Goal: Task Accomplishment & Management: Use online tool/utility

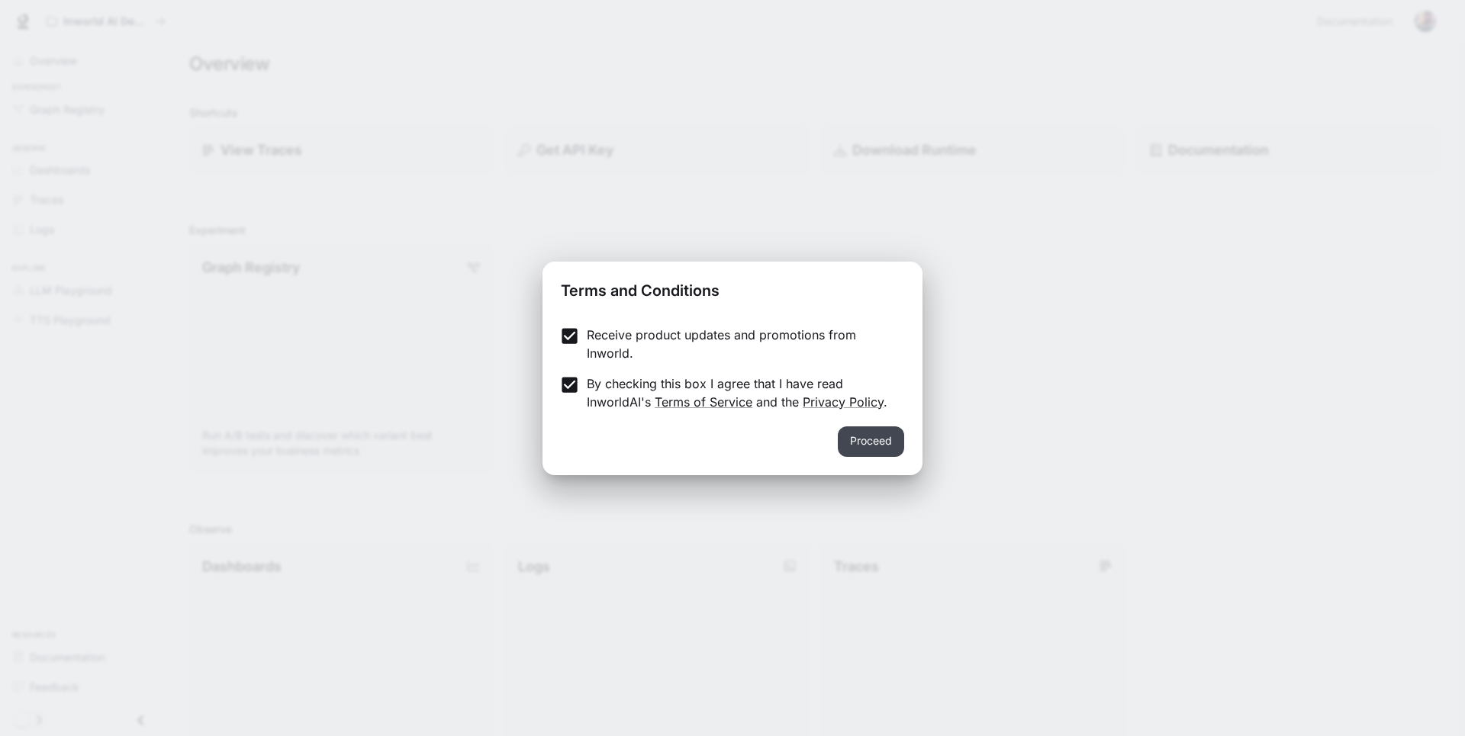
click at [871, 443] on button "Proceed" at bounding box center [871, 442] width 66 height 31
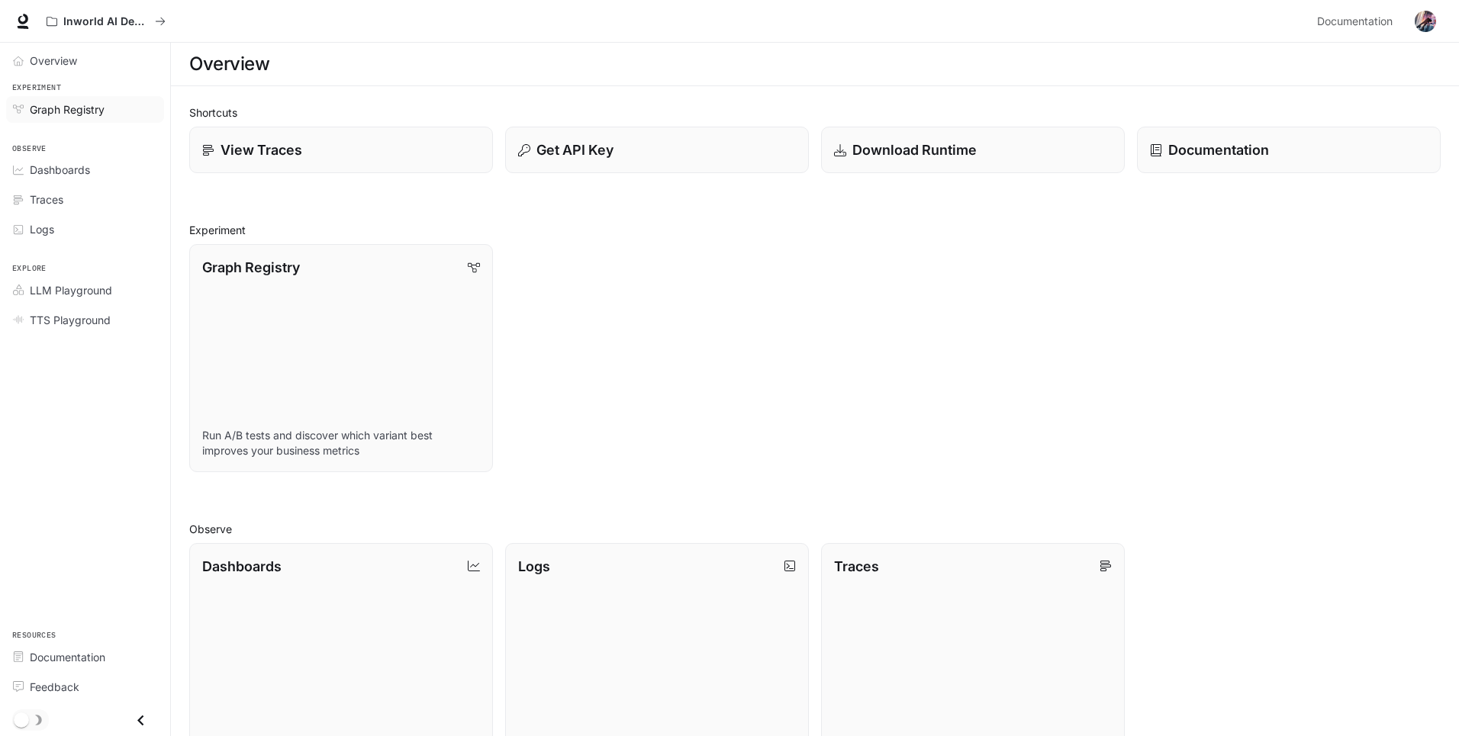
click at [56, 111] on span "Graph Registry" at bounding box center [67, 109] width 75 height 16
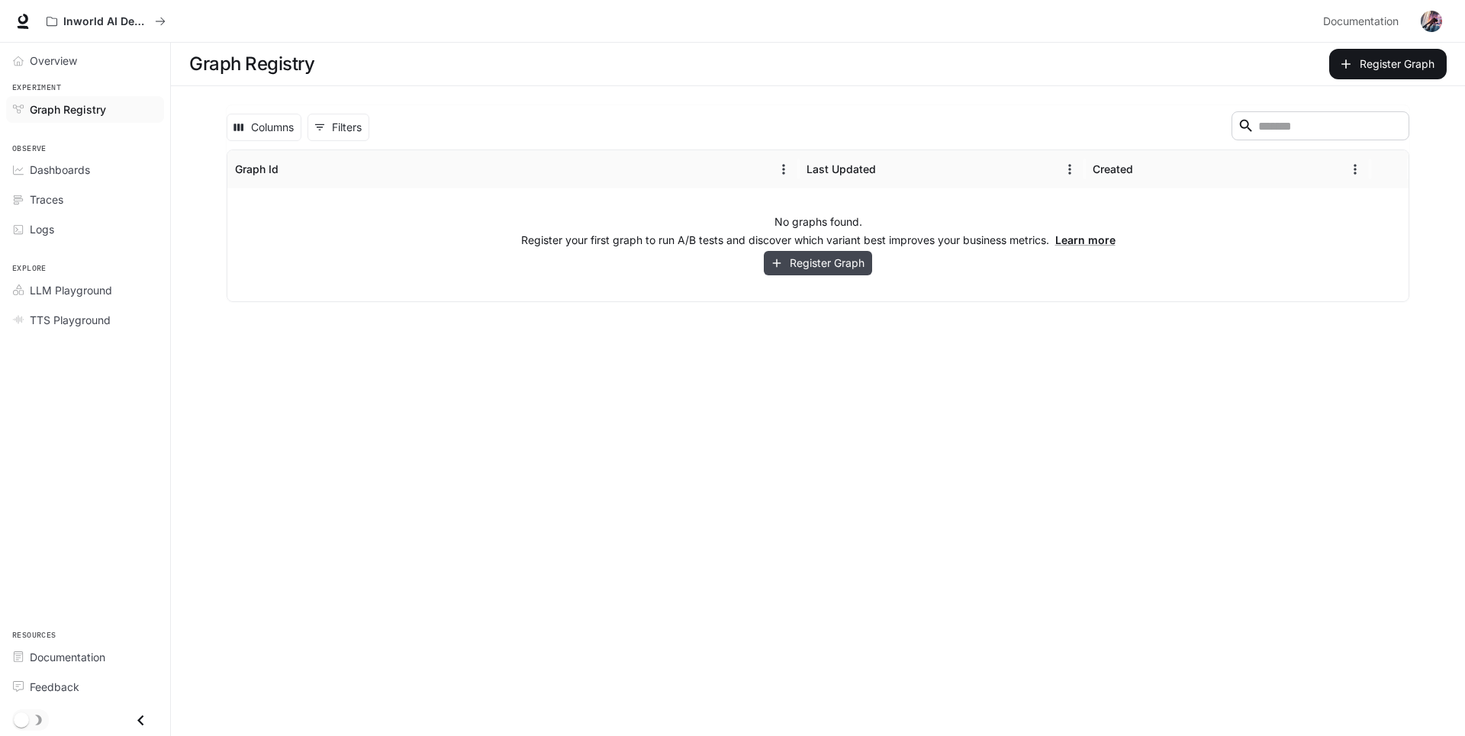
click at [809, 265] on button "Register Graph" at bounding box center [818, 263] width 108 height 25
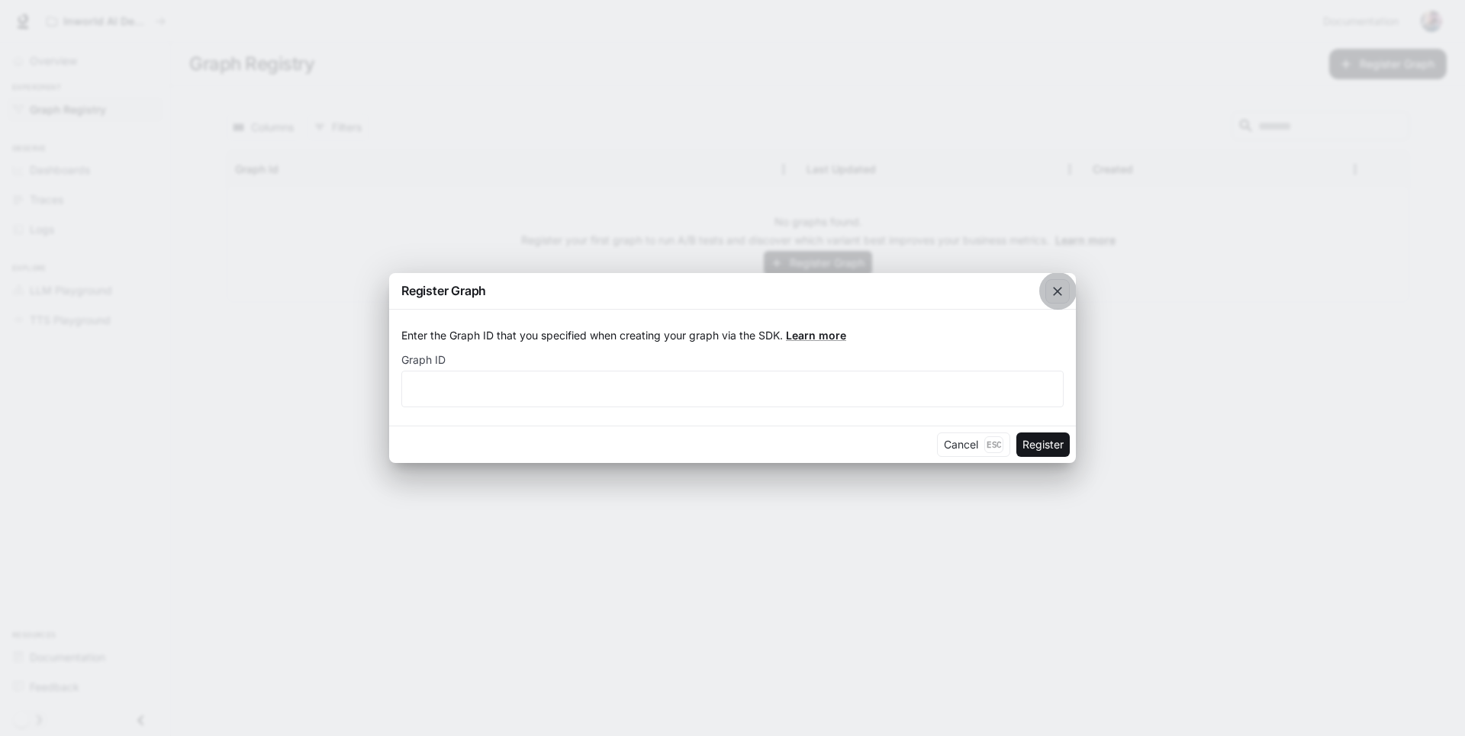
click at [1056, 290] on icon "button" at bounding box center [1057, 291] width 9 height 9
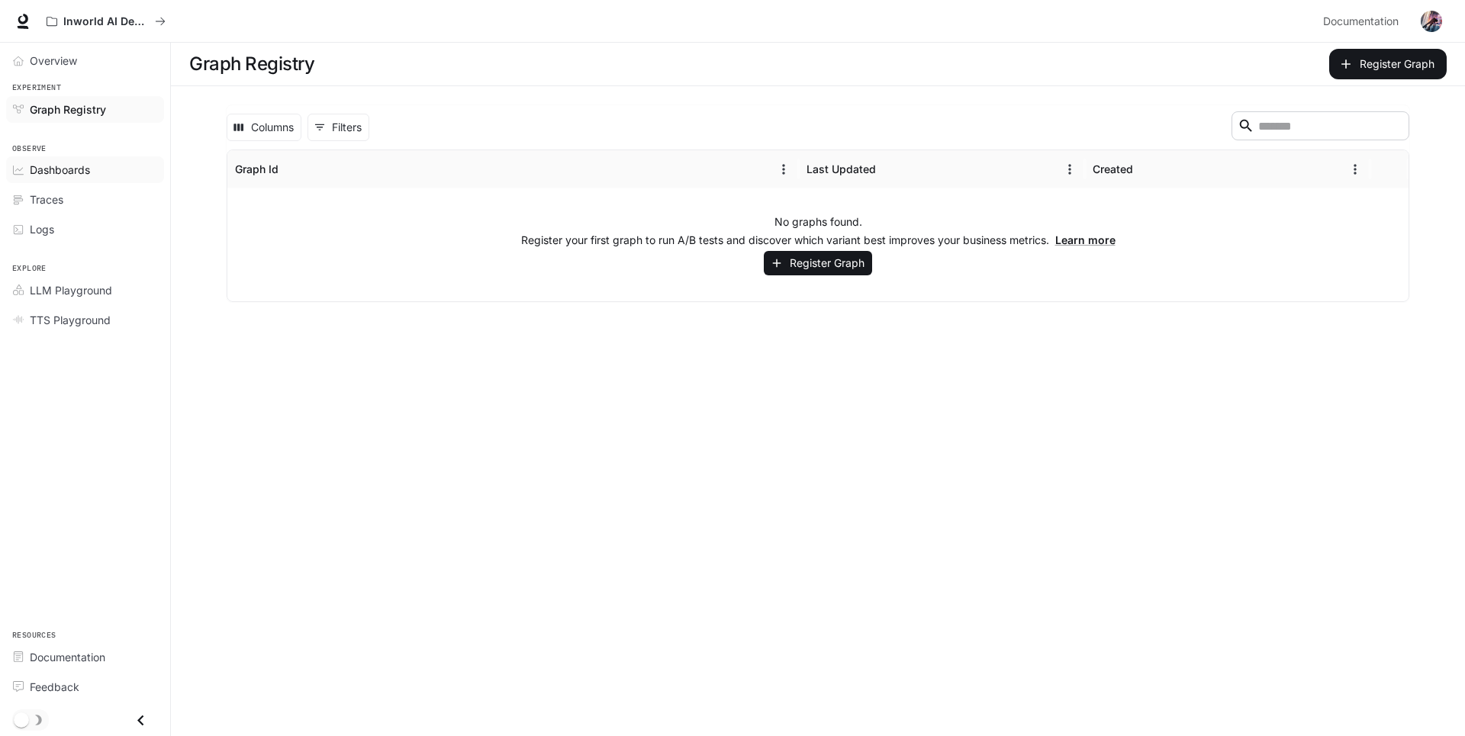
click at [75, 175] on span "Dashboards" at bounding box center [60, 170] width 60 height 16
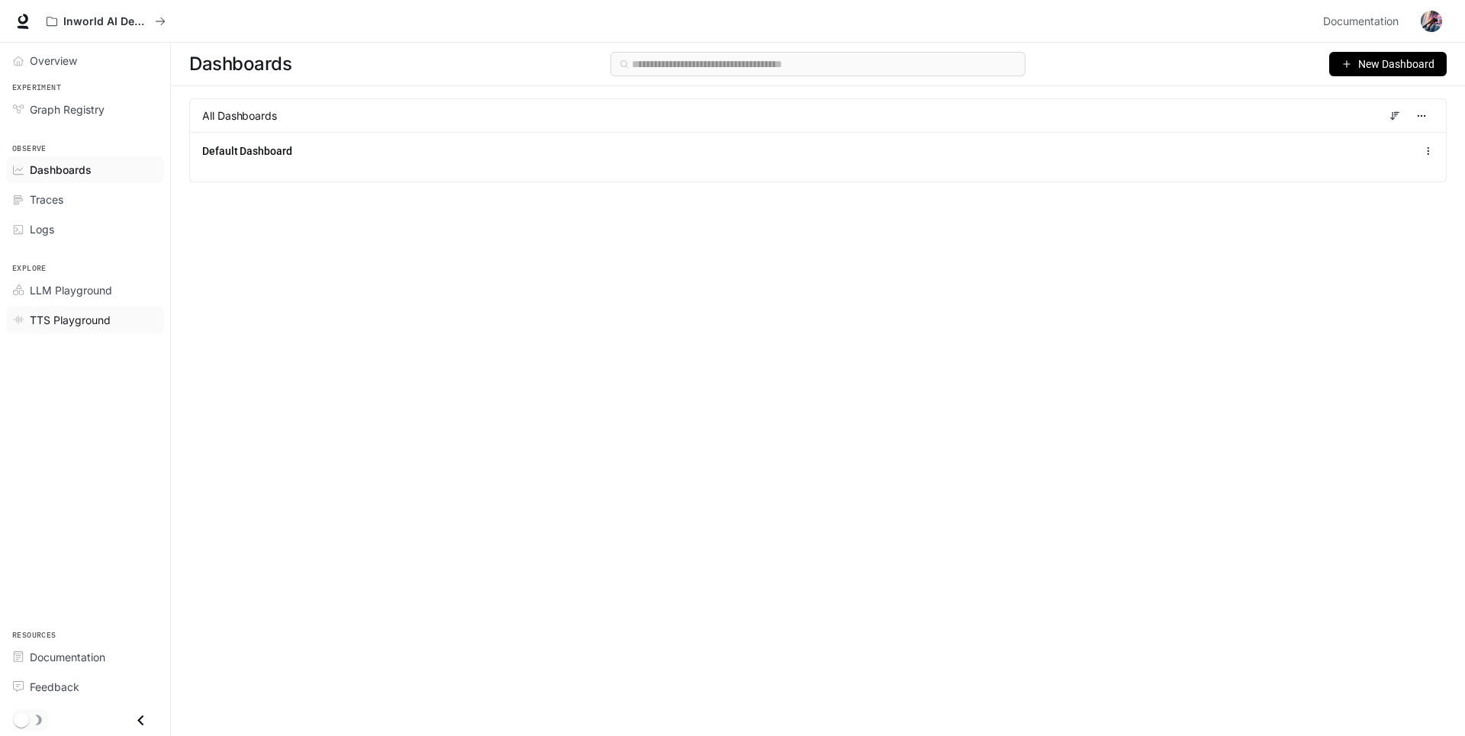
click at [73, 323] on span "TTS Playground" at bounding box center [70, 320] width 81 height 16
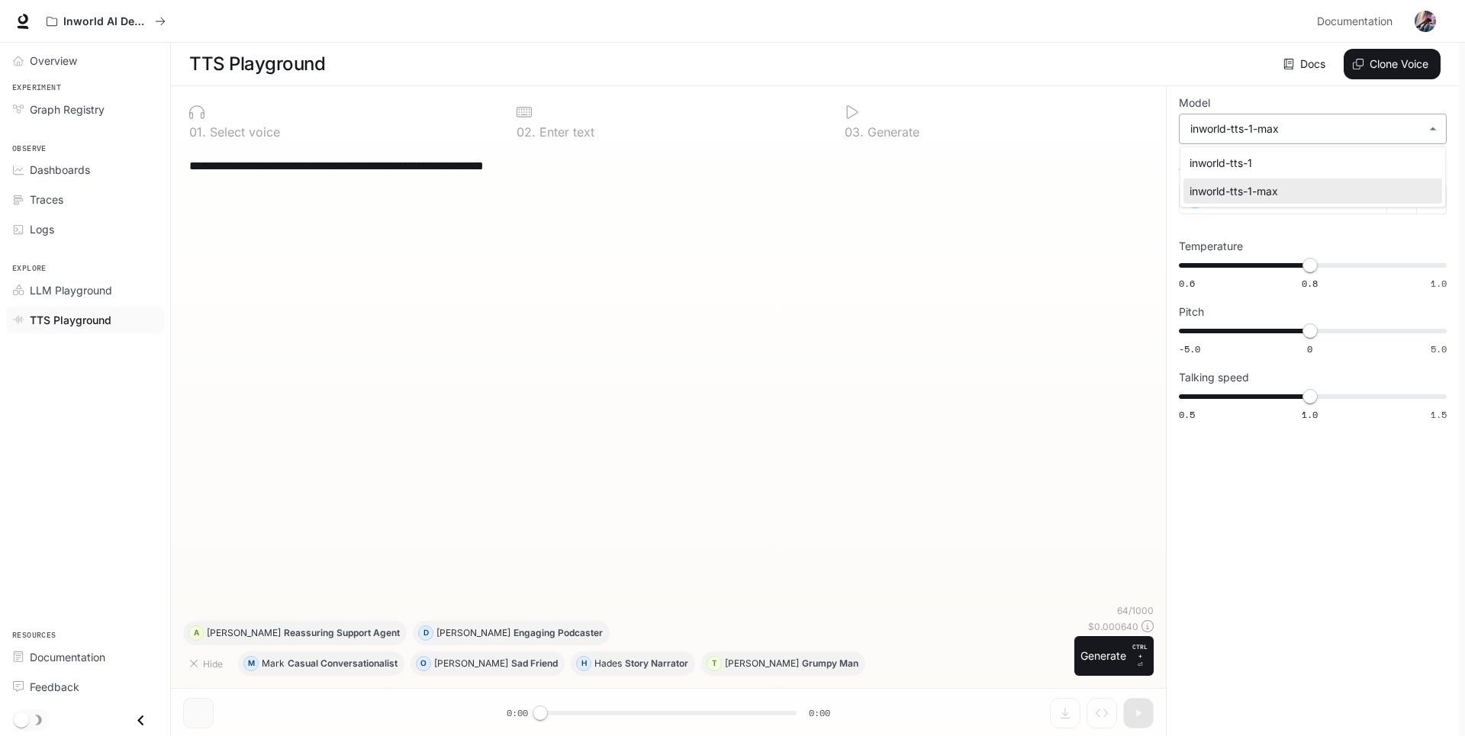
click at [1426, 133] on body "**********" at bounding box center [732, 368] width 1465 height 737
click at [988, 364] on div at bounding box center [732, 368] width 1465 height 736
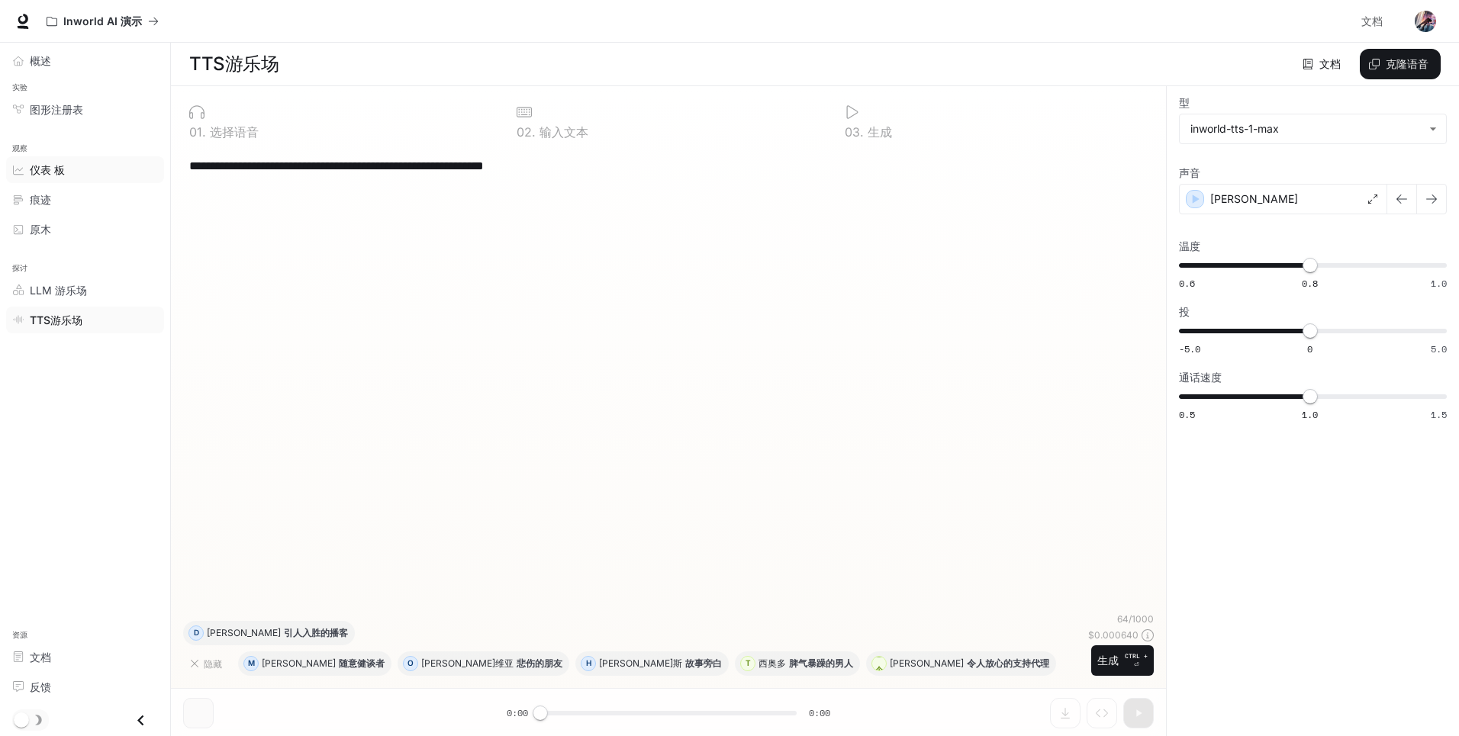
click at [62, 169] on span "仪表 板" at bounding box center [47, 170] width 35 height 16
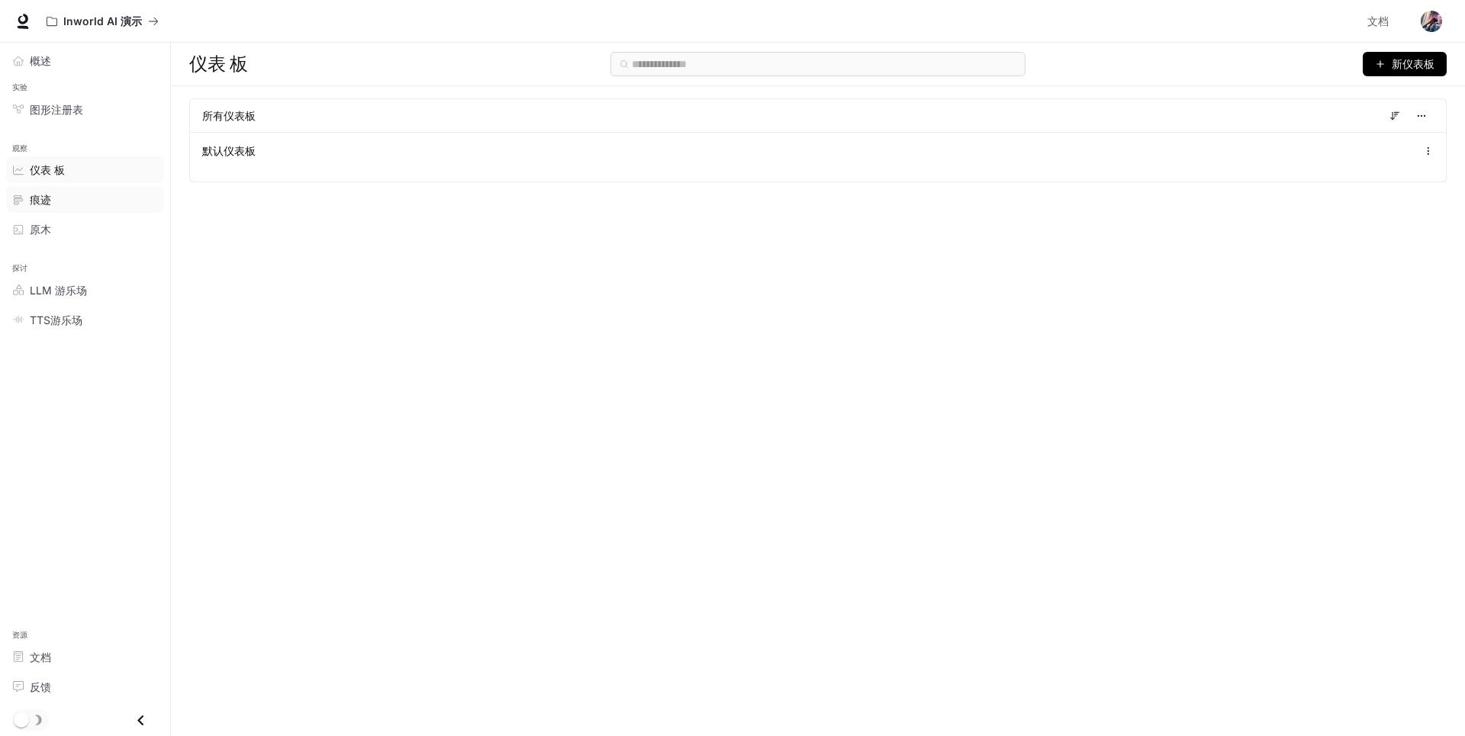
click at [43, 200] on span "痕迹" at bounding box center [40, 200] width 21 height 16
click at [44, 234] on span "原木" at bounding box center [40, 229] width 21 height 16
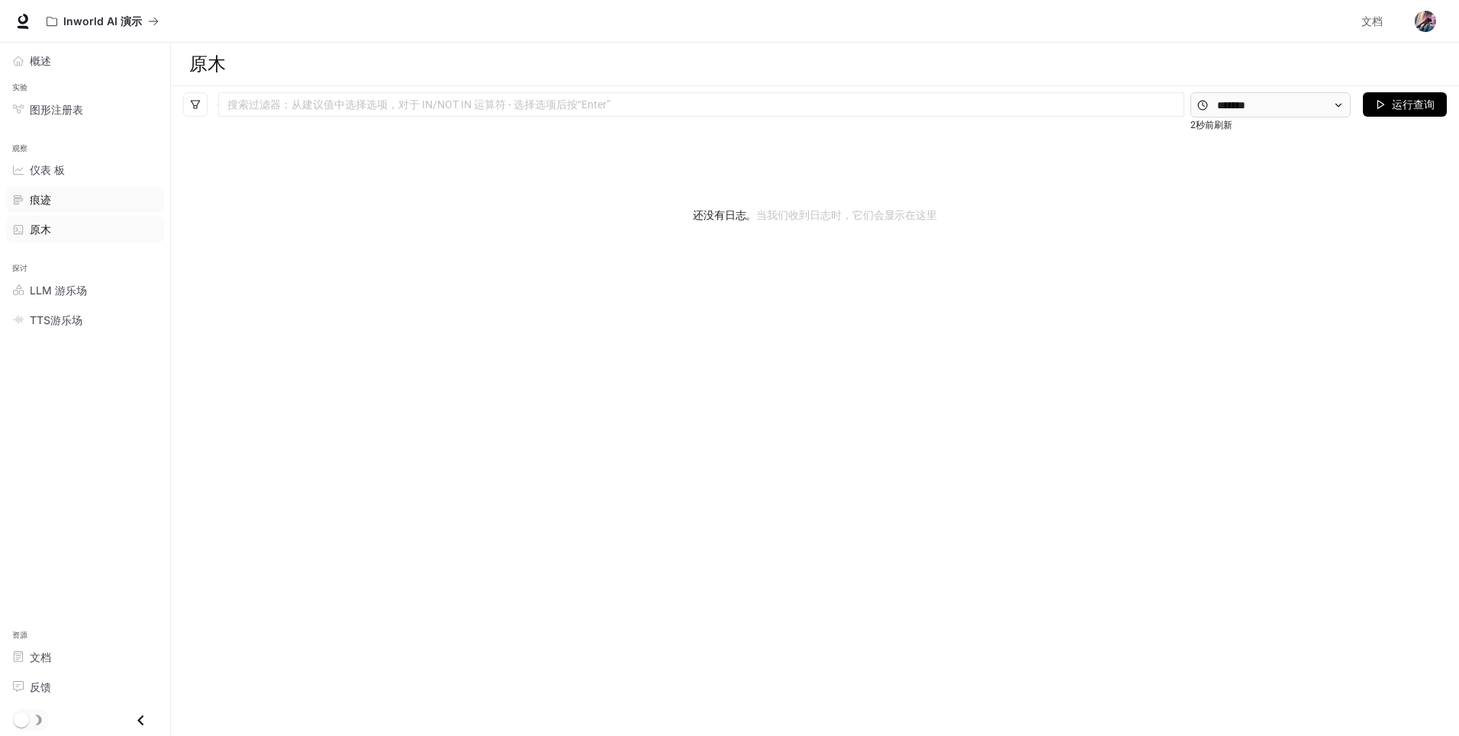
click at [34, 192] on span "痕迹" at bounding box center [40, 200] width 21 height 16
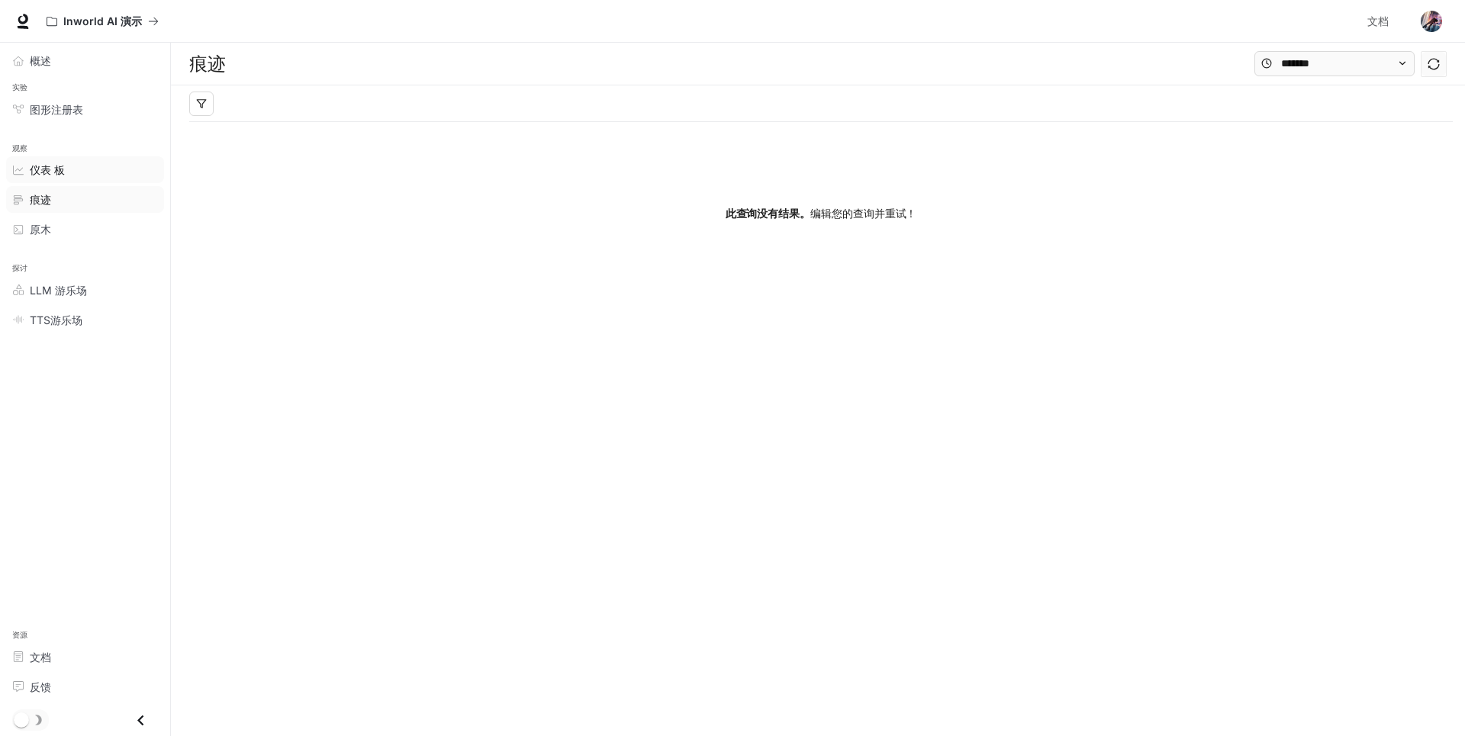
click at [62, 172] on span "仪表 板" at bounding box center [47, 170] width 35 height 16
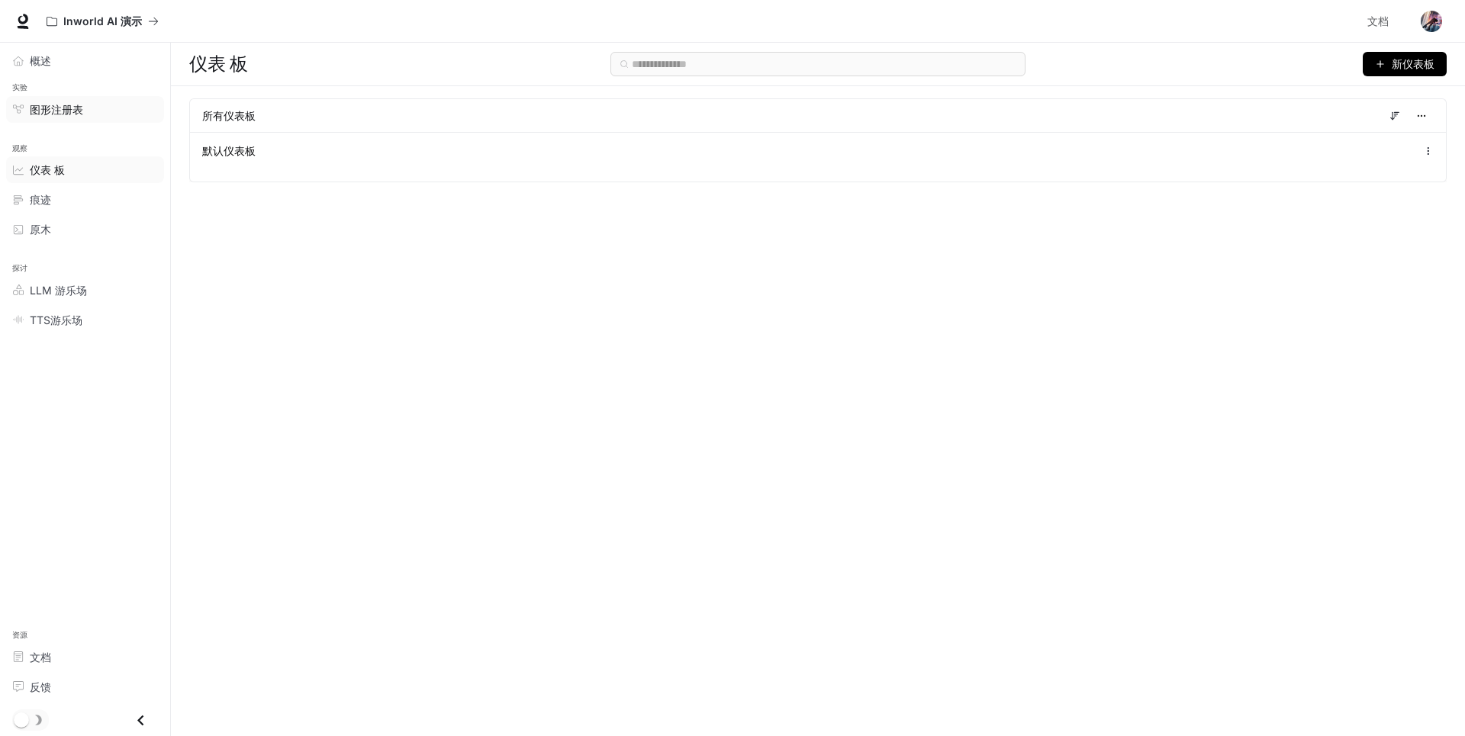
click at [68, 109] on span "图形注册表" at bounding box center [56, 109] width 53 height 16
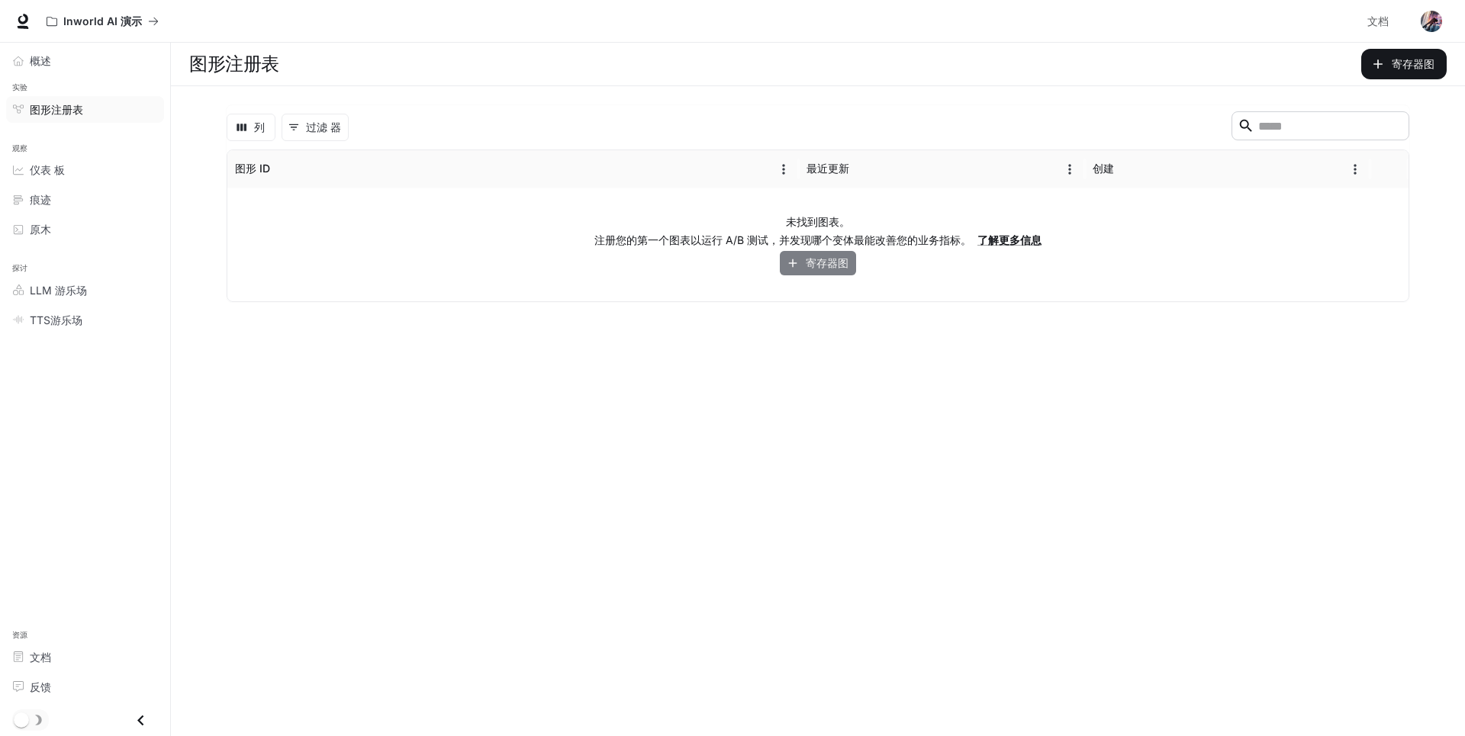
click at [823, 267] on font "寄存器图" at bounding box center [827, 263] width 43 height 19
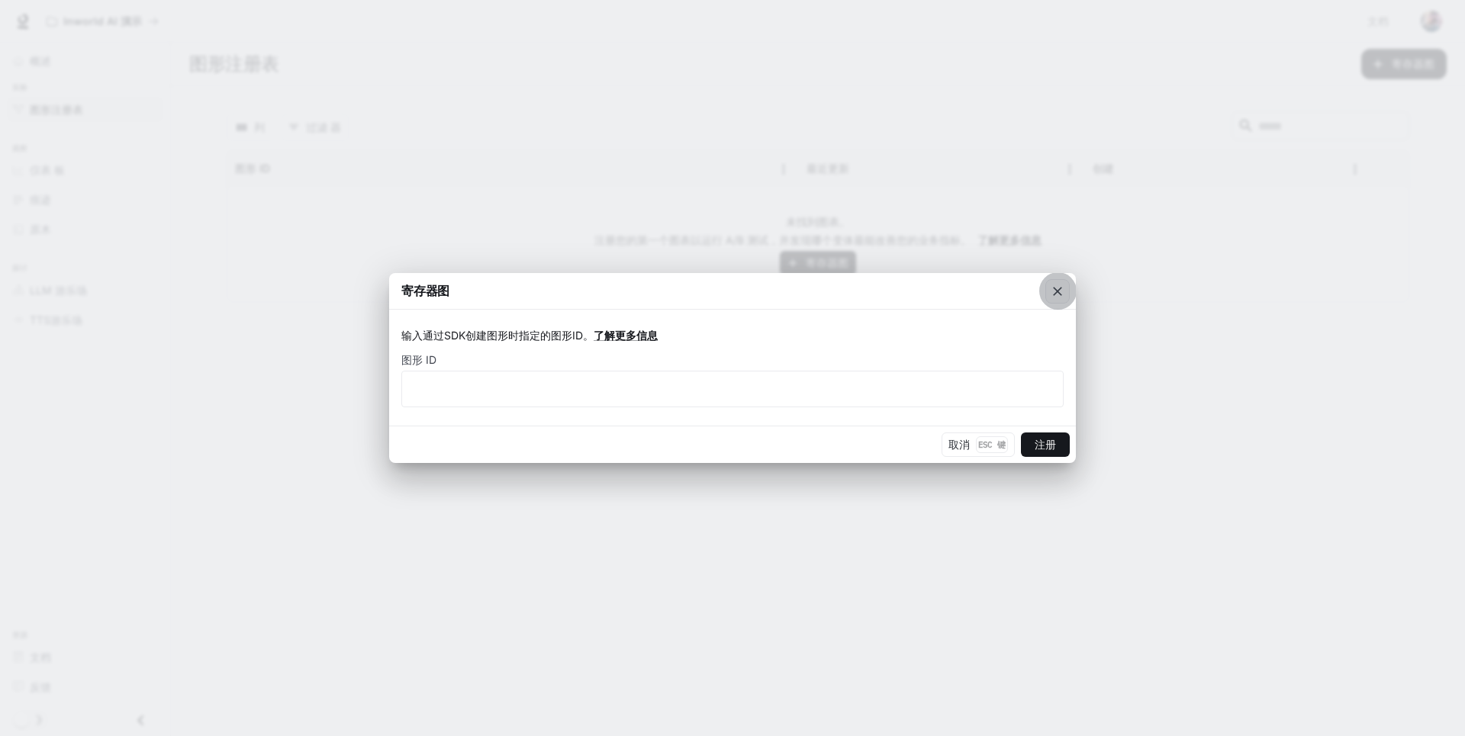
click at [1053, 287] on icon "button" at bounding box center [1057, 291] width 15 height 15
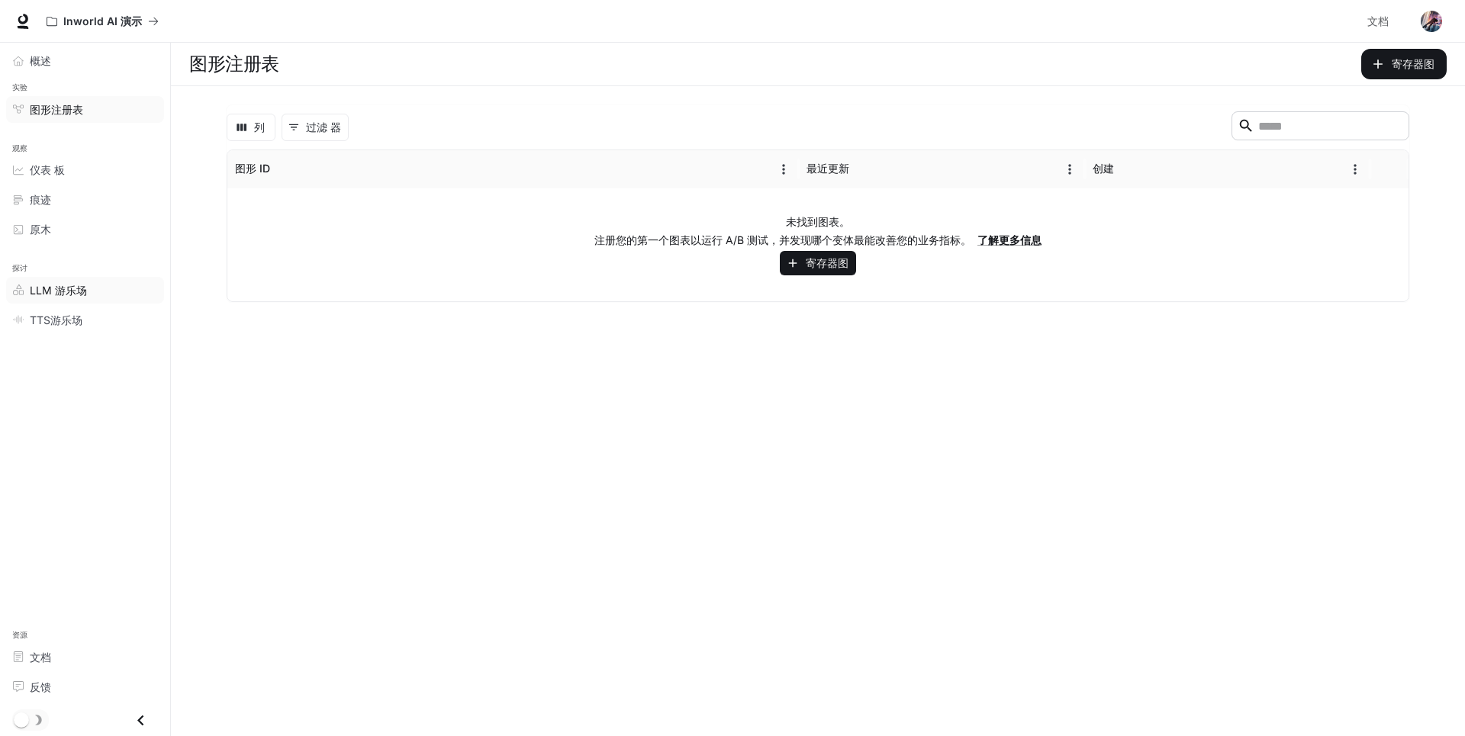
click at [50, 293] on span "LLM 游乐场" at bounding box center [58, 290] width 57 height 16
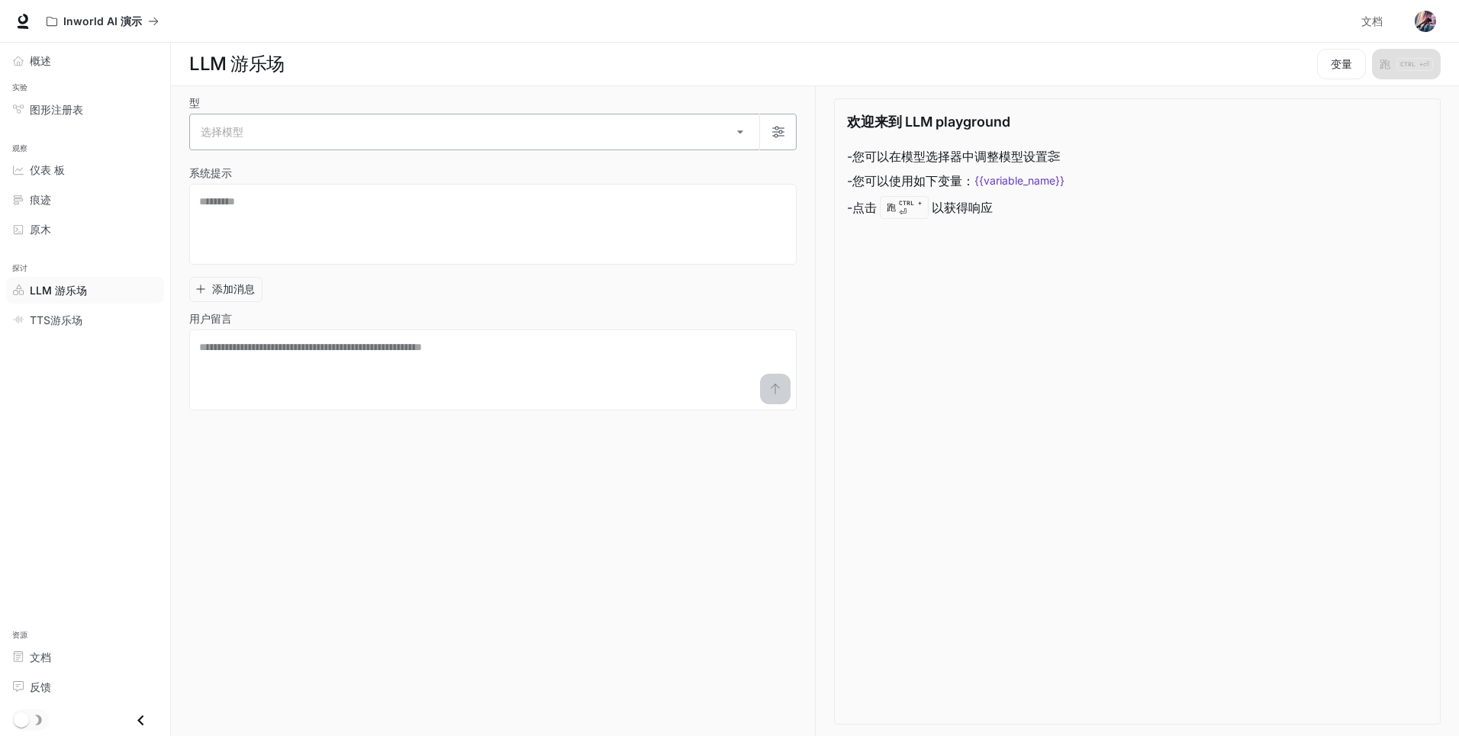
click at [738, 137] on body "跳至主要内容 Inworld AI 演示 文档 文档 Portal 概述 实验 图形注册表 观察 仪表 板 痕迹 原木 探讨 LLM 游乐场 TTS游乐场 资…" at bounding box center [729, 368] width 1459 height 737
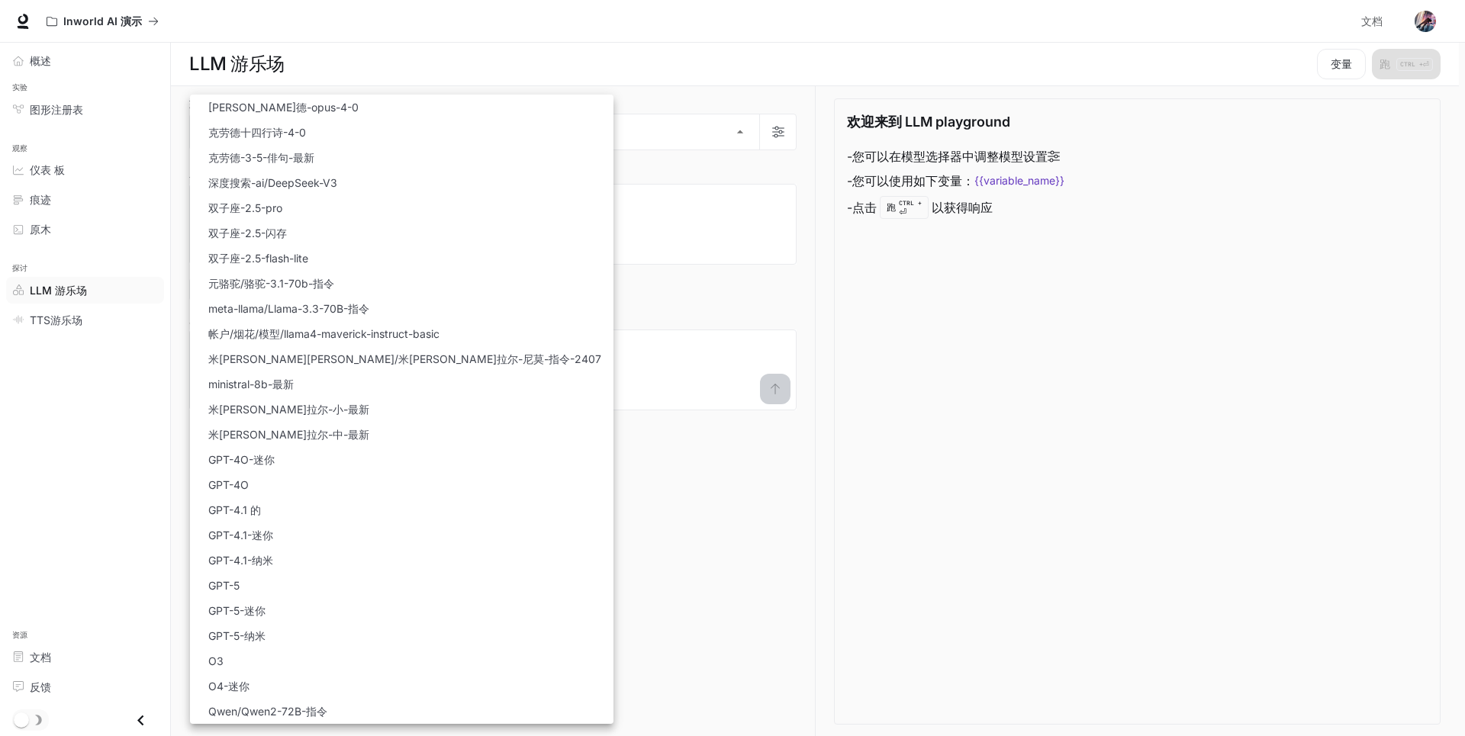
click at [604, 491] on div at bounding box center [732, 368] width 1465 height 736
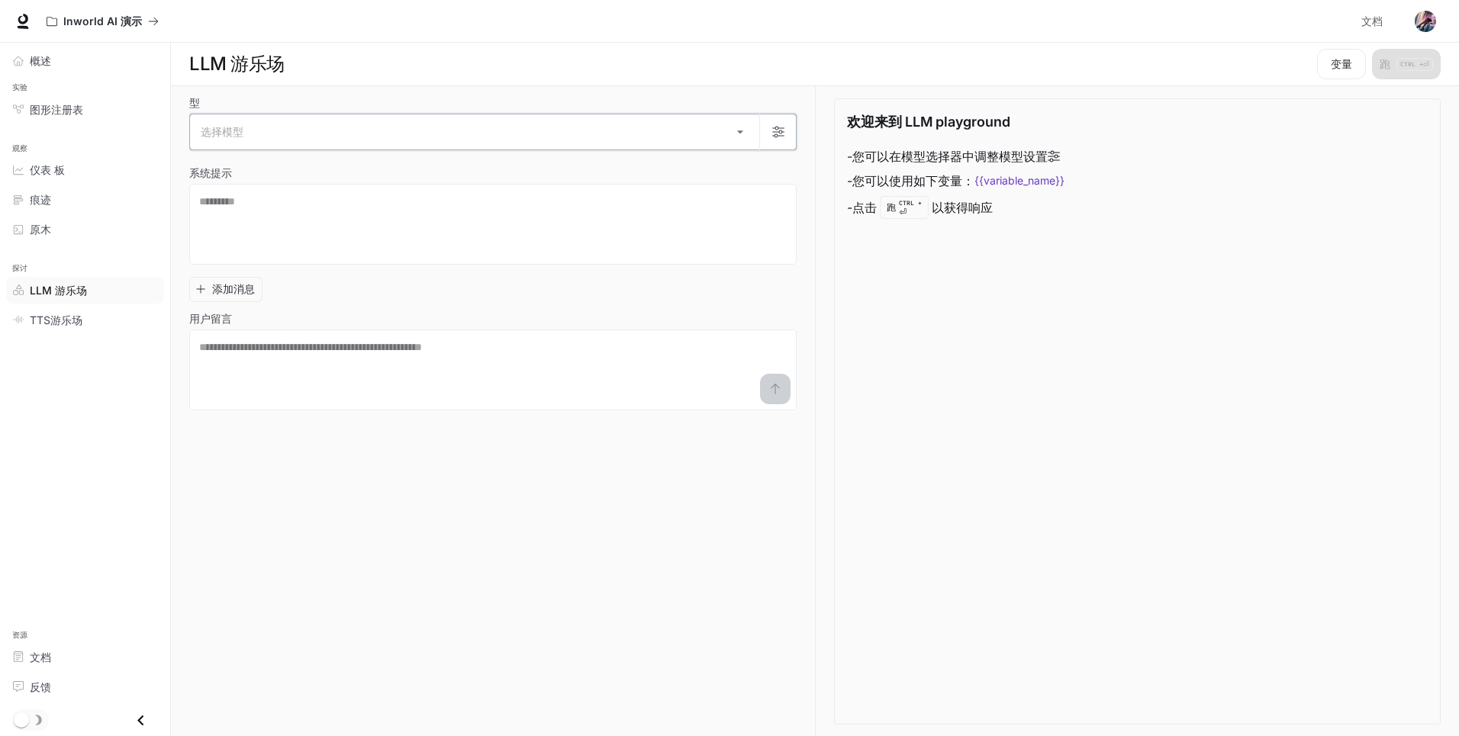
click at [784, 129] on icon "button" at bounding box center [778, 132] width 12 height 12
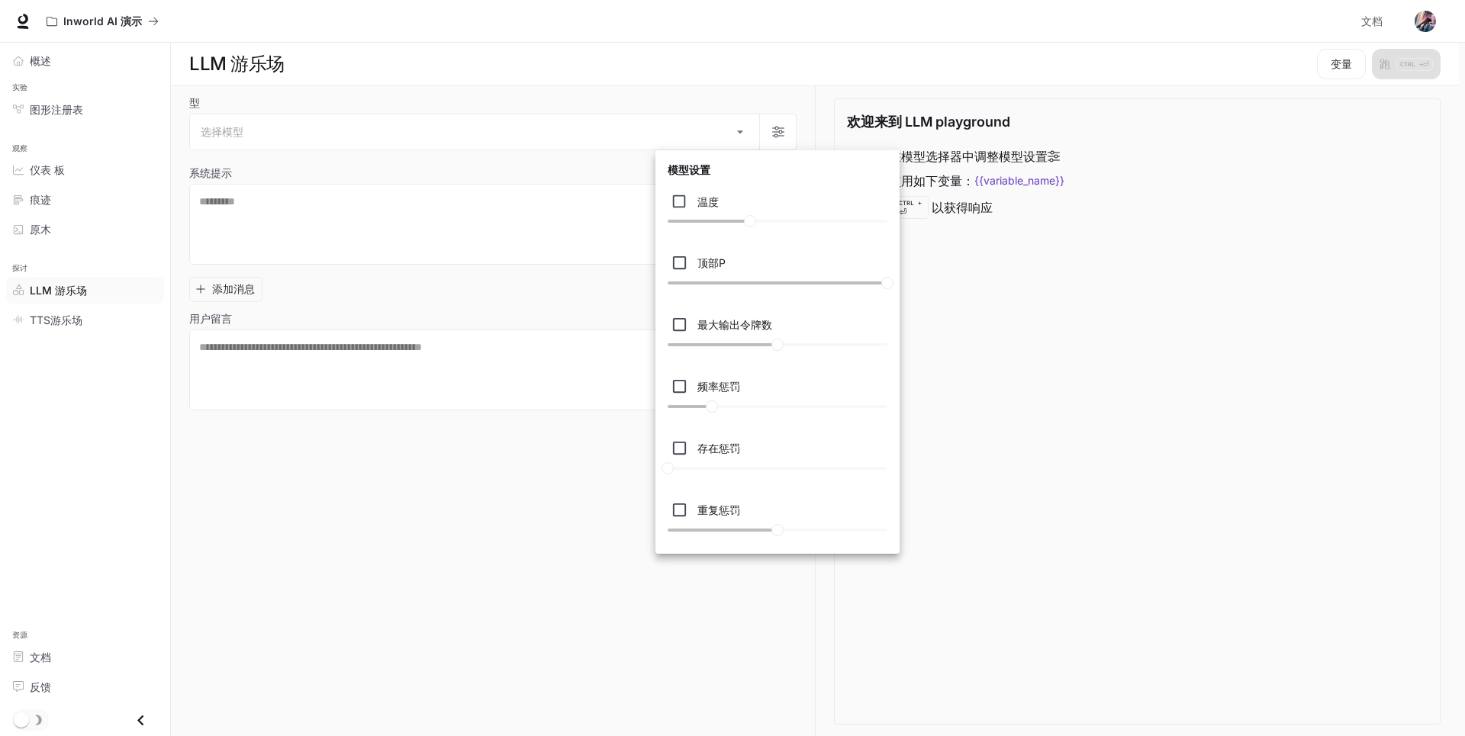
click at [984, 334] on div at bounding box center [732, 368] width 1465 height 736
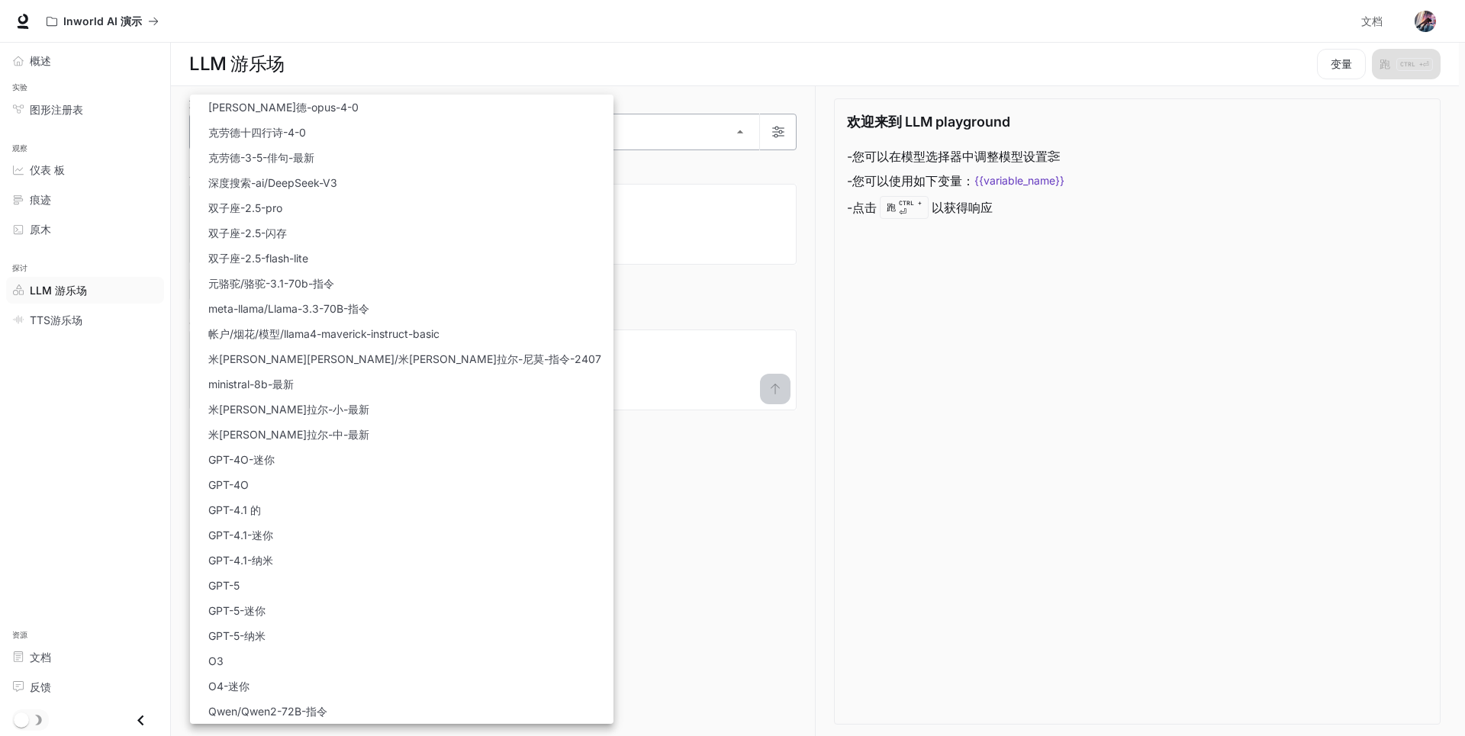
click at [739, 130] on body "跳至主要内容 Inworld AI 演示 文档 文档 Portal 概述 实验 图形注册表 观察 仪表 板 痕迹 原木 探讨 LLM 游乐场 TTS游乐场 资…" at bounding box center [732, 368] width 1465 height 737
click at [332, 588] on li "GPT-5" at bounding box center [402, 585] width 424 height 25
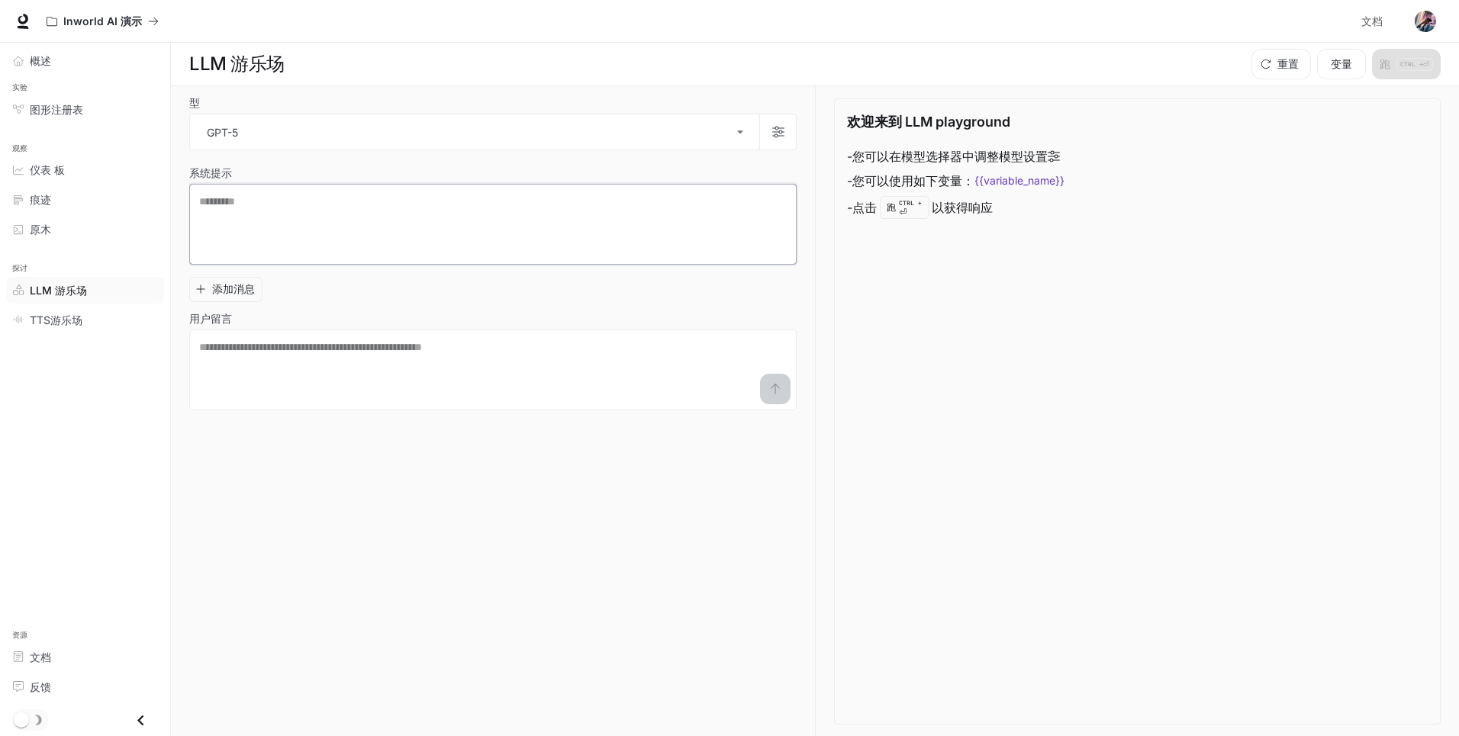
click at [340, 212] on textarea at bounding box center [493, 224] width 588 height 61
drag, startPoint x: 340, startPoint y: 212, endPoint x: 264, endPoint y: 205, distance: 76.6
click at [264, 205] on textarea at bounding box center [493, 224] width 588 height 61
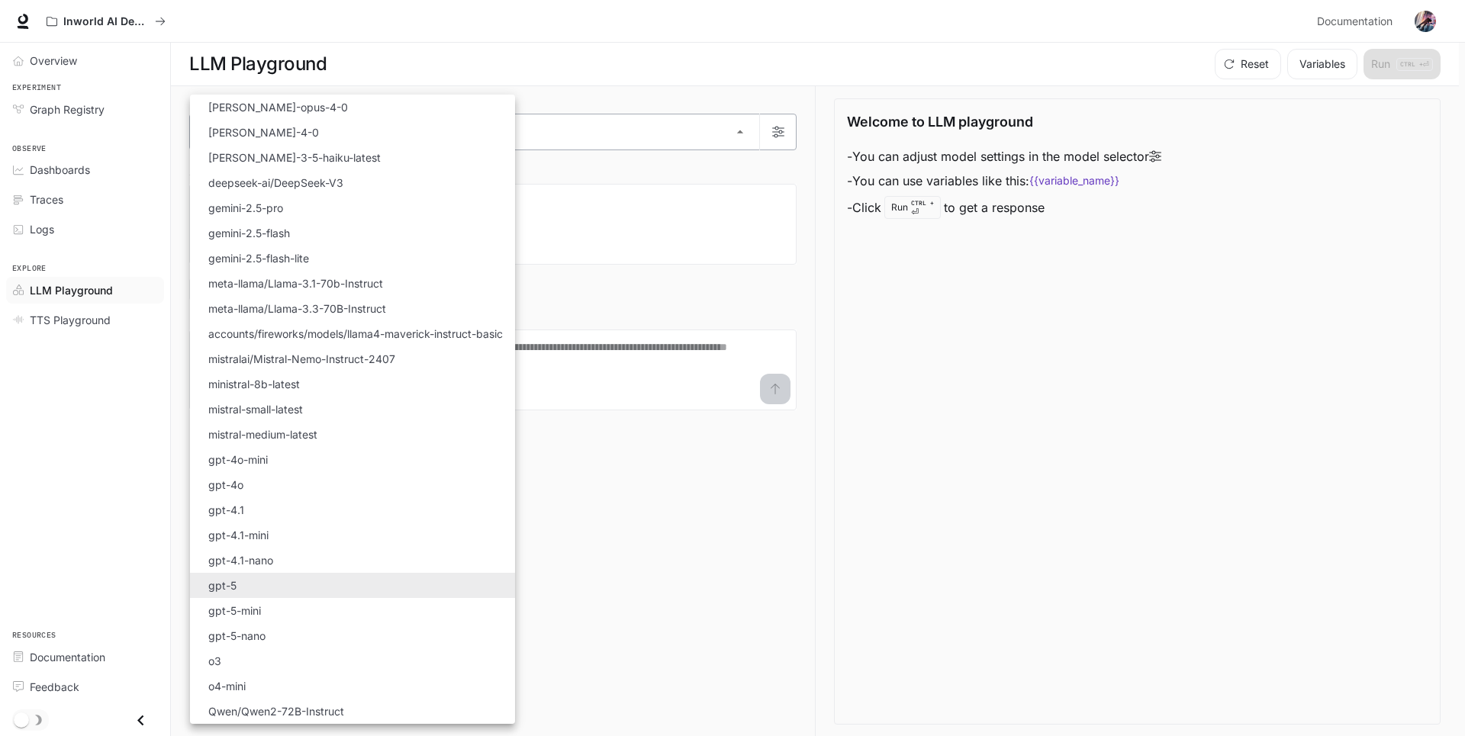
click at [733, 133] on body "Skip to main content Inworld AI Demos Documentation Documentation Portal Overvi…" at bounding box center [732, 368] width 1465 height 737
click at [333, 222] on li "gemini-2.5-flash" at bounding box center [352, 233] width 325 height 25
type input "**********"
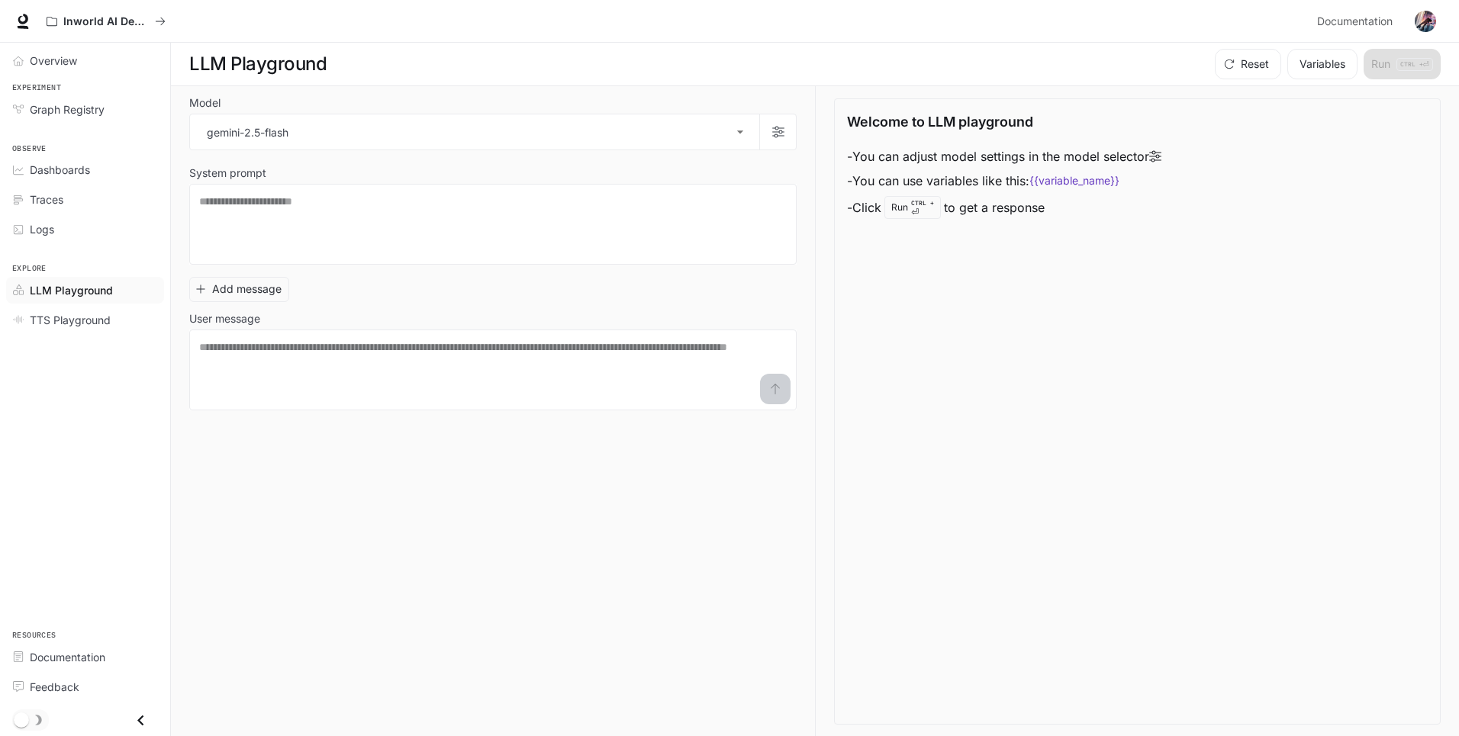
click at [1424, 19] on img "button" at bounding box center [1425, 21] width 21 height 21
click at [372, 198] on div at bounding box center [732, 368] width 1465 height 736
click at [304, 201] on textarea at bounding box center [493, 224] width 588 height 61
drag, startPoint x: 304, startPoint y: 201, endPoint x: 259, endPoint y: 224, distance: 49.8
click at [259, 224] on textarea at bounding box center [493, 224] width 588 height 61
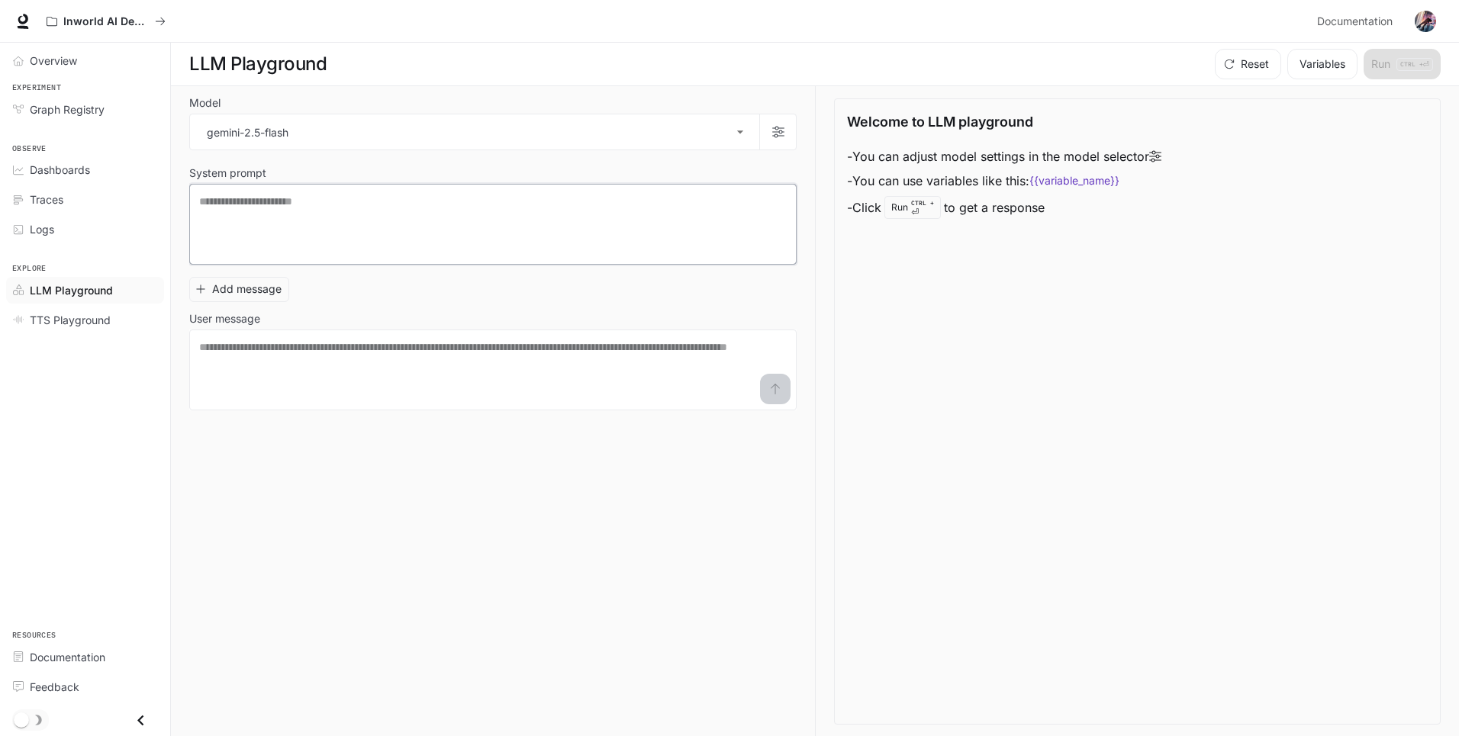
click at [298, 210] on textarea at bounding box center [493, 224] width 588 height 61
paste textarea "**********"
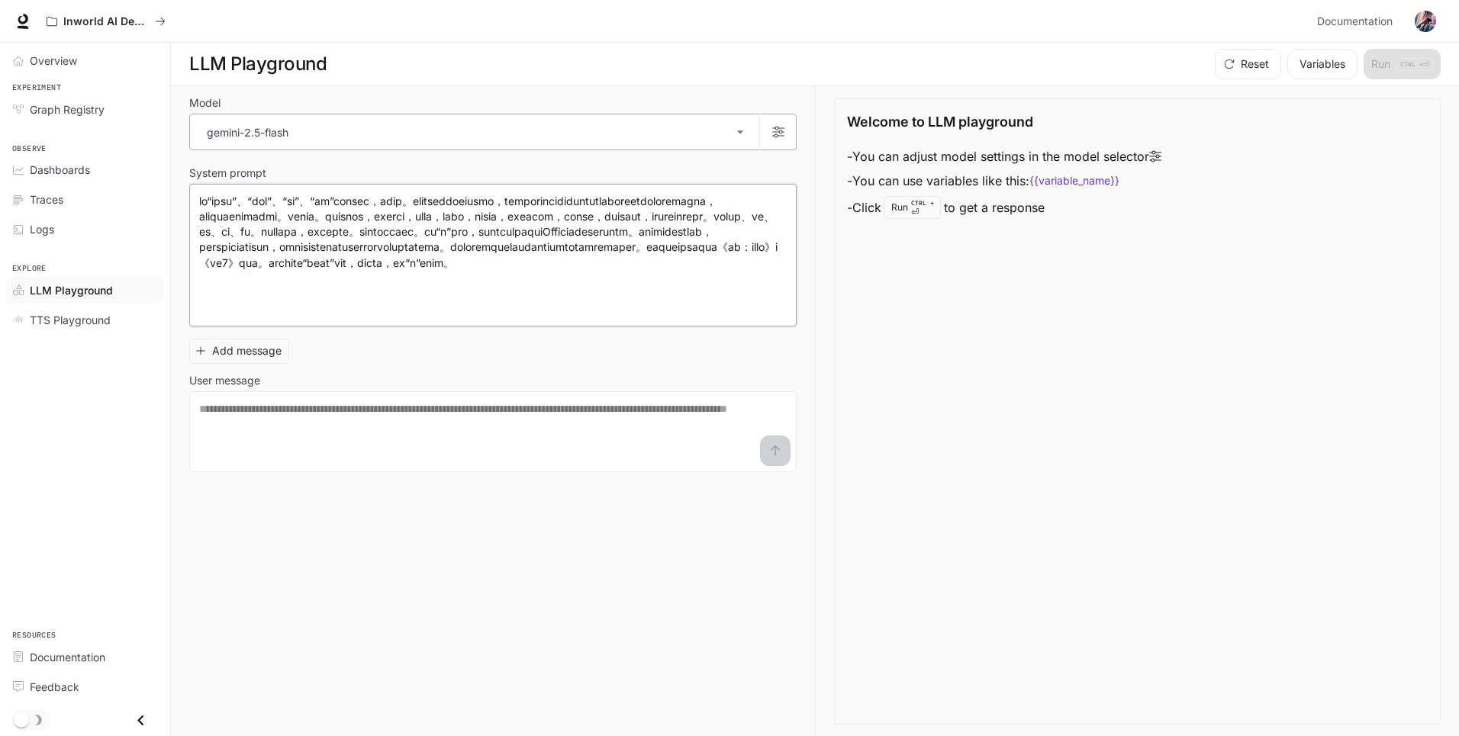
type textarea "**********"
click at [775, 135] on icon "button" at bounding box center [778, 132] width 12 height 11
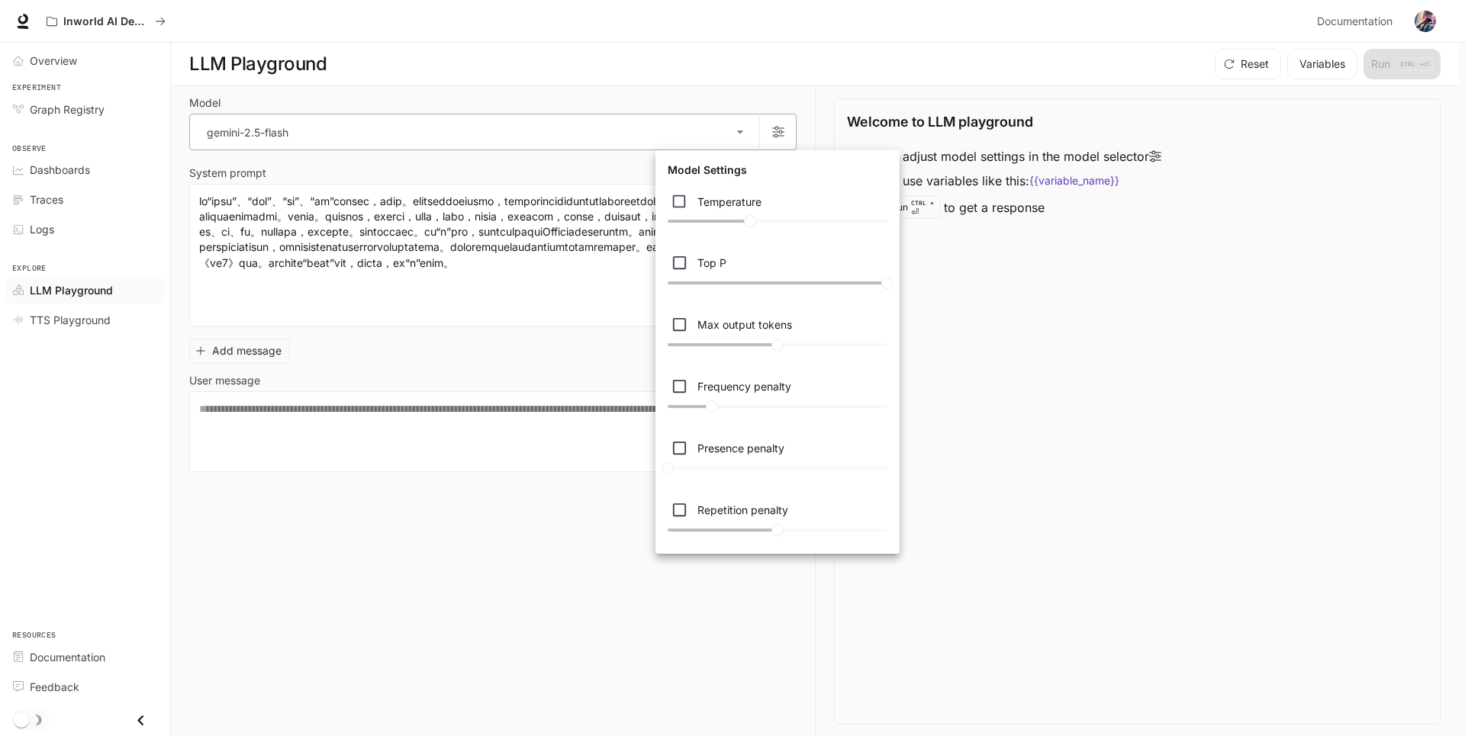
click at [775, 135] on div at bounding box center [732, 368] width 1465 height 736
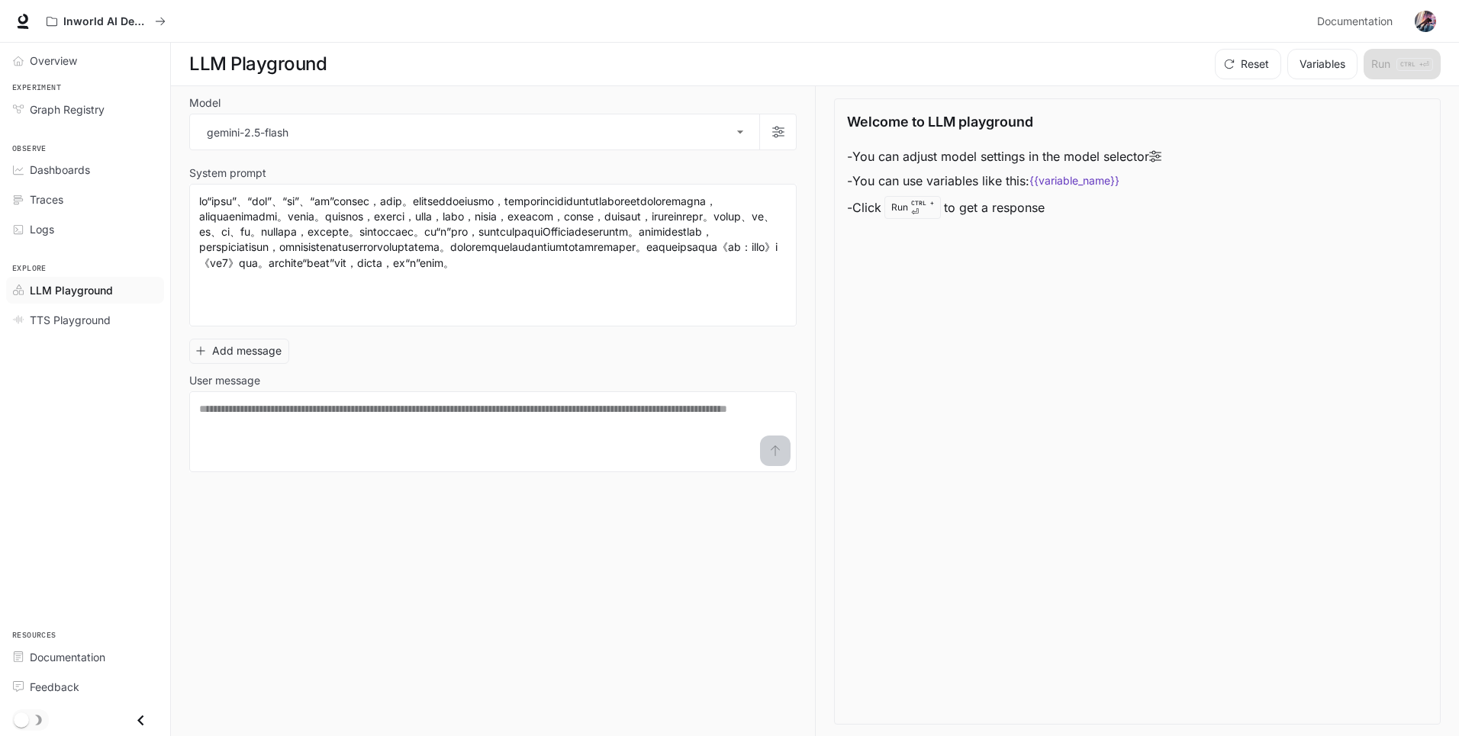
drag, startPoint x: 67, startPoint y: 424, endPoint x: 105, endPoint y: 494, distance: 79.9
click at [105, 494] on div "Overview Experiment Graph Registry Observe Dashboards Traces Logs Explore LLM P…" at bounding box center [85, 390] width 170 height 694
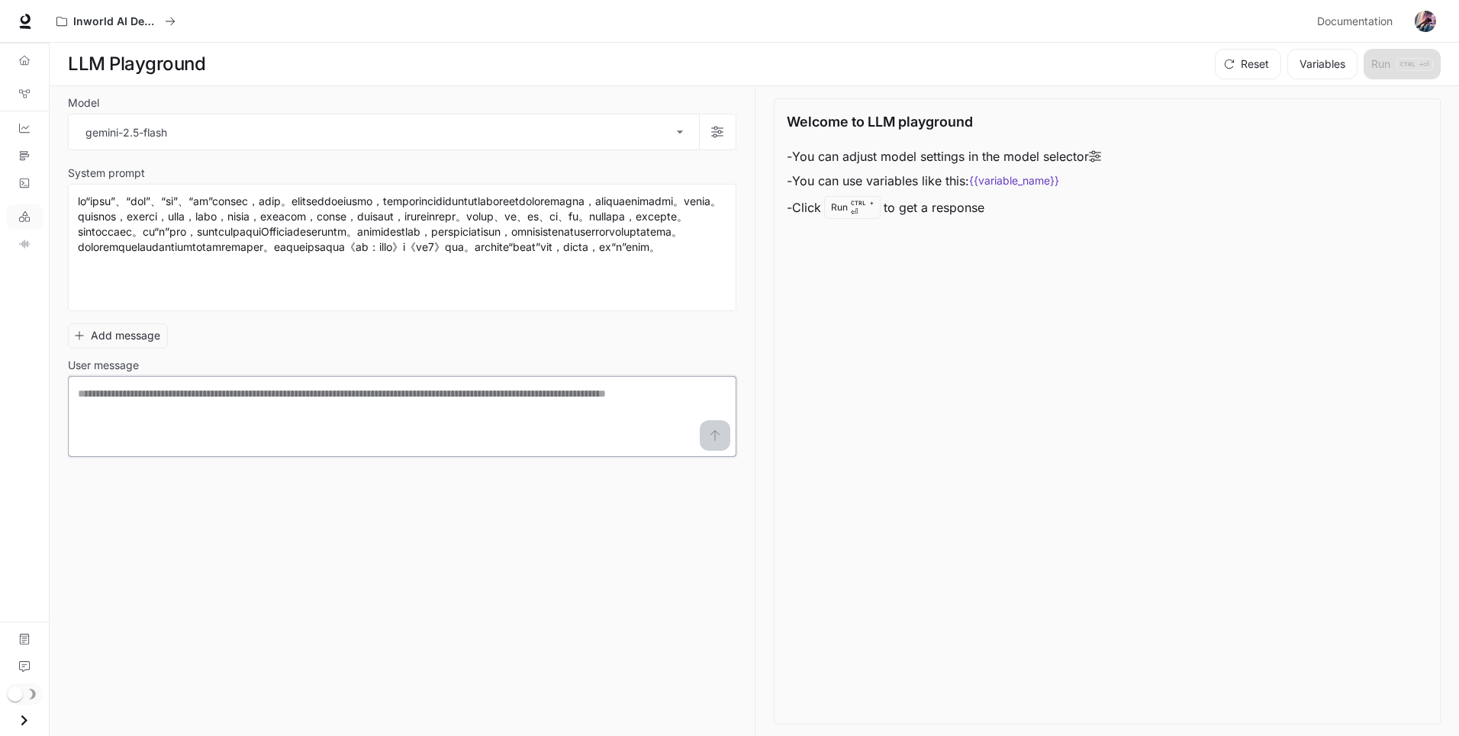
click at [140, 408] on textarea at bounding box center [402, 416] width 649 height 61
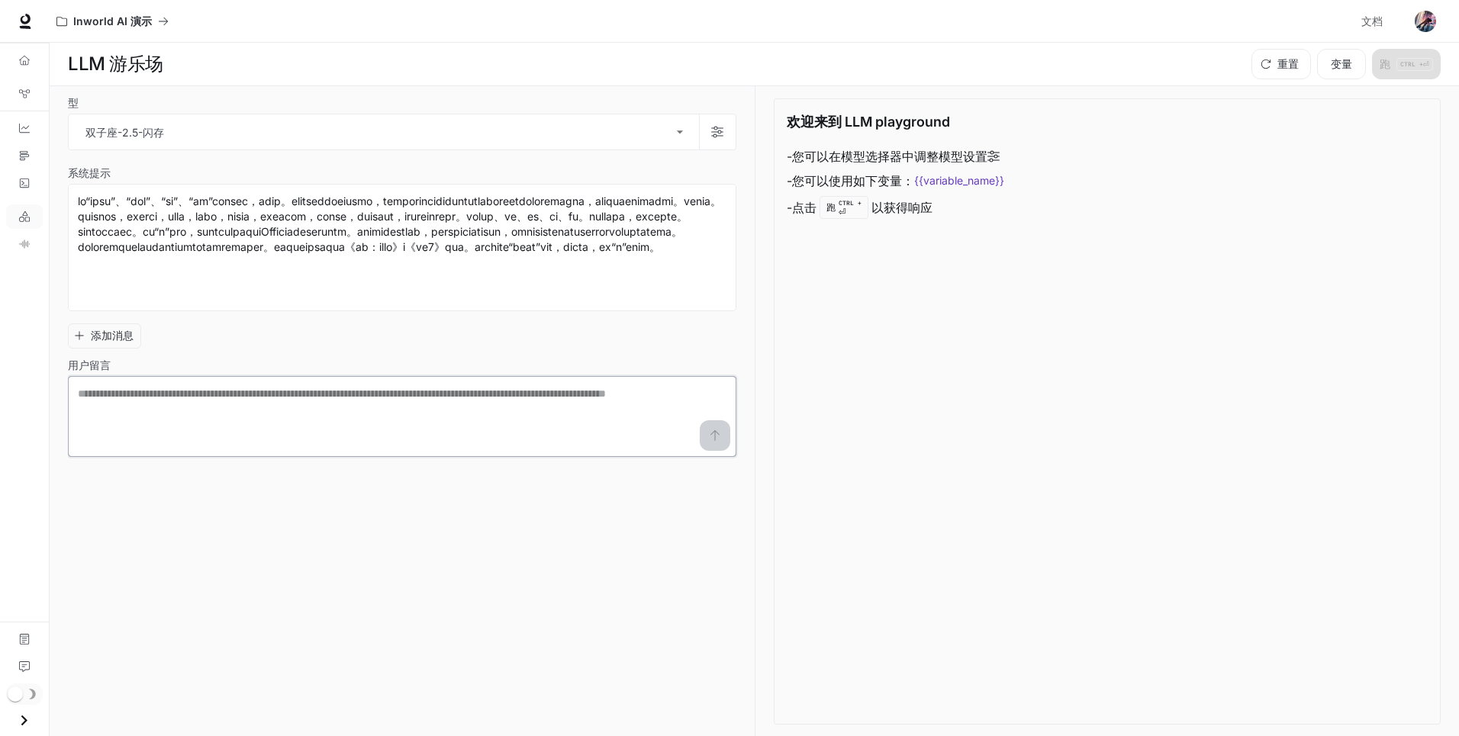
click at [285, 409] on textarea at bounding box center [402, 416] width 649 height 61
click at [247, 418] on textarea at bounding box center [402, 416] width 649 height 61
click at [160, 408] on textarea at bounding box center [402, 416] width 649 height 61
click at [222, 451] on div "* ​" at bounding box center [402, 416] width 668 height 81
click at [118, 340] on font "添加消息" at bounding box center [112, 336] width 43 height 19
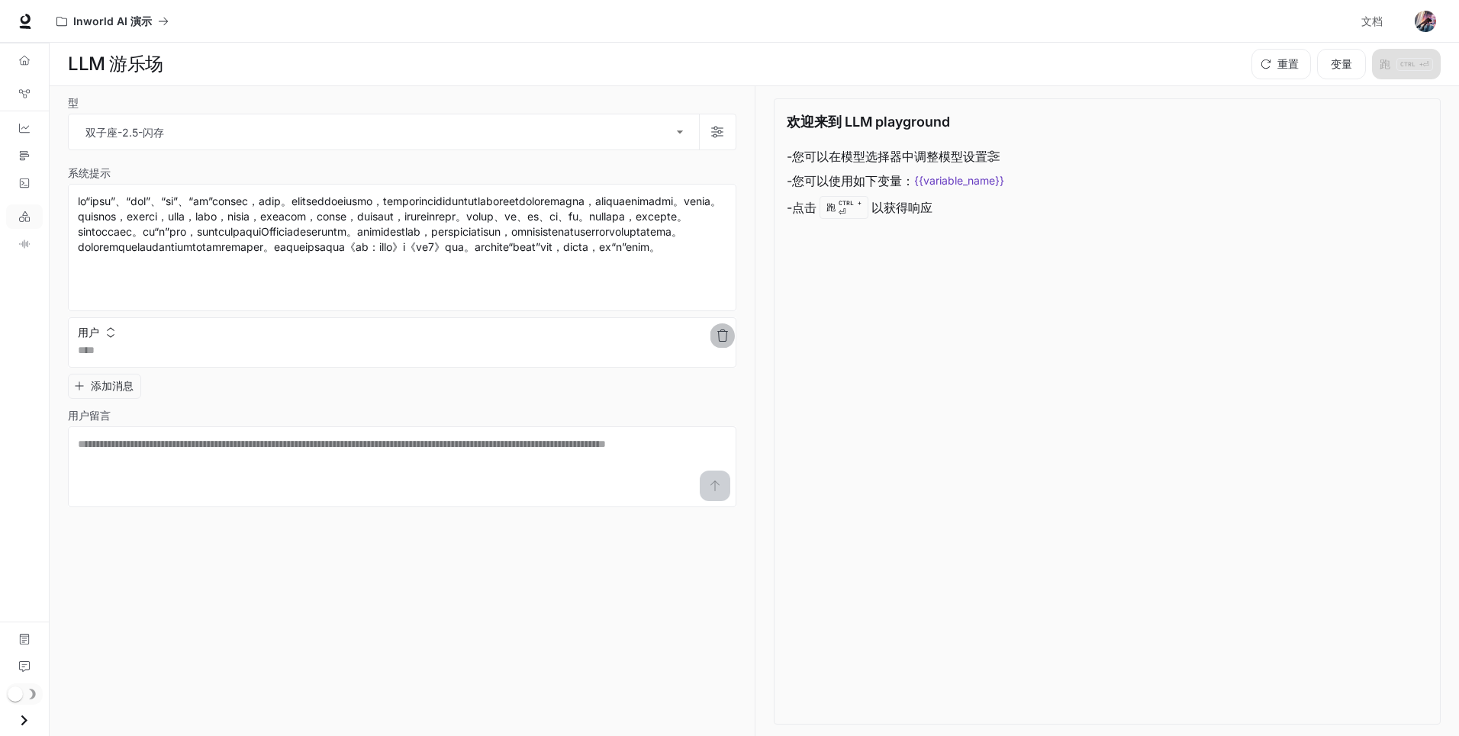
click at [724, 340] on icon "button" at bounding box center [723, 336] width 12 height 12
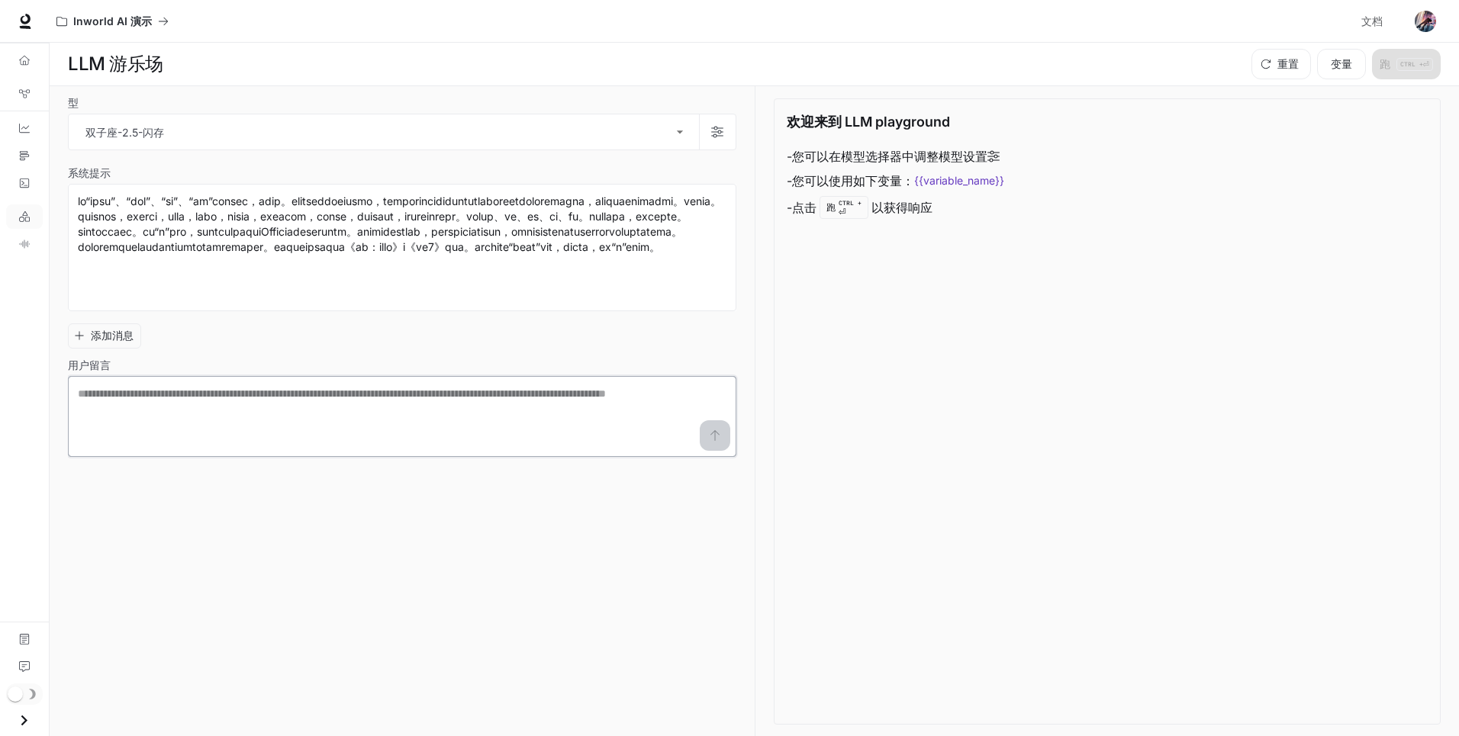
click at [356, 411] on textarea at bounding box center [402, 416] width 649 height 61
click at [327, 424] on textarea at bounding box center [402, 416] width 649 height 61
type textarea "****"
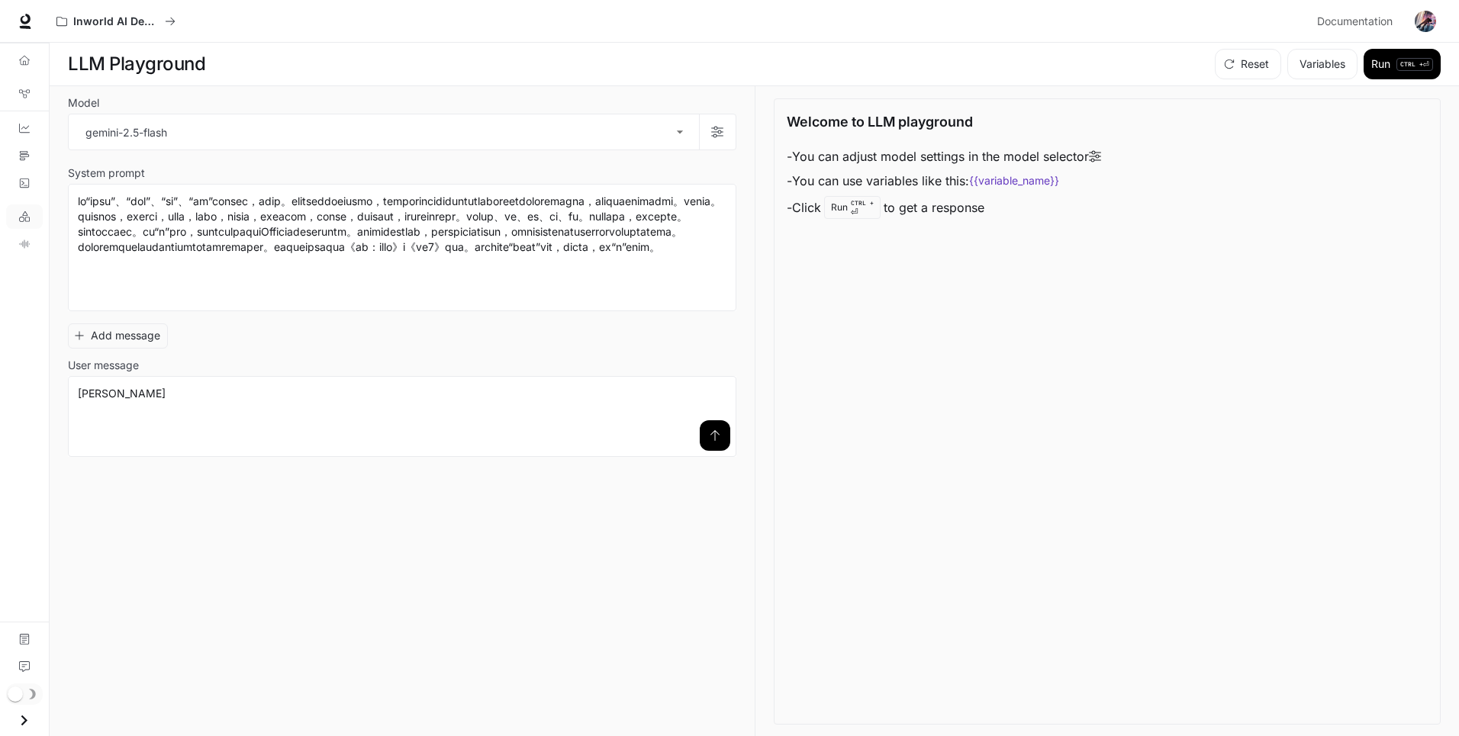
click at [716, 436] on icon "submit" at bounding box center [715, 436] width 12 height 12
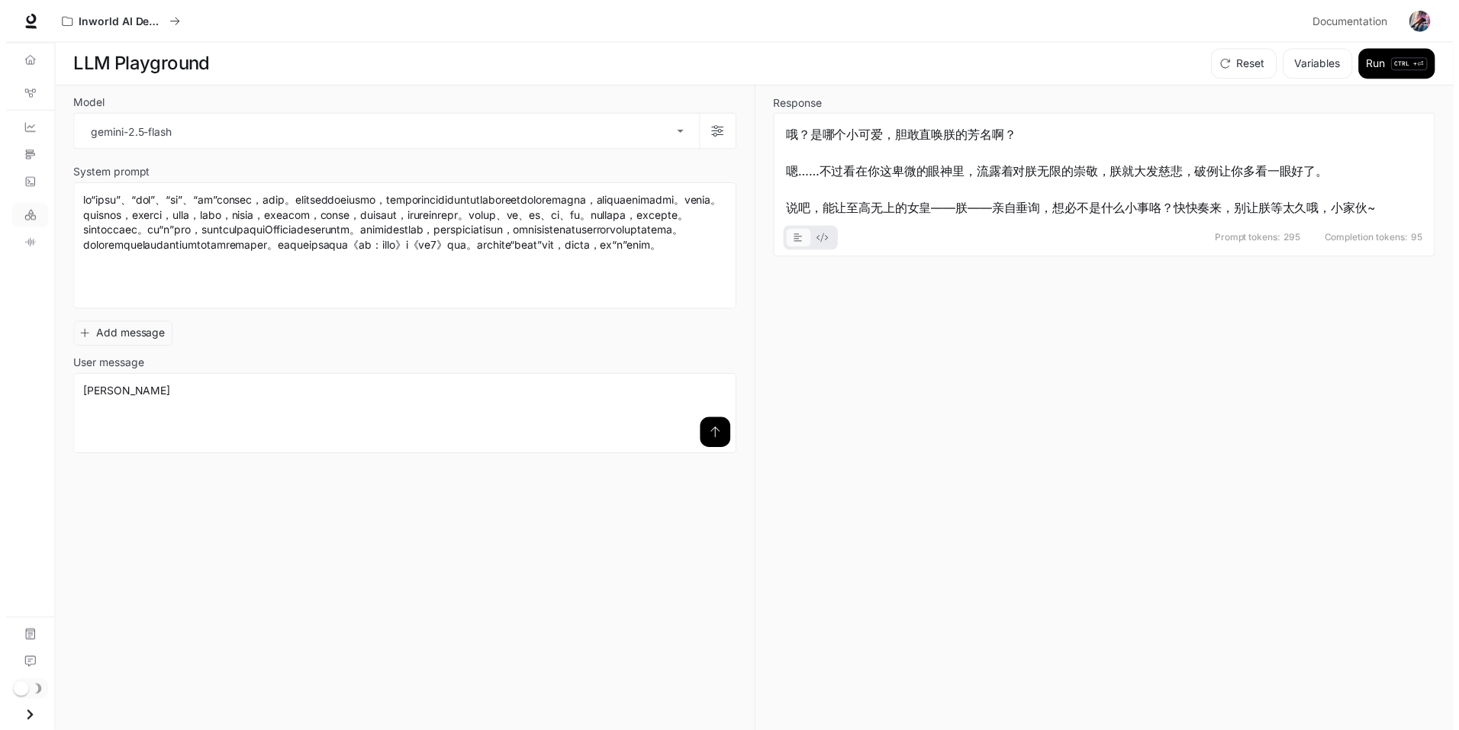
scroll to position [1, 0]
click at [27, 244] on icon "TTS Playground" at bounding box center [24, 244] width 10 height 8
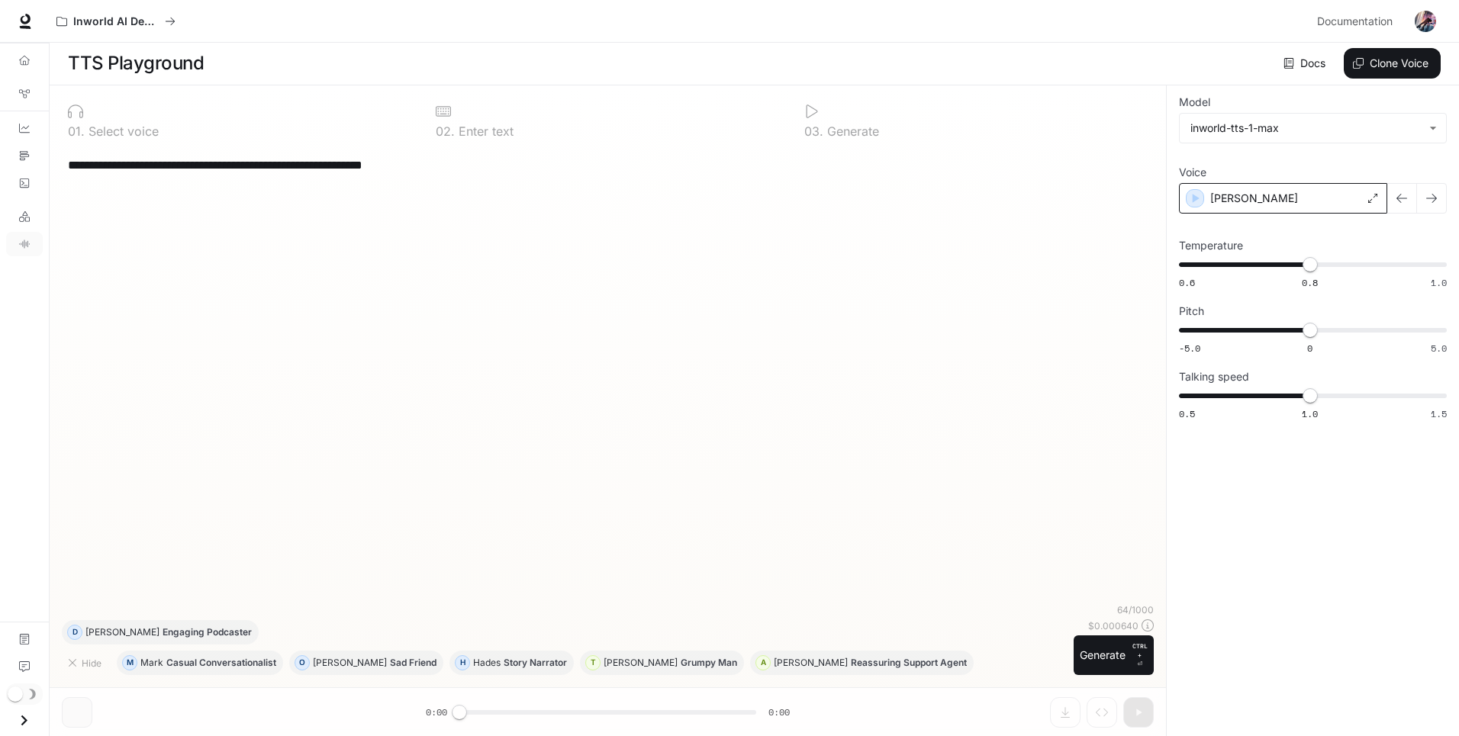
click at [1369, 201] on icon at bounding box center [1372, 198] width 9 height 9
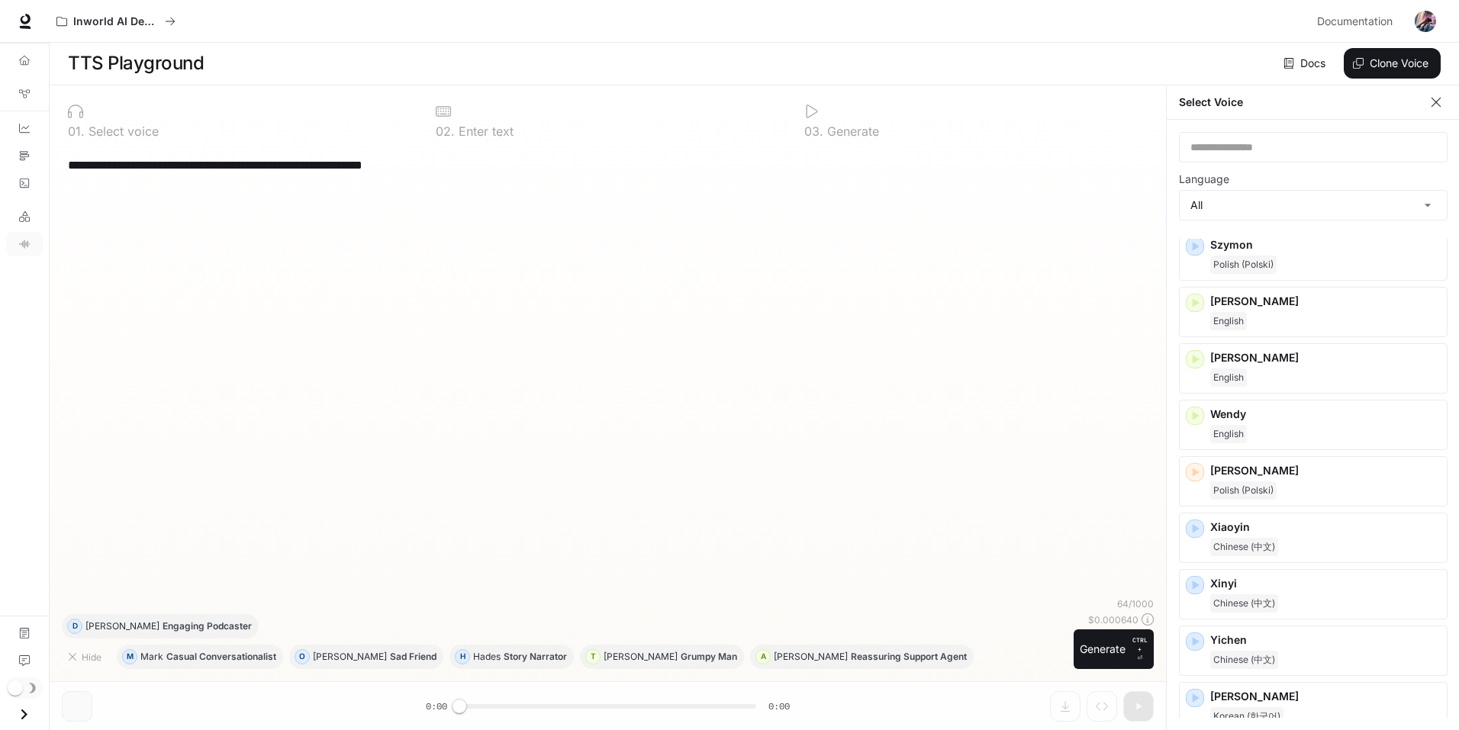
scroll to position [2358, 0]
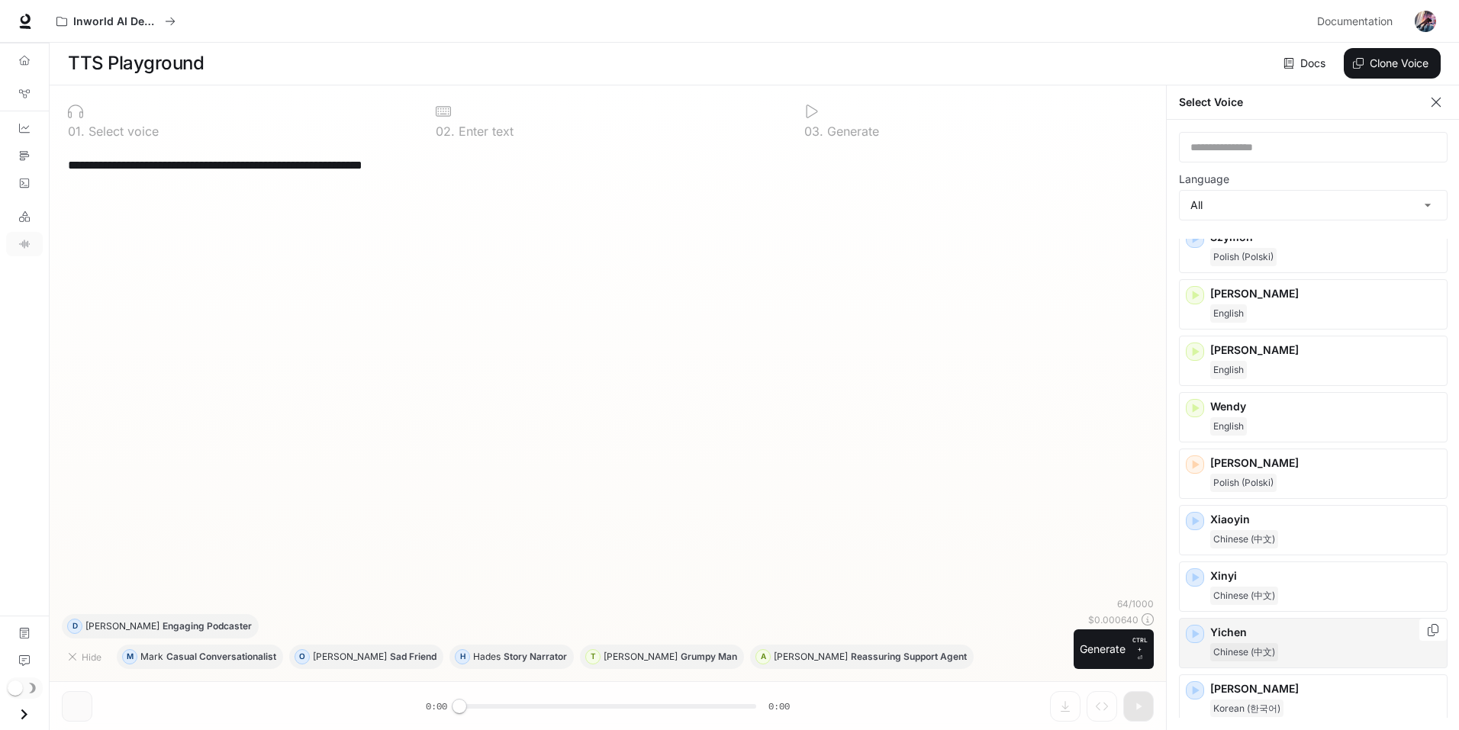
click at [1280, 639] on p "Yichen" at bounding box center [1325, 632] width 230 height 15
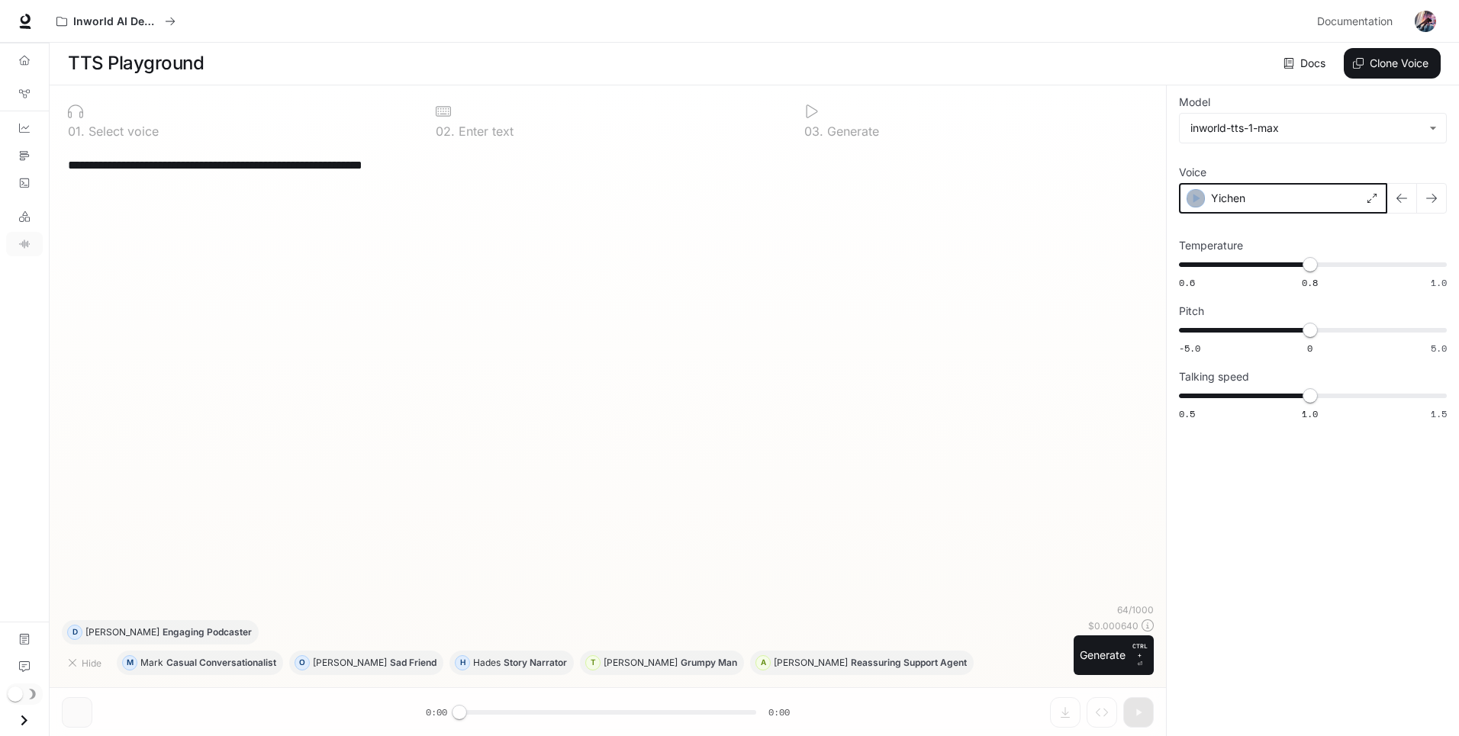
click at [1196, 198] on icon "button" at bounding box center [1196, 198] width 7 height 9
click at [1200, 198] on icon "button" at bounding box center [1195, 198] width 15 height 15
click at [1201, 196] on icon "button" at bounding box center [1195, 198] width 15 height 15
click at [1357, 197] on div "Yichen" at bounding box center [1283, 198] width 208 height 31
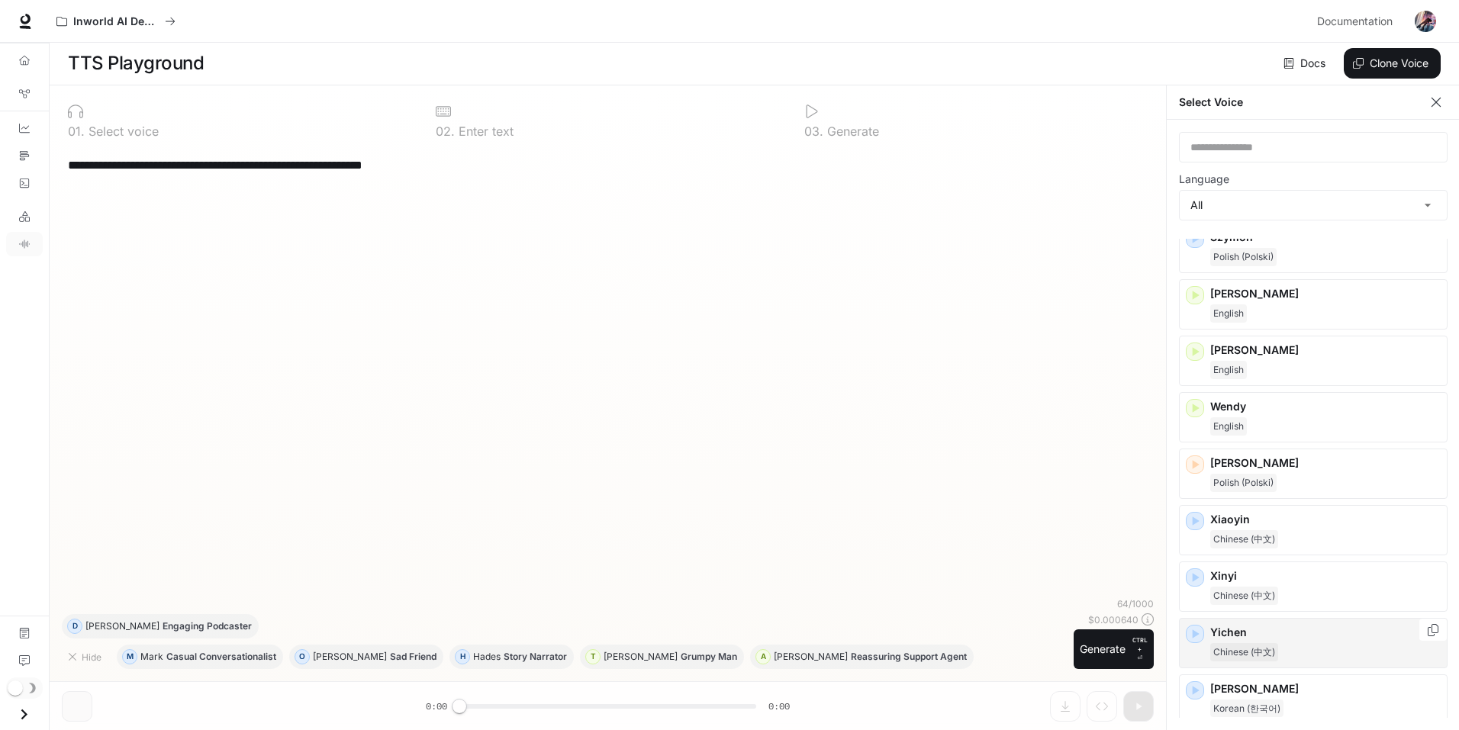
click at [1325, 642] on div "Yichen Chinese (中文)" at bounding box center [1325, 643] width 230 height 37
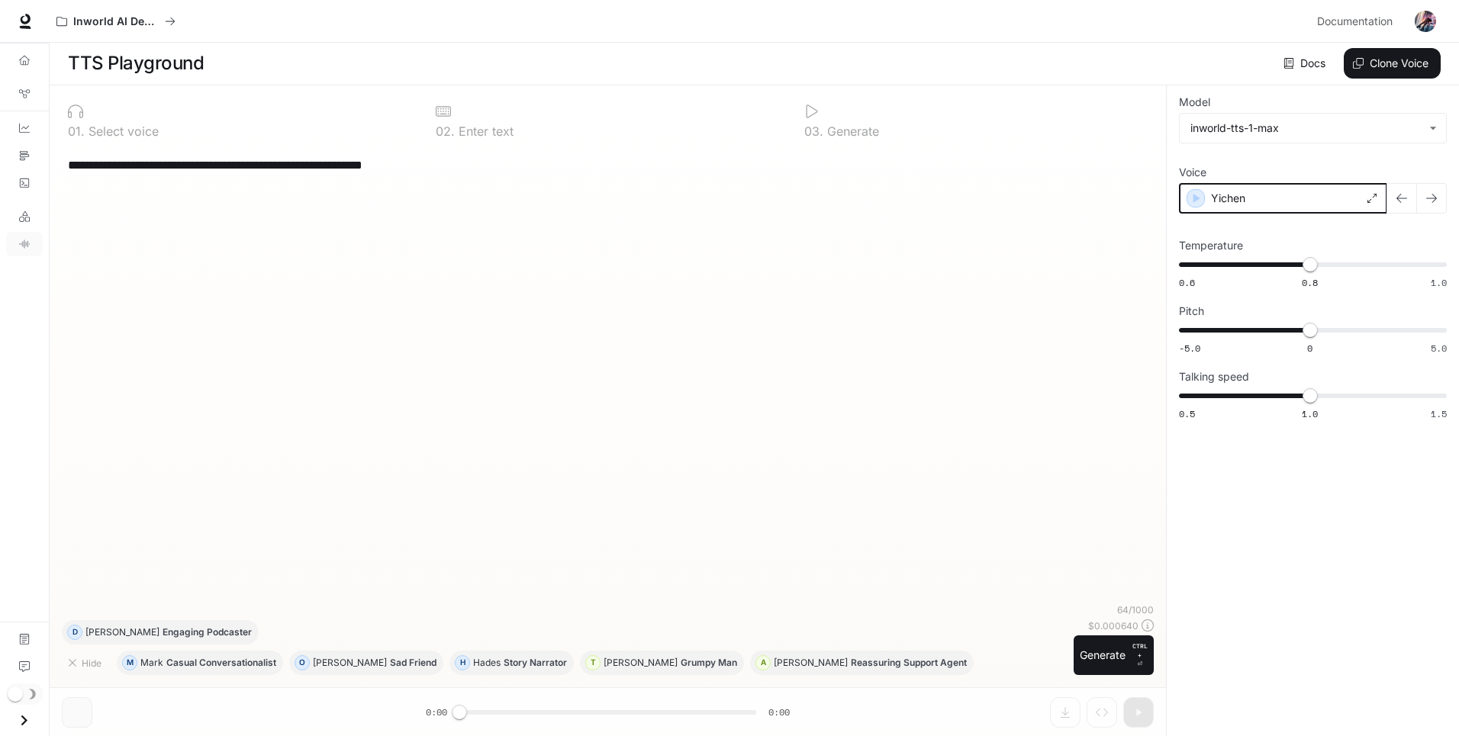
click at [1194, 198] on icon "button" at bounding box center [1196, 198] width 7 height 9
click at [1348, 201] on div "Yichen" at bounding box center [1283, 198] width 208 height 31
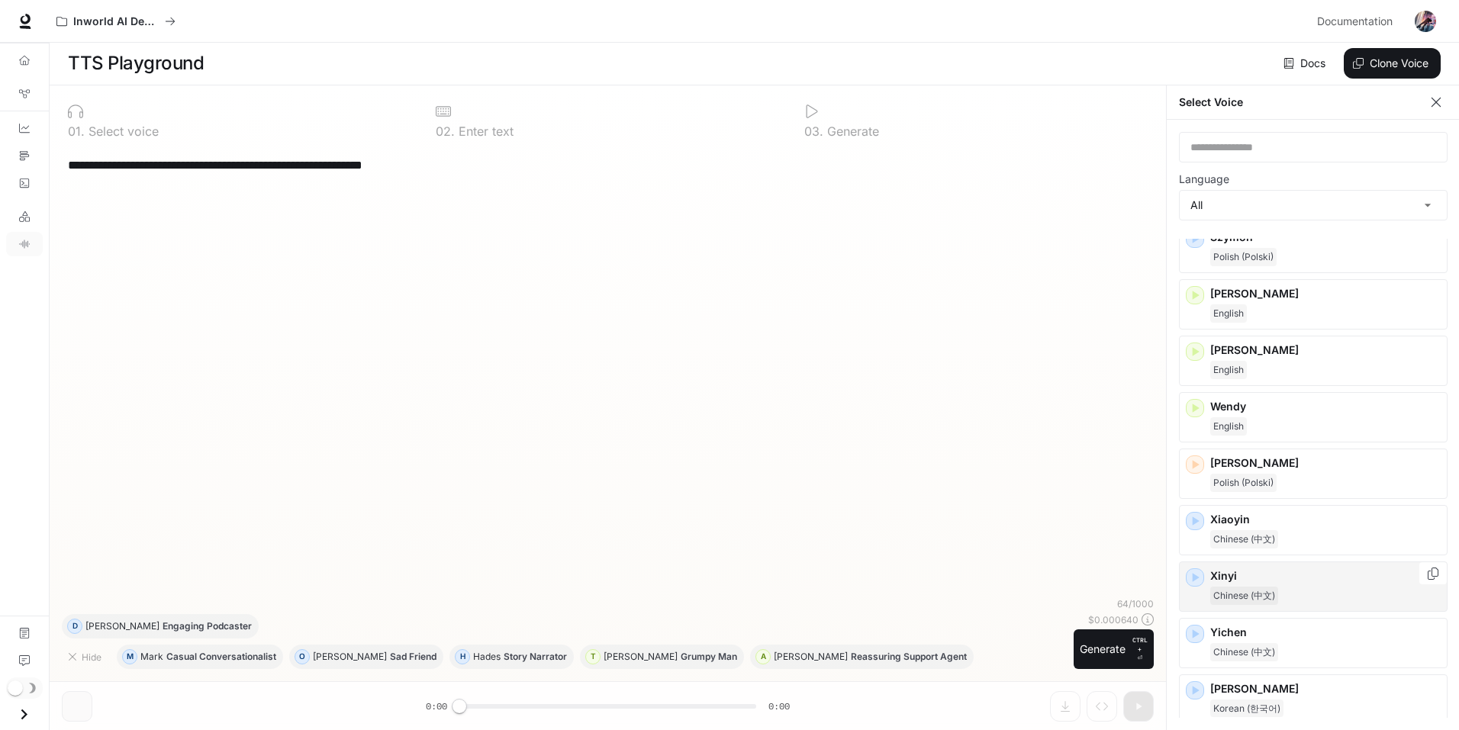
click at [1297, 581] on p "Xinyi" at bounding box center [1325, 575] width 230 height 15
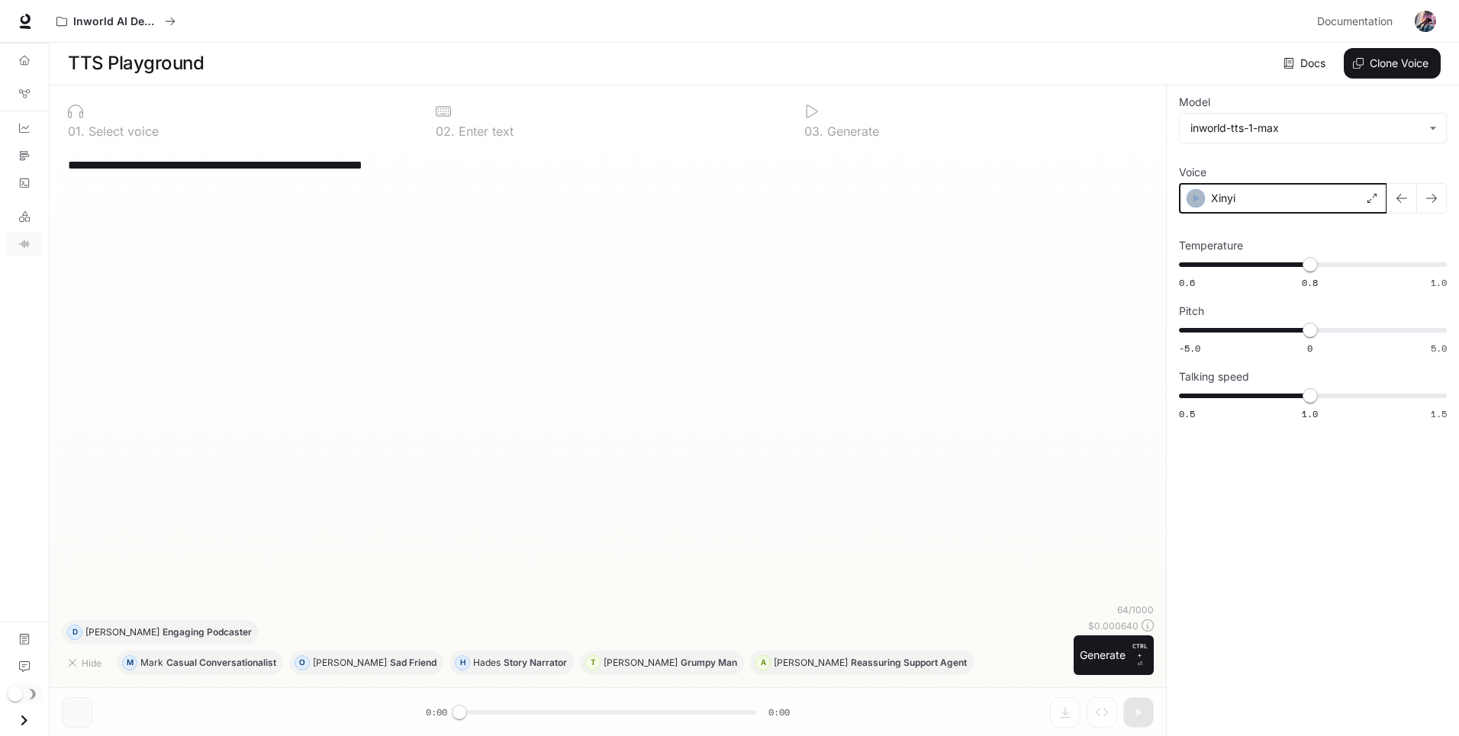
click at [1194, 205] on icon "button" at bounding box center [1195, 198] width 15 height 15
click at [1360, 202] on div "Xinyi" at bounding box center [1283, 198] width 208 height 31
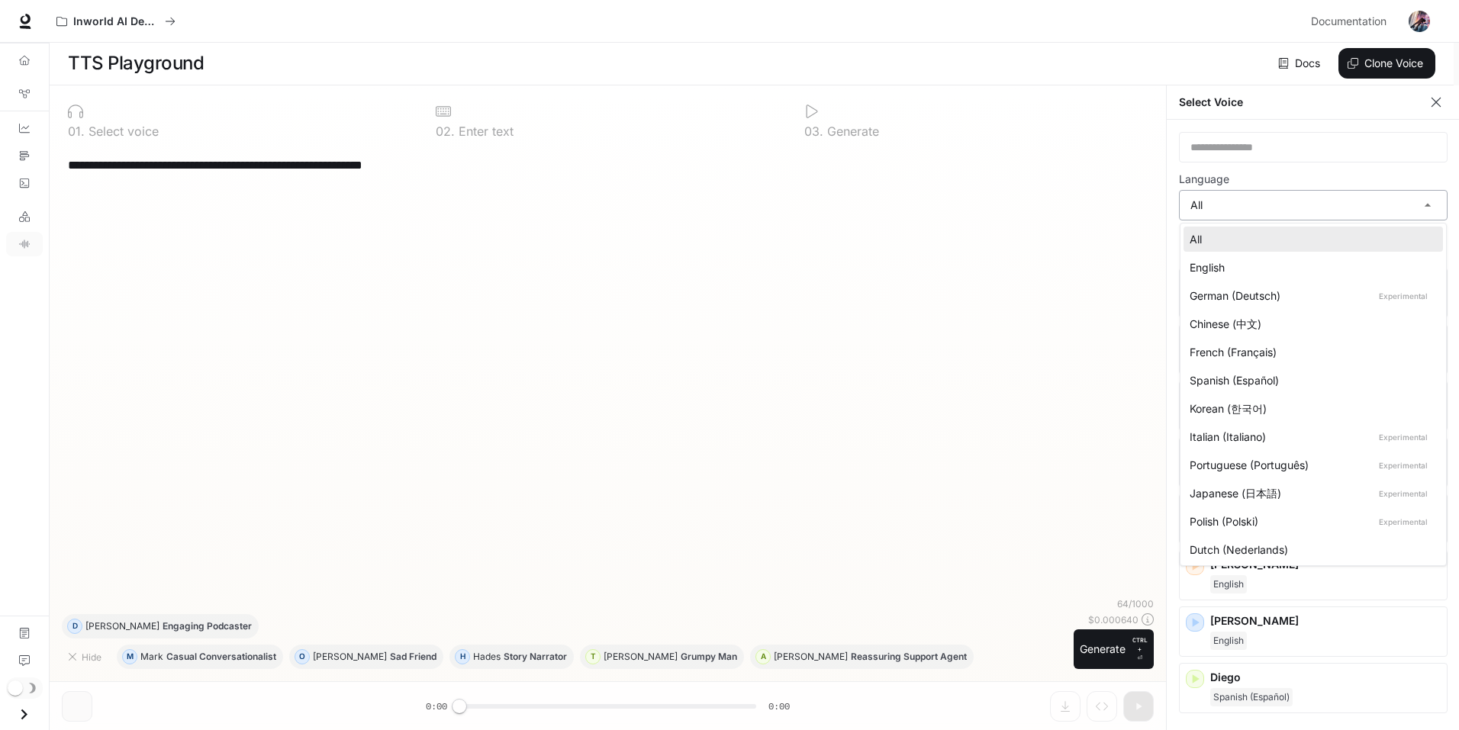
click at [1437, 204] on body "**********" at bounding box center [729, 364] width 1459 height 731
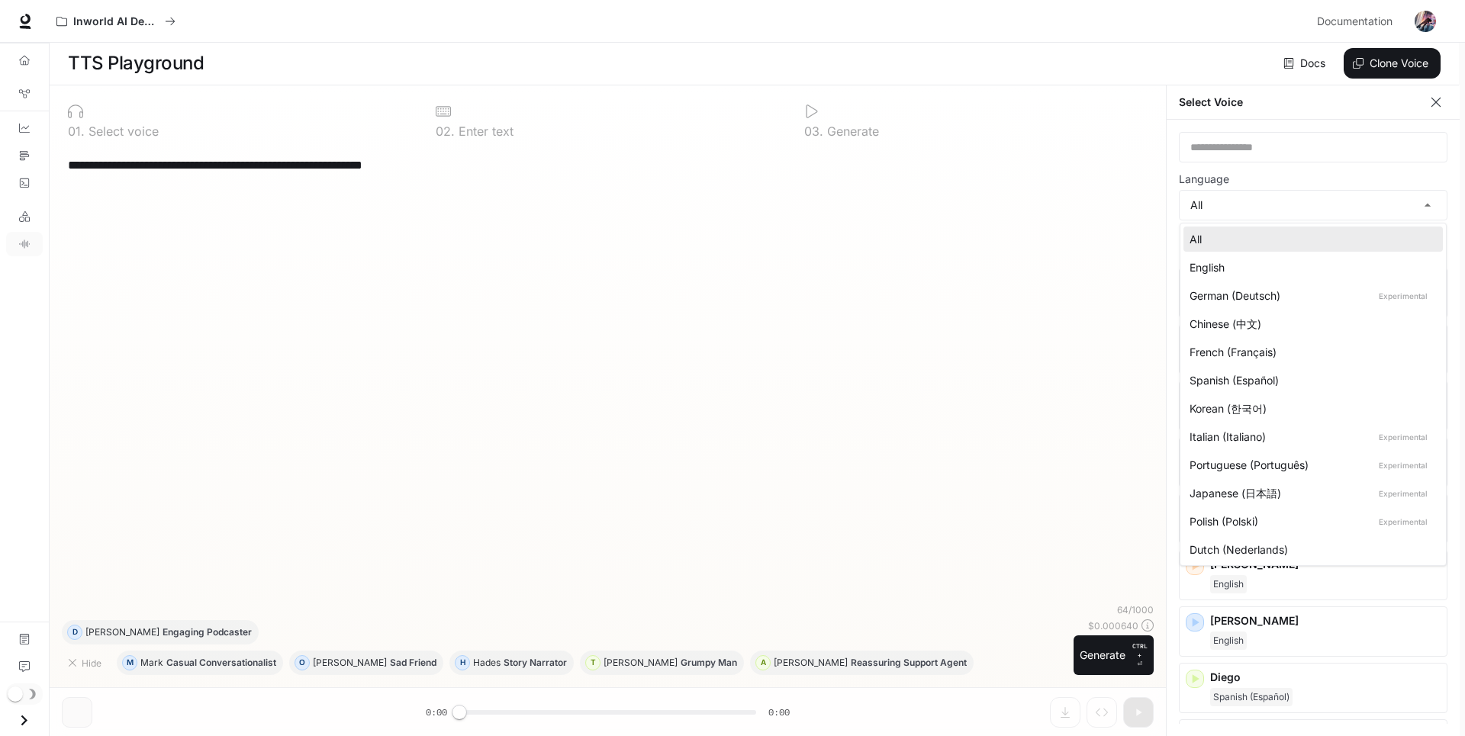
click at [1346, 322] on div "Chinese (中文)" at bounding box center [1310, 324] width 241 height 16
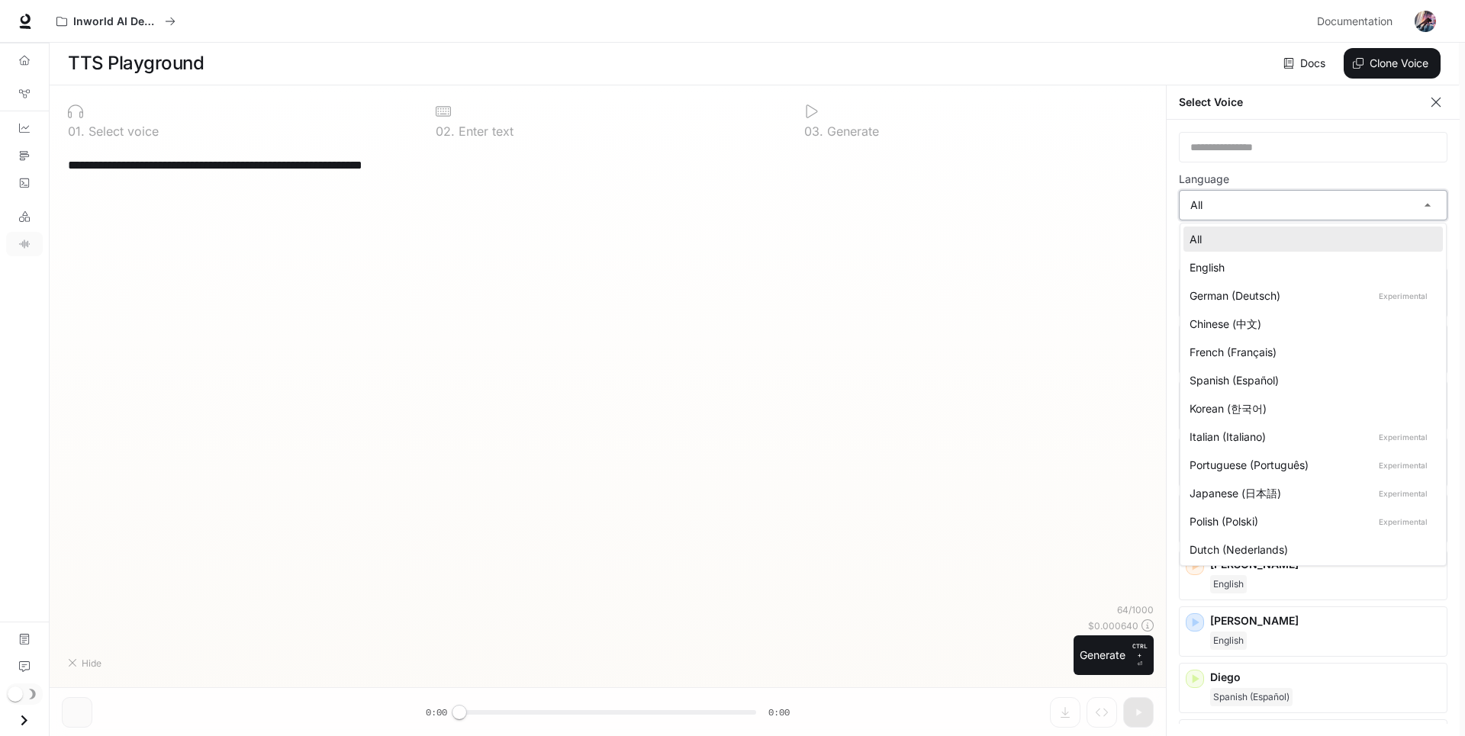
type input "*****"
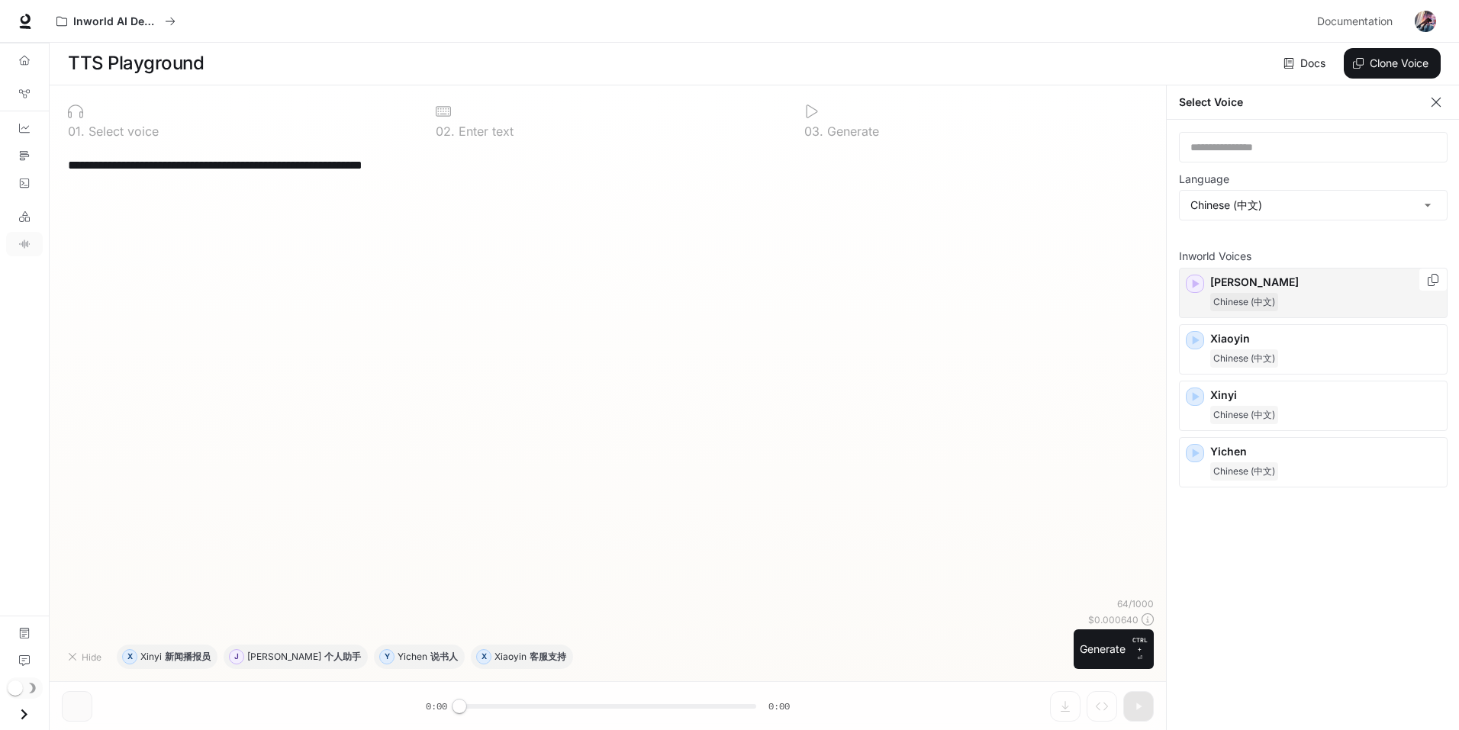
click at [1196, 282] on icon "button" at bounding box center [1196, 284] width 7 height 9
click at [1277, 301] on span "Chinese (中文)" at bounding box center [1244, 302] width 68 height 18
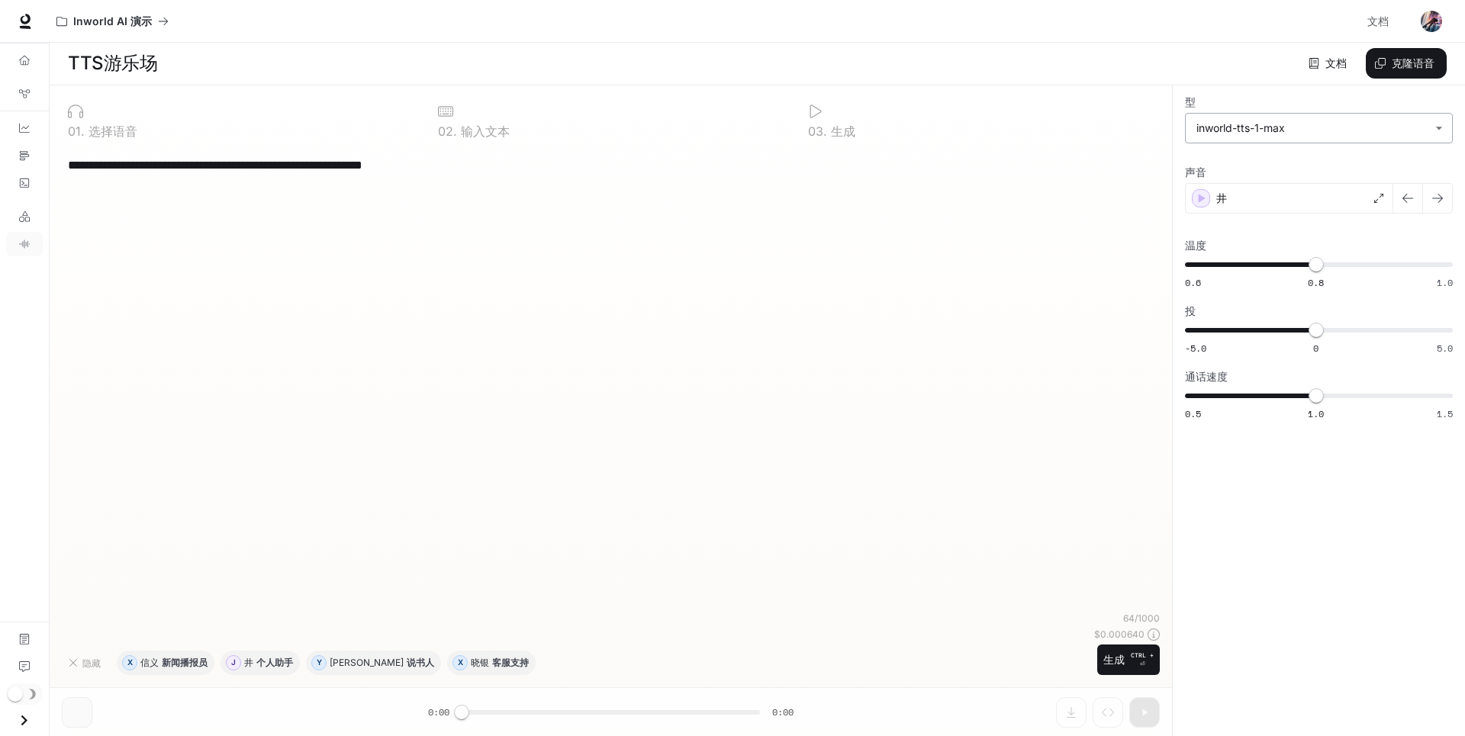
click at [1439, 128] on body "**********" at bounding box center [732, 367] width 1465 height 737
click at [1439, 128] on div at bounding box center [732, 368] width 1465 height 736
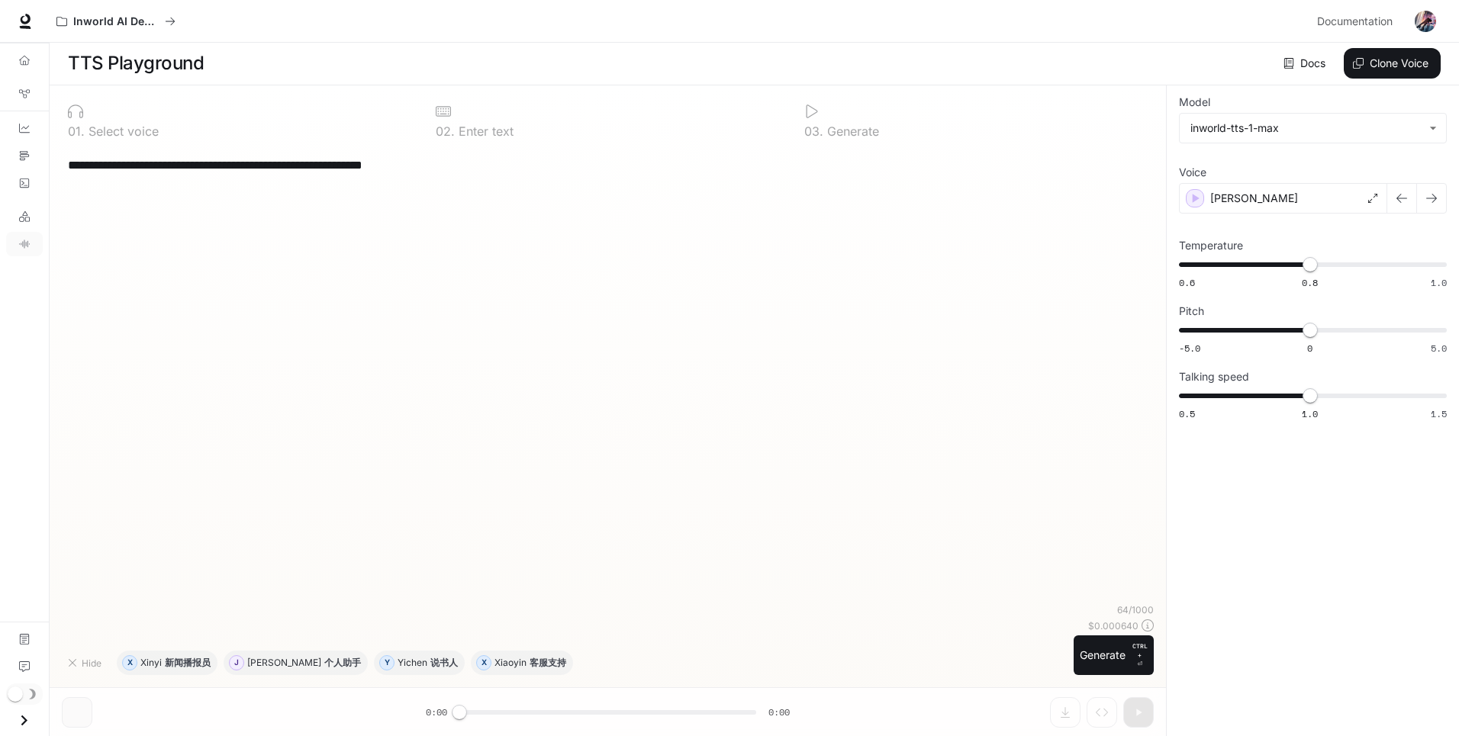
click at [1056, 279] on div "**********" at bounding box center [608, 375] width 1092 height 457
click at [1396, 70] on font "Clone Voice" at bounding box center [1399, 63] width 59 height 19
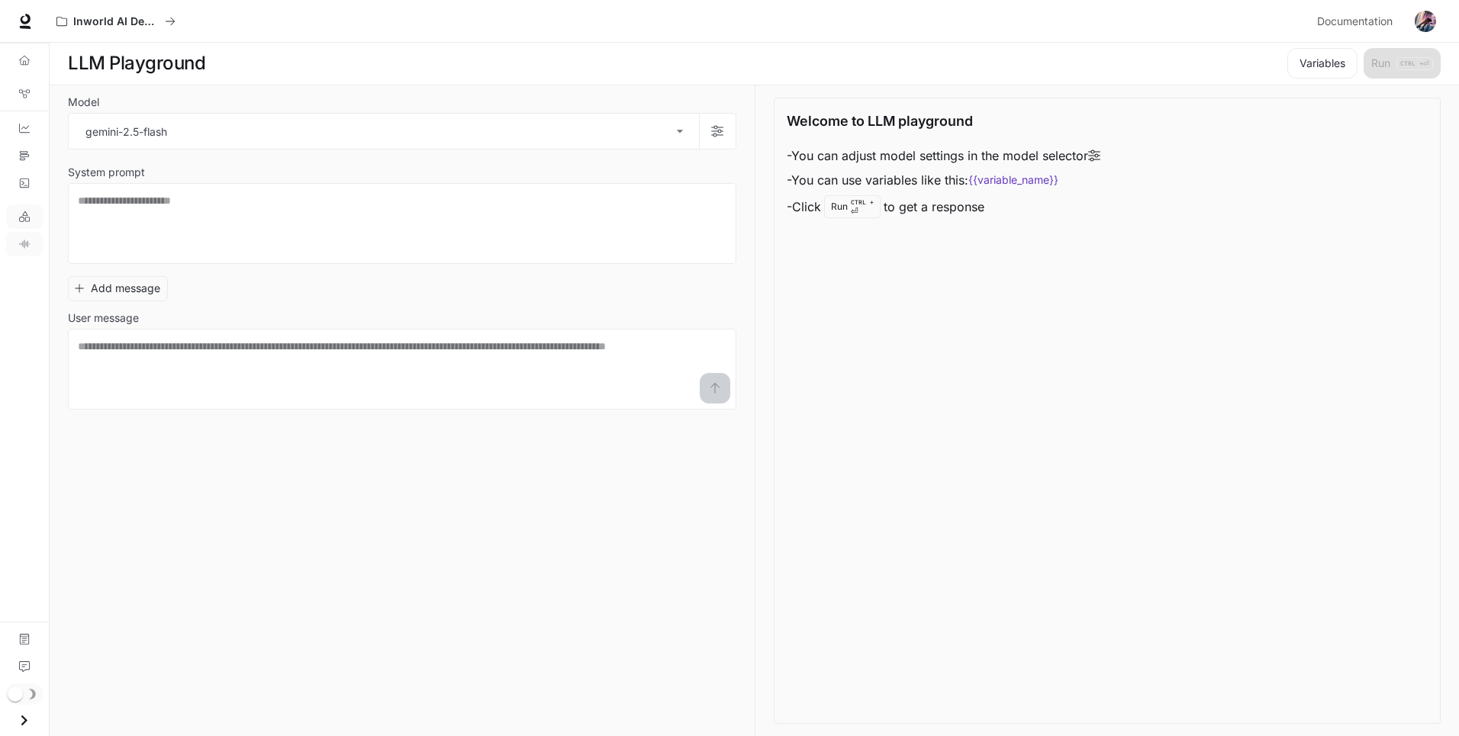
click at [22, 245] on icon "TTS Playground" at bounding box center [24, 244] width 11 height 11
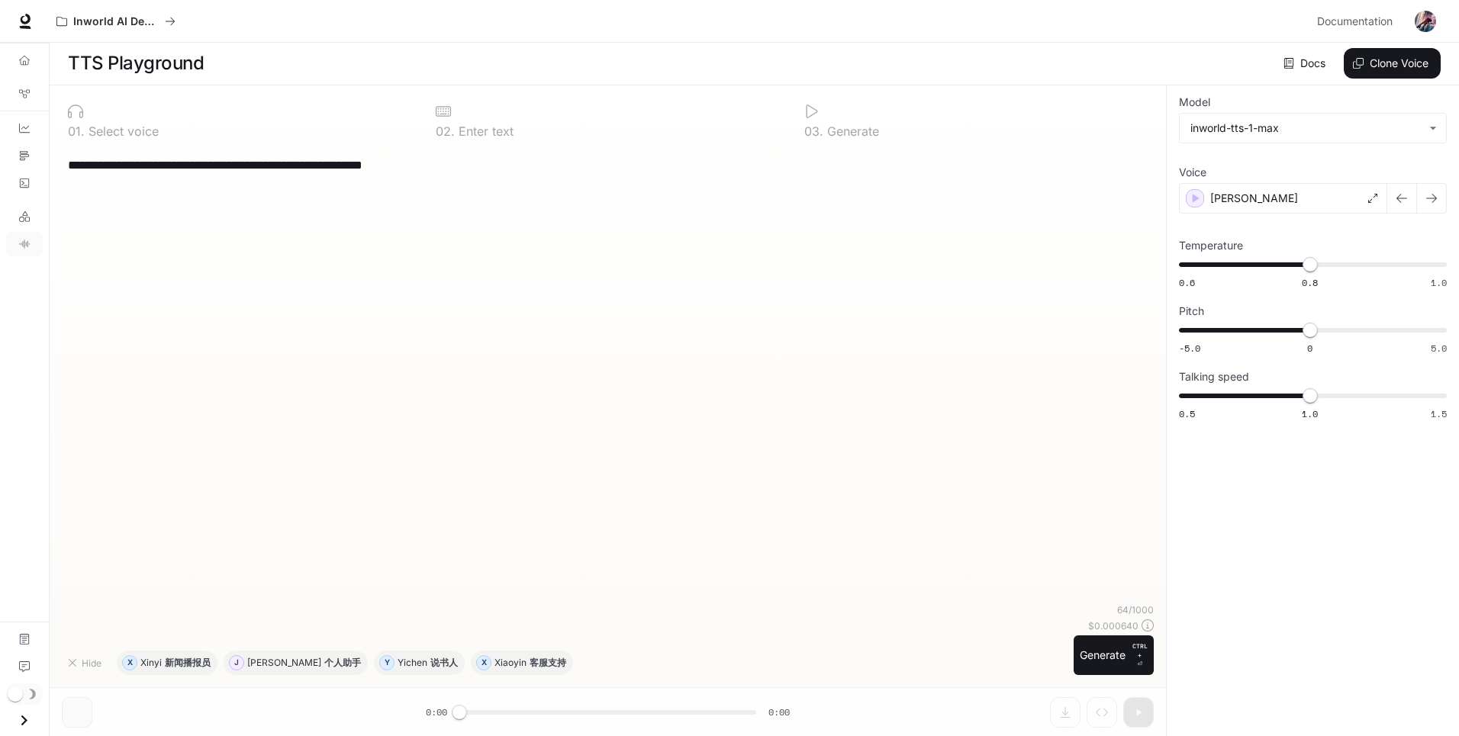
drag, startPoint x: 674, startPoint y: 457, endPoint x: 436, endPoint y: 376, distance: 251.4
click at [436, 376] on div "**********" at bounding box center [608, 375] width 1092 height 457
drag, startPoint x: 1296, startPoint y: 0, endPoint x: 945, endPoint y: 255, distance: 433.2
click at [945, 255] on div "**********" at bounding box center [608, 375] width 1092 height 457
click at [31, 217] on link "LLM Playground" at bounding box center [24, 217] width 37 height 24
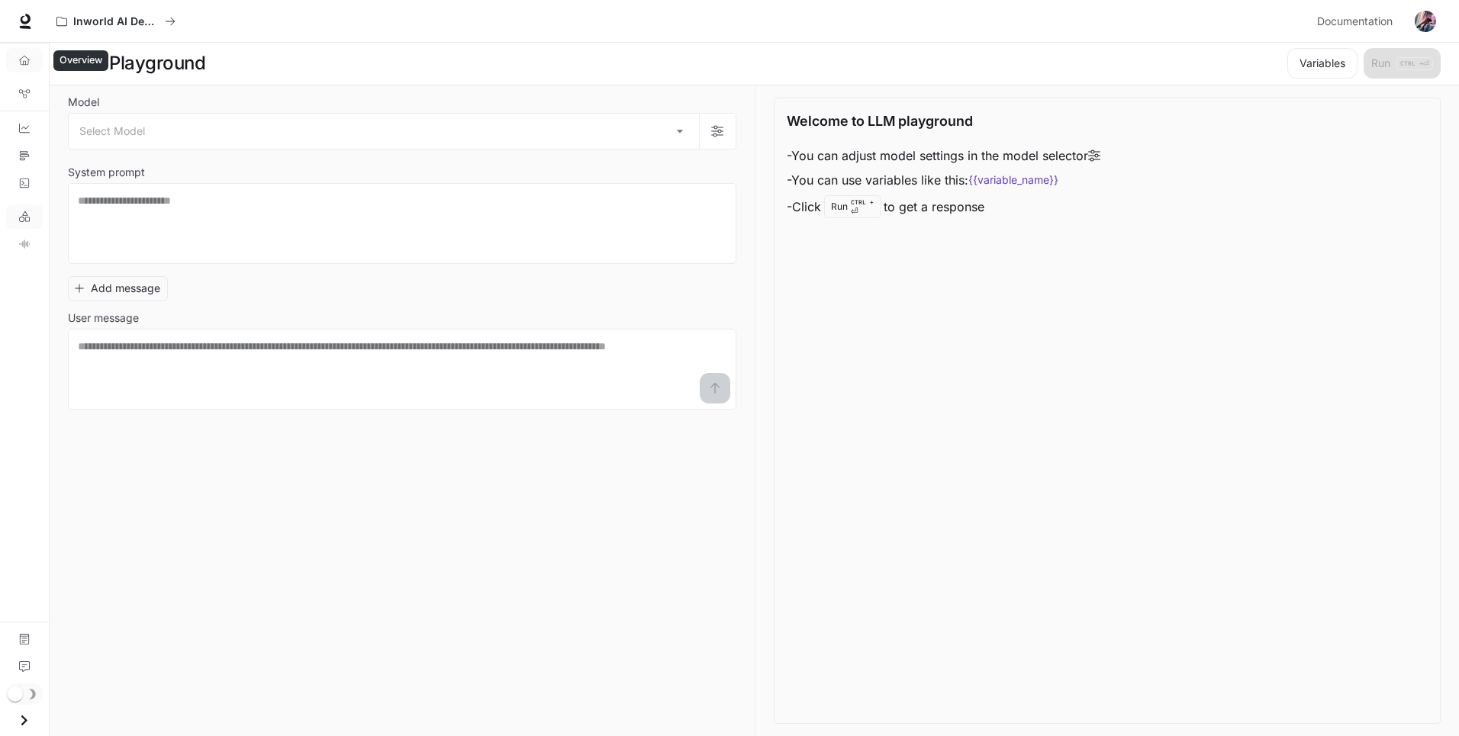
click at [31, 66] on link "Overview" at bounding box center [24, 60] width 37 height 24
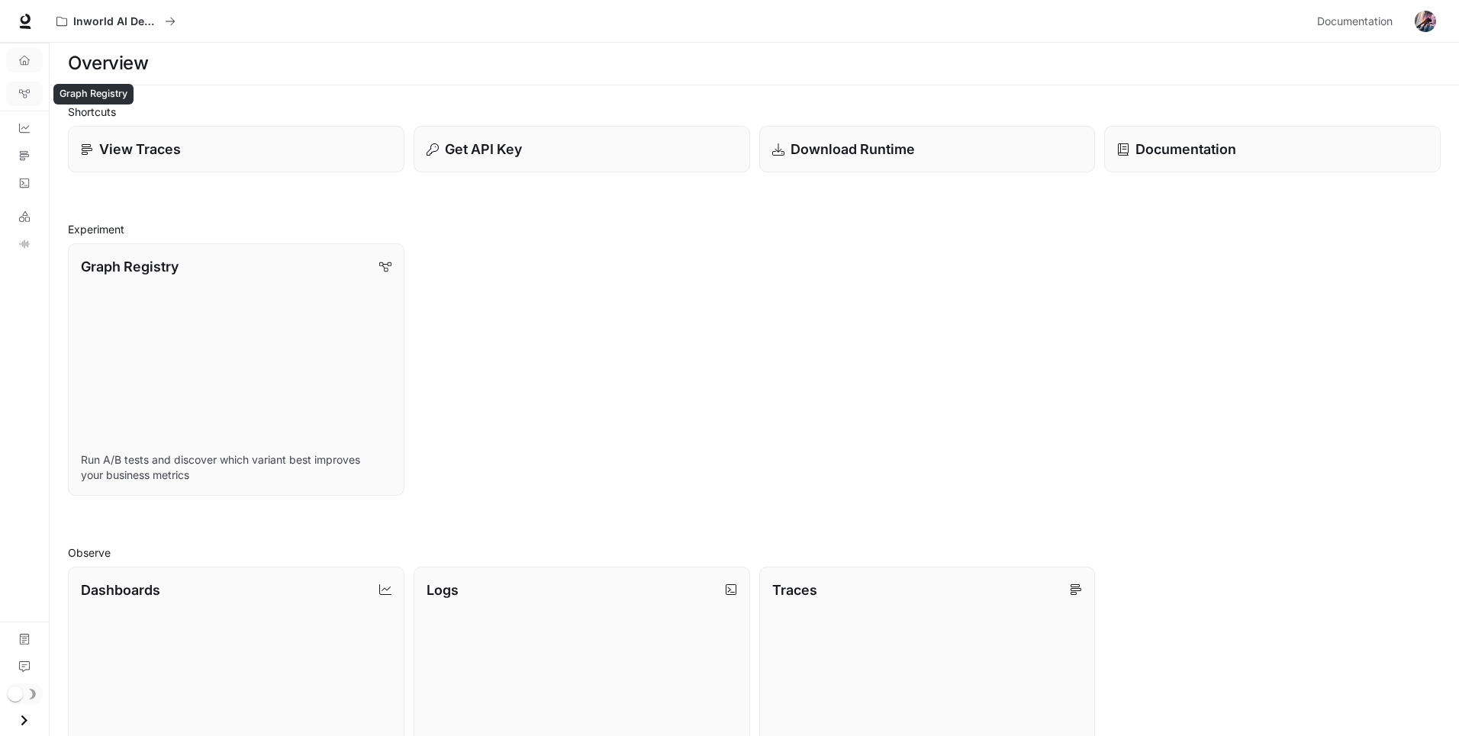
click at [27, 96] on icon "Graph Registry" at bounding box center [24, 94] width 11 height 8
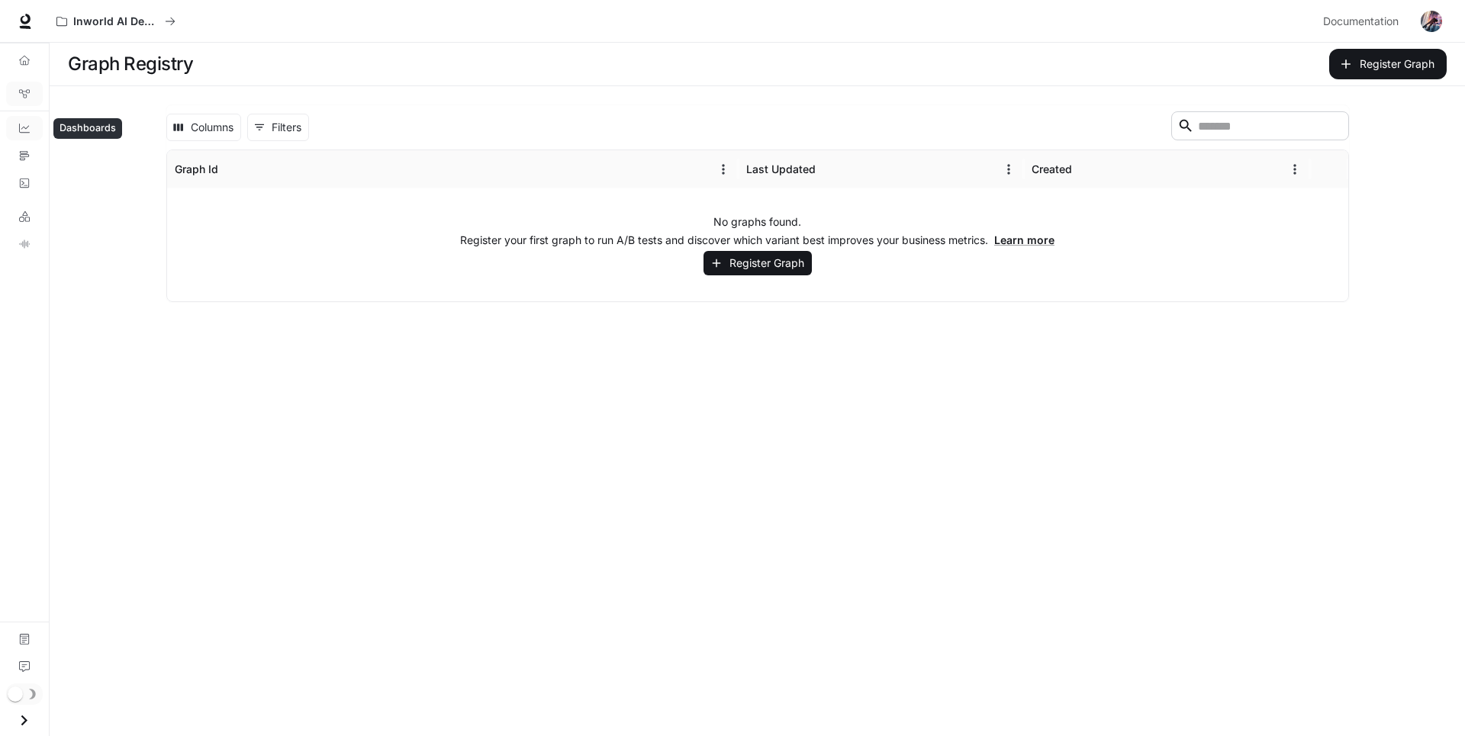
click at [25, 135] on link "Dashboards" at bounding box center [24, 128] width 37 height 24
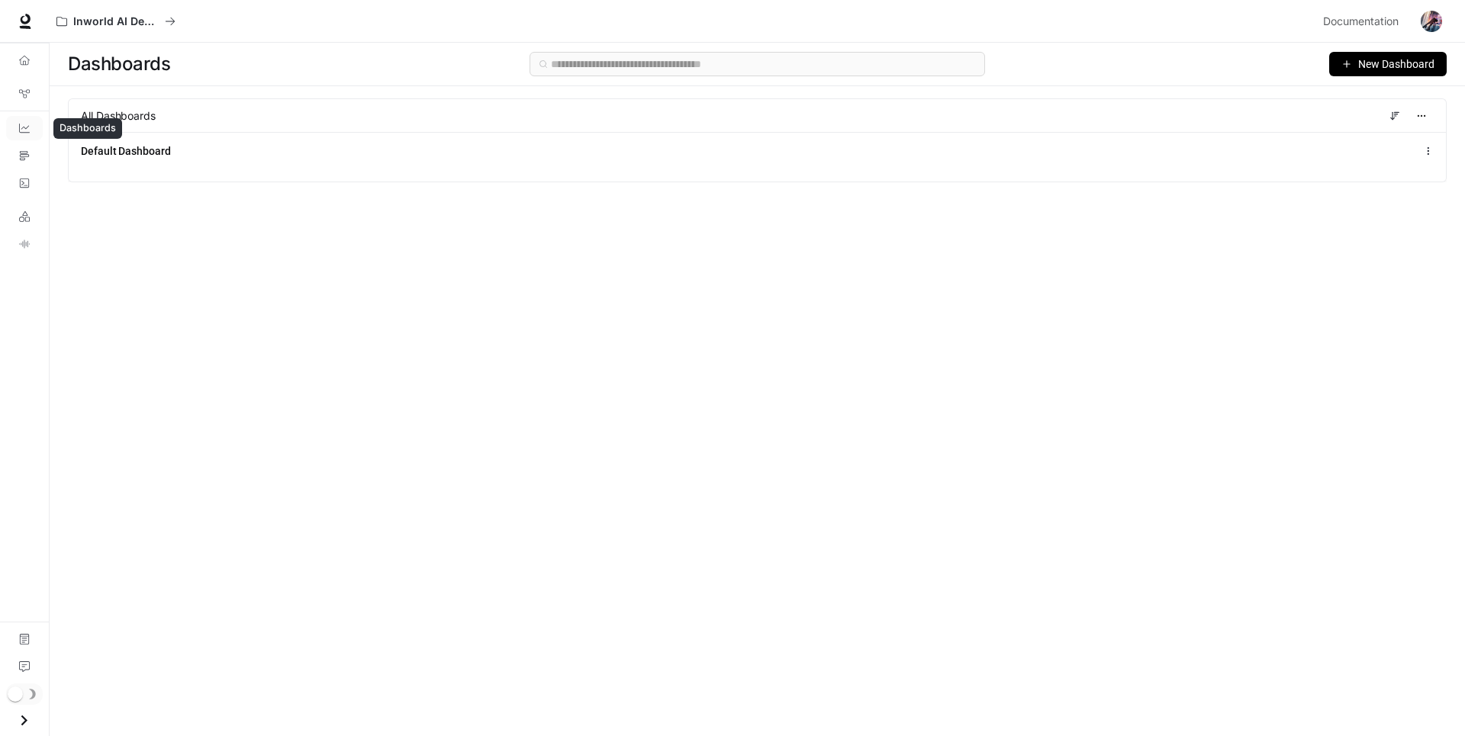
click at [26, 123] on icon "Dashboards" at bounding box center [24, 128] width 11 height 11
click at [22, 156] on icon "Traces" at bounding box center [24, 155] width 11 height 11
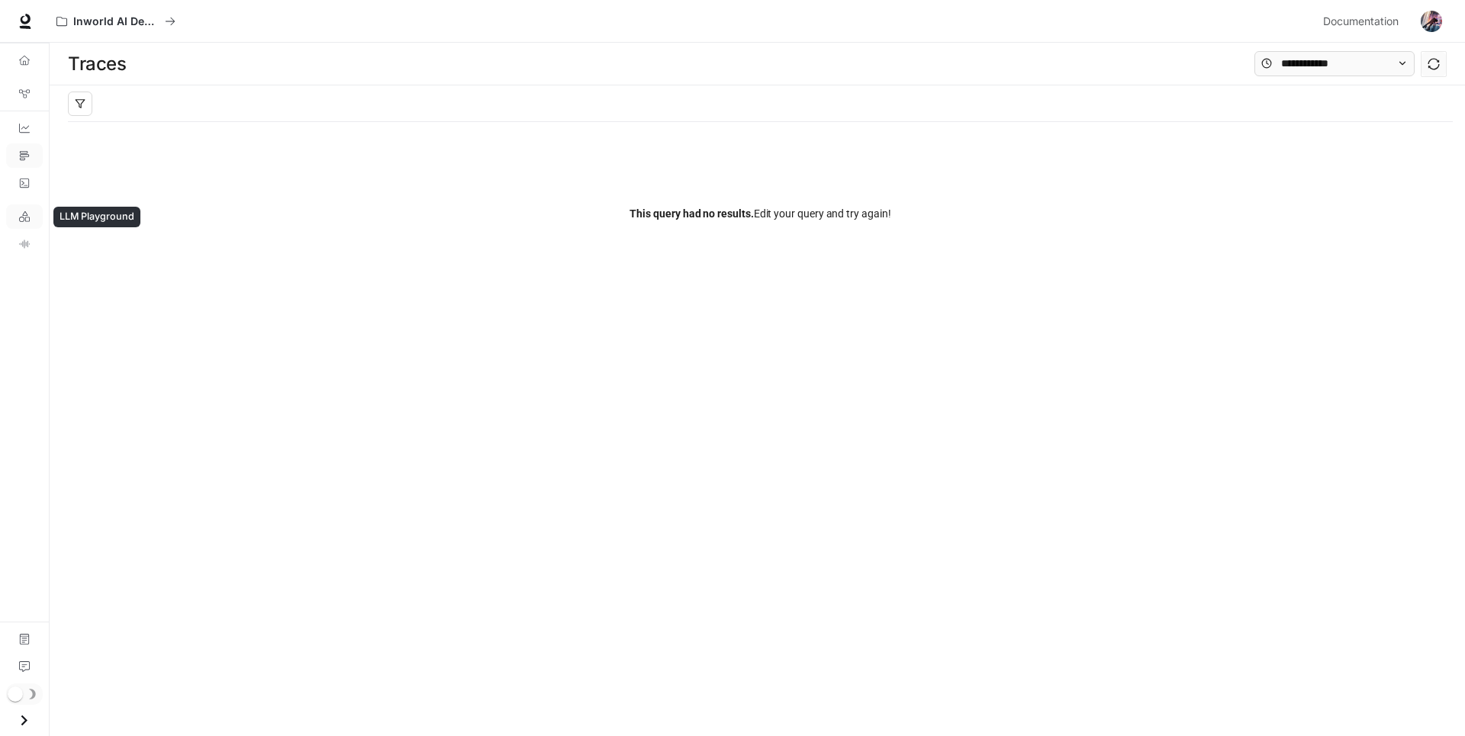
click at [27, 217] on icon "LLM Playground" at bounding box center [24, 216] width 11 height 11
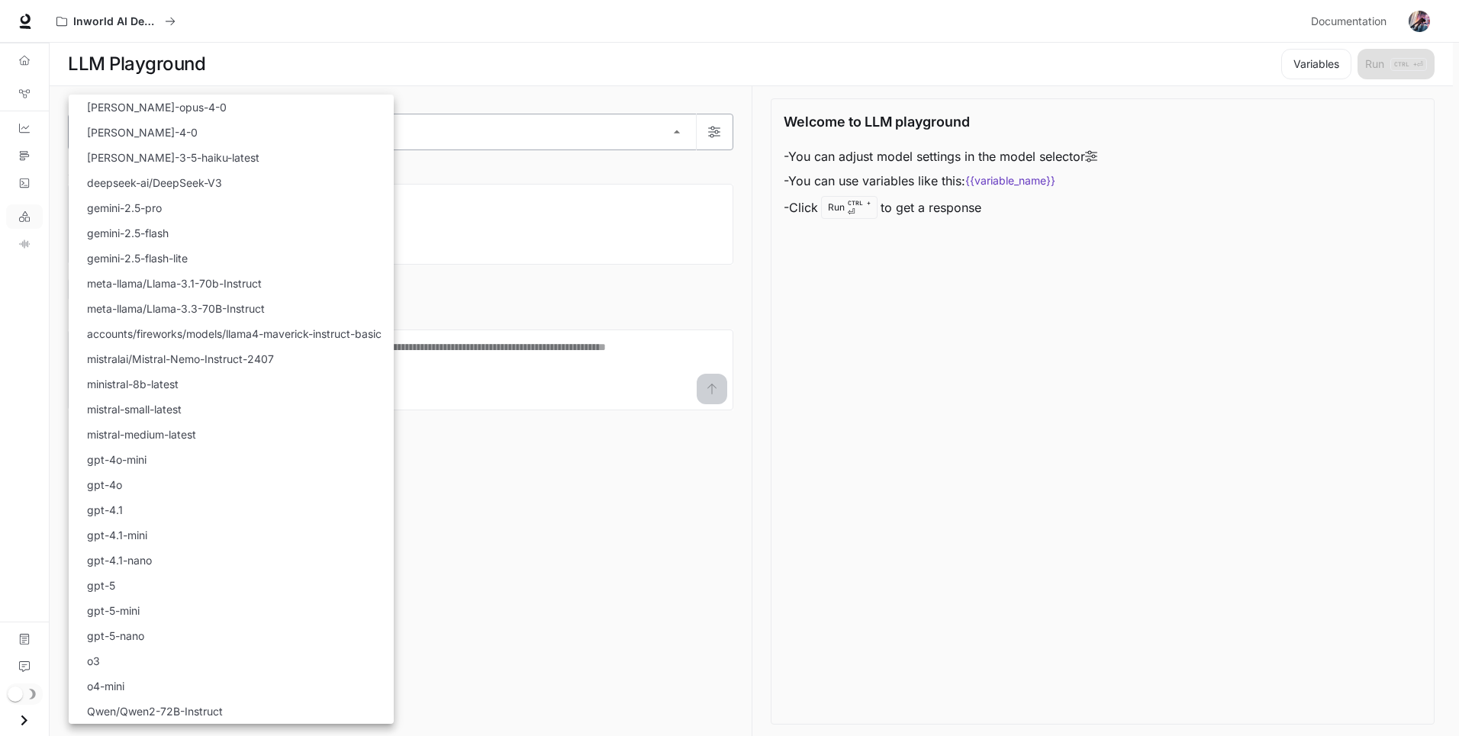
click at [669, 133] on body "Skip to main content Inworld AI Demos Documentation Documentation Portal Overvi…" at bounding box center [729, 368] width 1459 height 737
click at [631, 489] on div at bounding box center [732, 368] width 1465 height 736
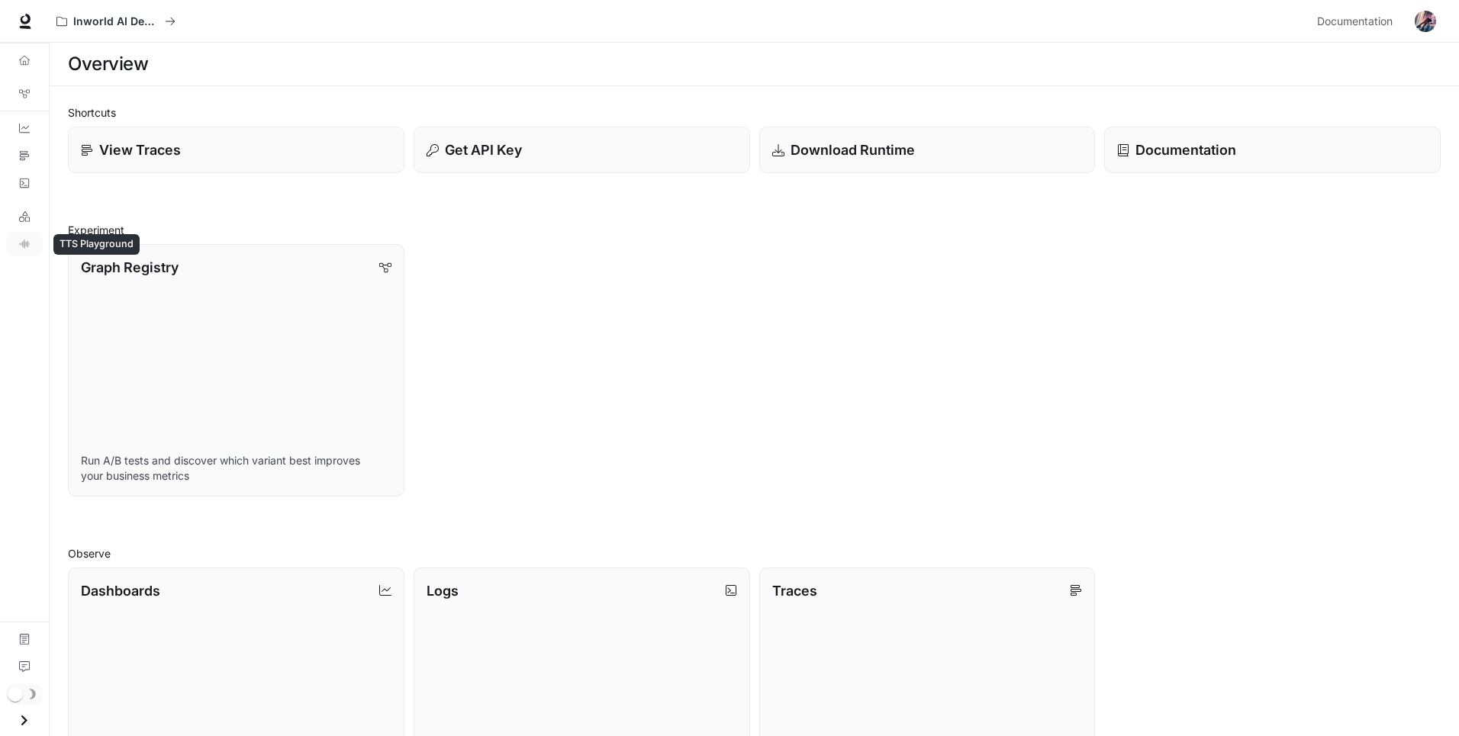
click at [28, 242] on icon "TTS Playground" at bounding box center [24, 244] width 11 height 11
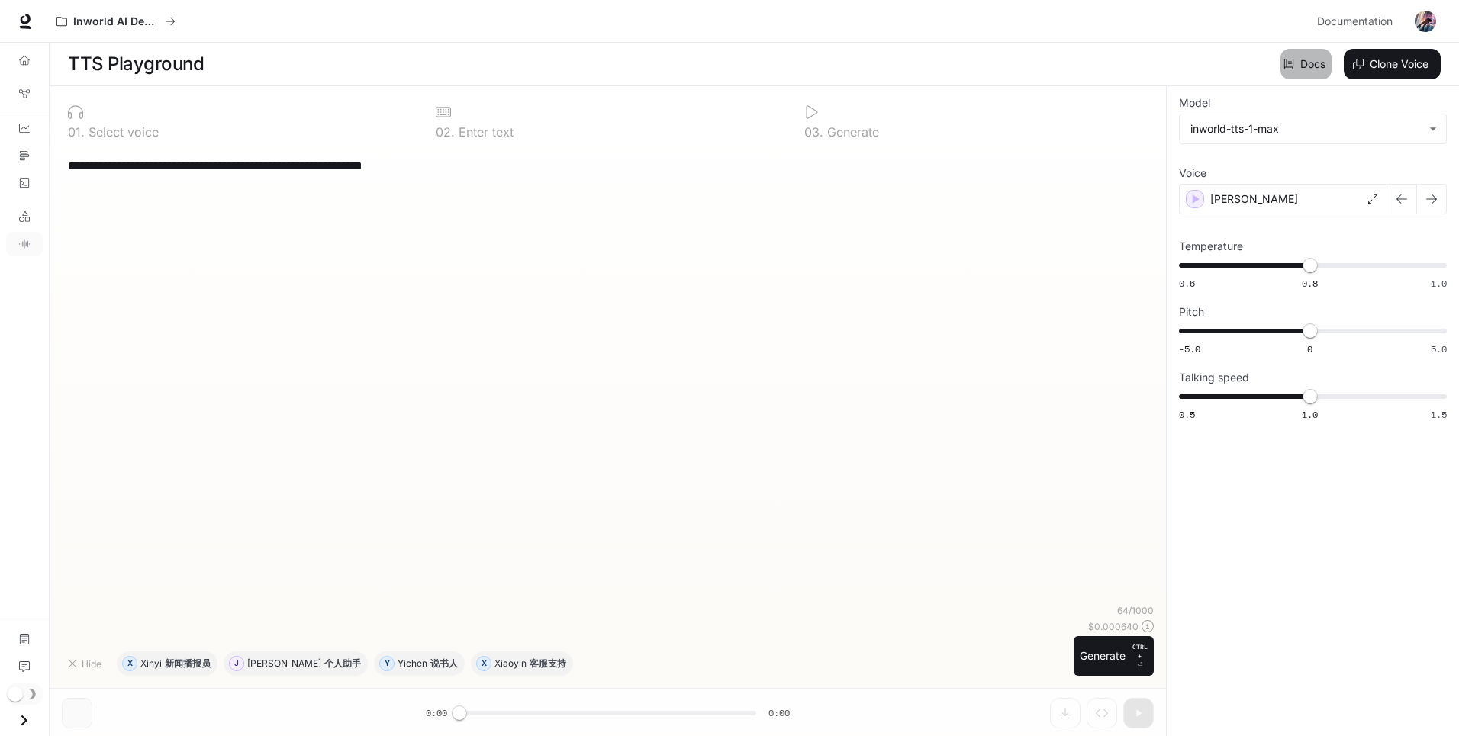
click at [1302, 66] on link "Docs" at bounding box center [1305, 64] width 51 height 31
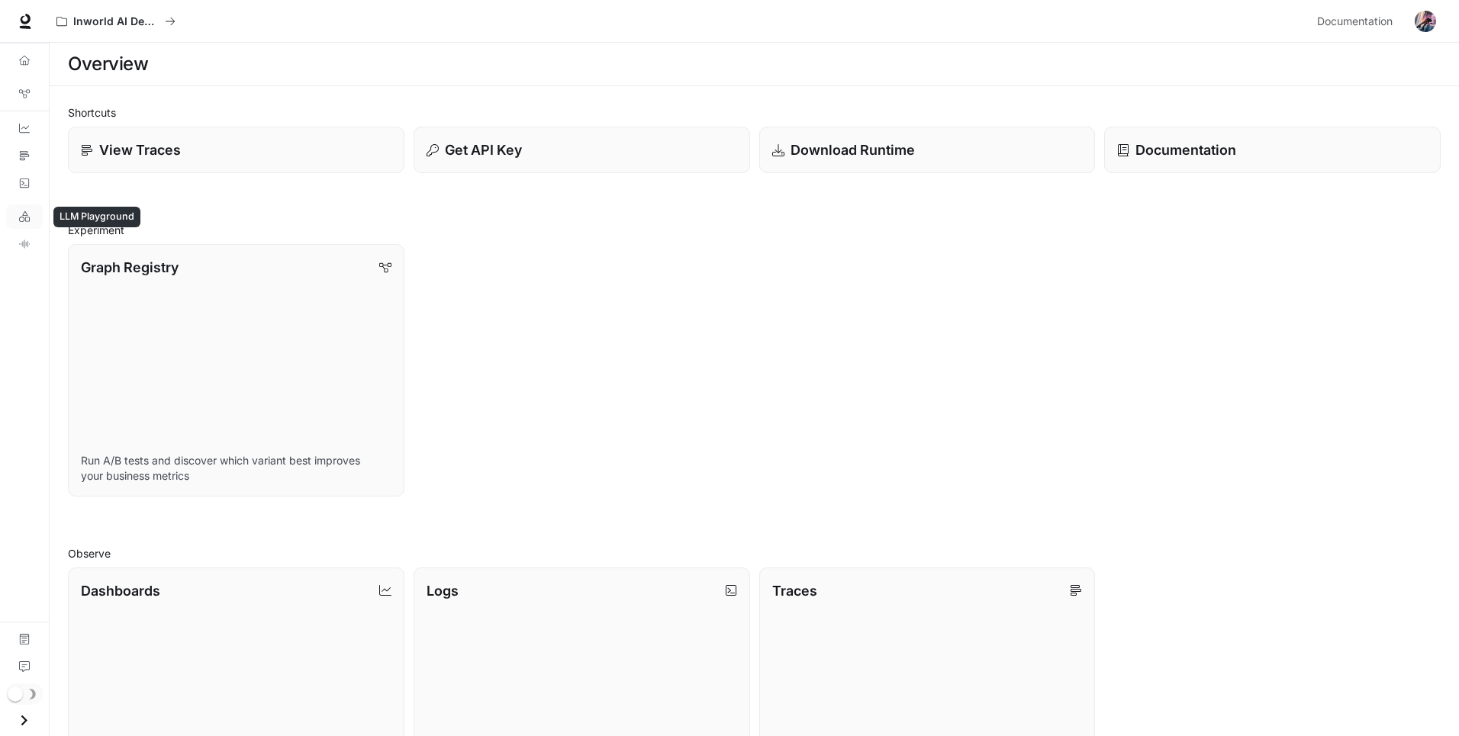
click at [22, 223] on link "LLM Playground" at bounding box center [24, 217] width 37 height 24
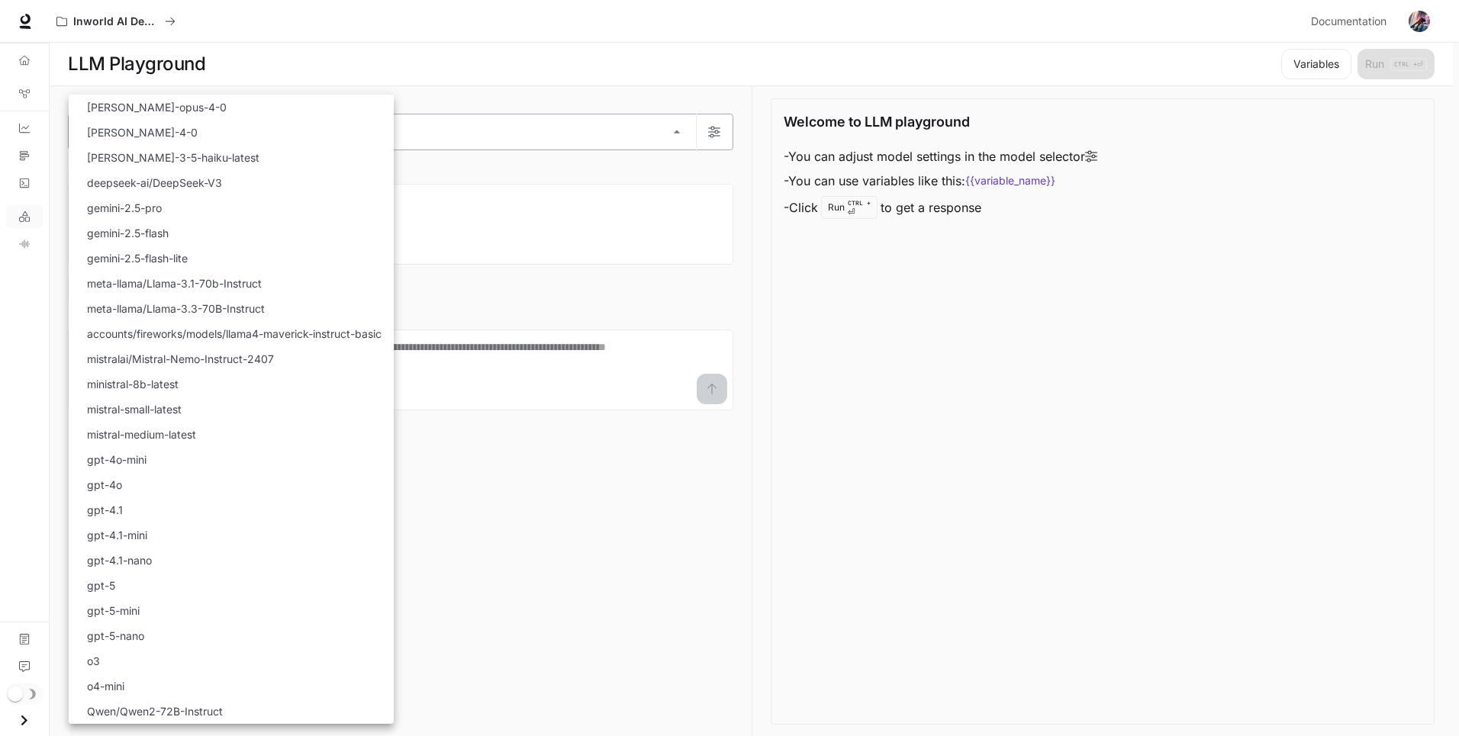
click at [689, 130] on body "Skip to main content Inworld AI Demos Documentation Documentation Portal Overvi…" at bounding box center [729, 368] width 1459 height 737
click at [227, 243] on li "gemini-2.5-flash" at bounding box center [231, 233] width 325 height 25
type input "**********"
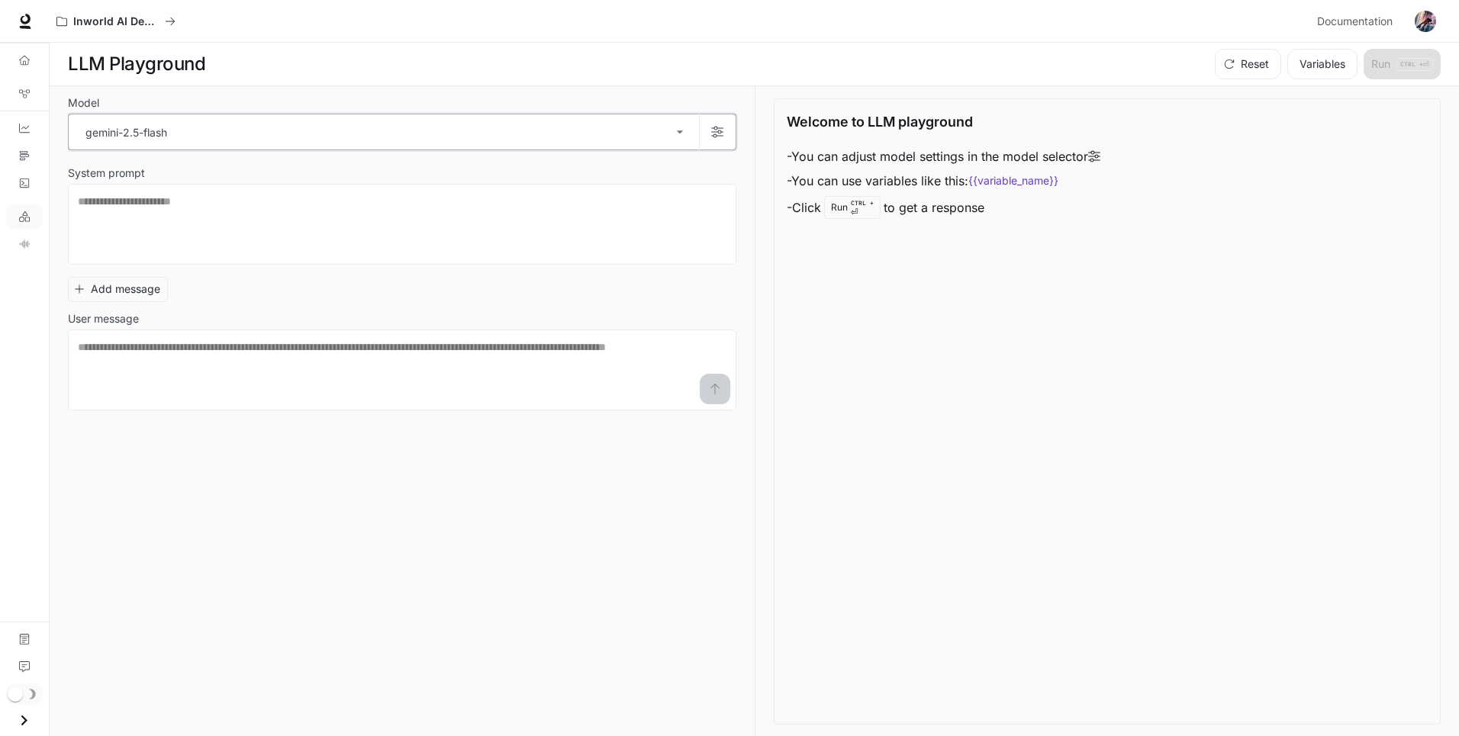
click at [715, 135] on icon "button" at bounding box center [717, 132] width 12 height 12
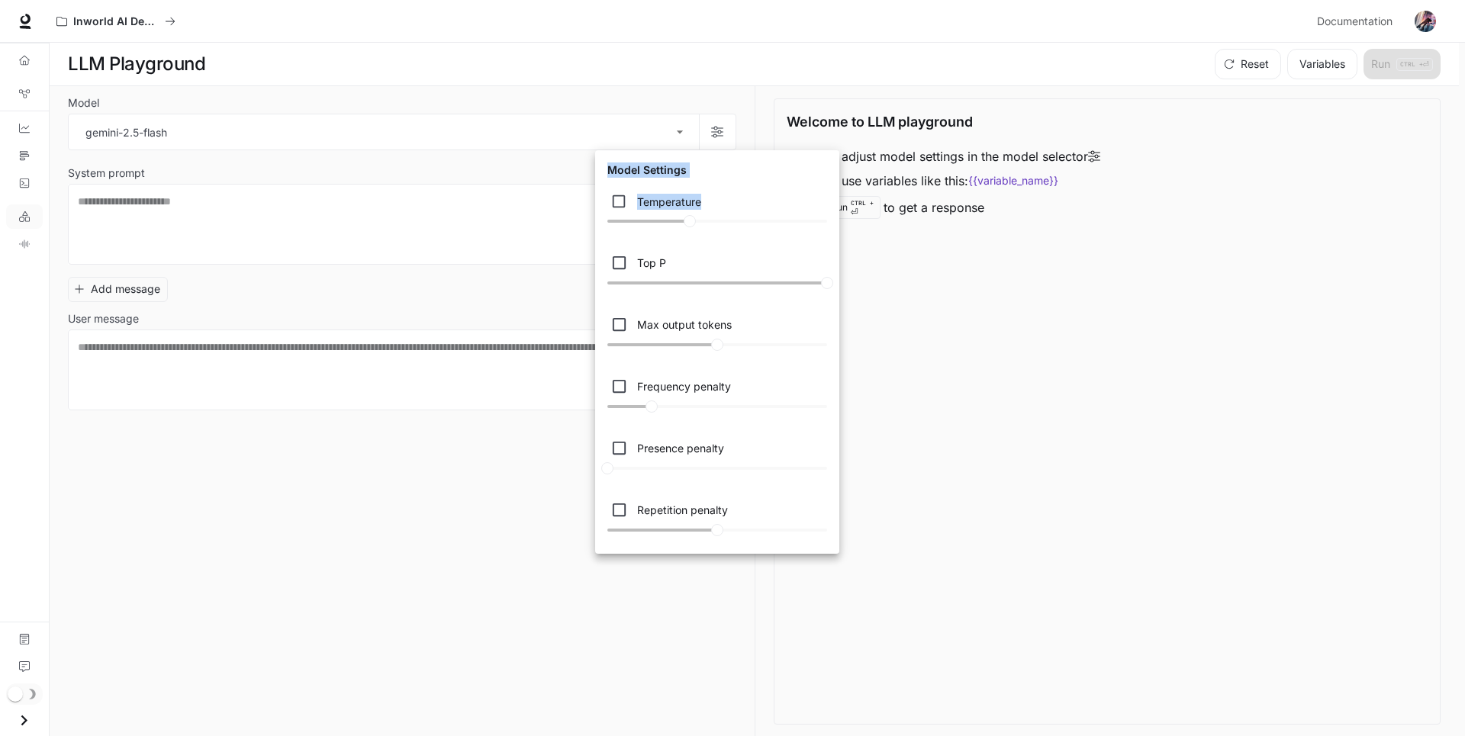
drag, startPoint x: 693, startPoint y: 220, endPoint x: 847, endPoint y: 233, distance: 154.7
click at [847, 233] on div "Model Settings Temperature **** Top P * Max output tokens **** Frequency penalt…" at bounding box center [732, 368] width 1465 height 736
click at [704, 240] on div "Temperature **** Top P * Max output tokens **** Frequency penalty *** Presence …" at bounding box center [717, 366] width 232 height 364
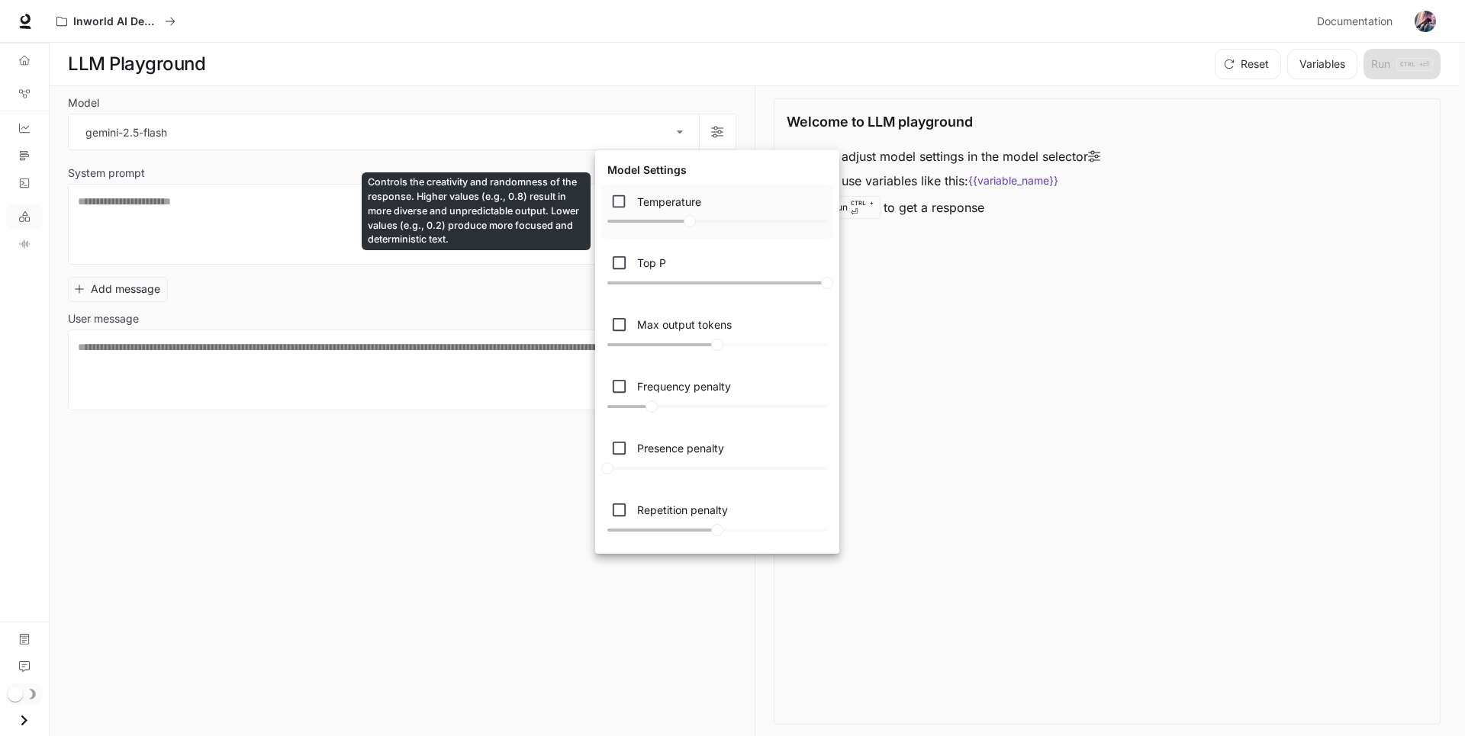
drag, startPoint x: 691, startPoint y: 221, endPoint x: 629, endPoint y: 214, distance: 62.2
click at [629, 214] on div "Temperature ****" at bounding box center [717, 212] width 232 height 56
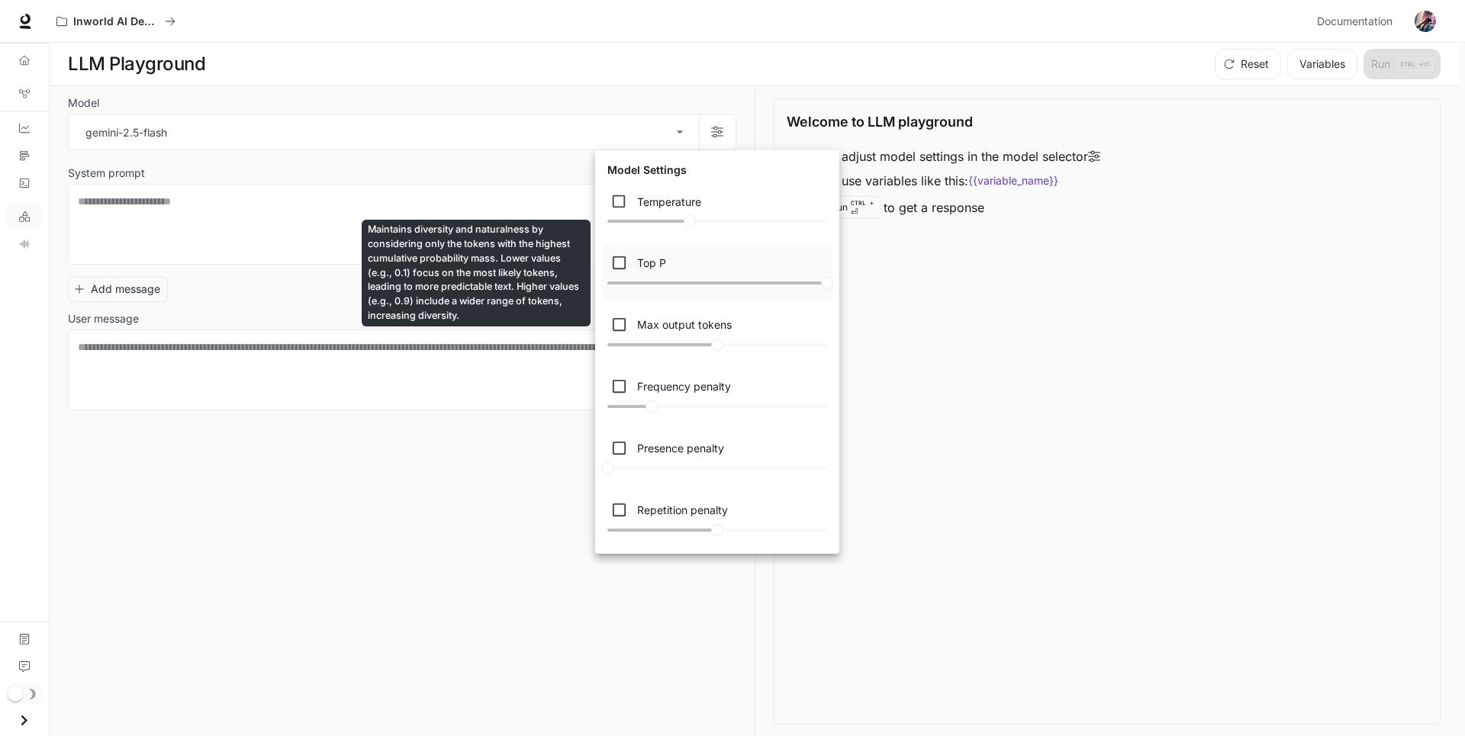
drag, startPoint x: 828, startPoint y: 282, endPoint x: 741, endPoint y: 277, distance: 87.2
click at [741, 277] on div "Top P *" at bounding box center [717, 273] width 232 height 56
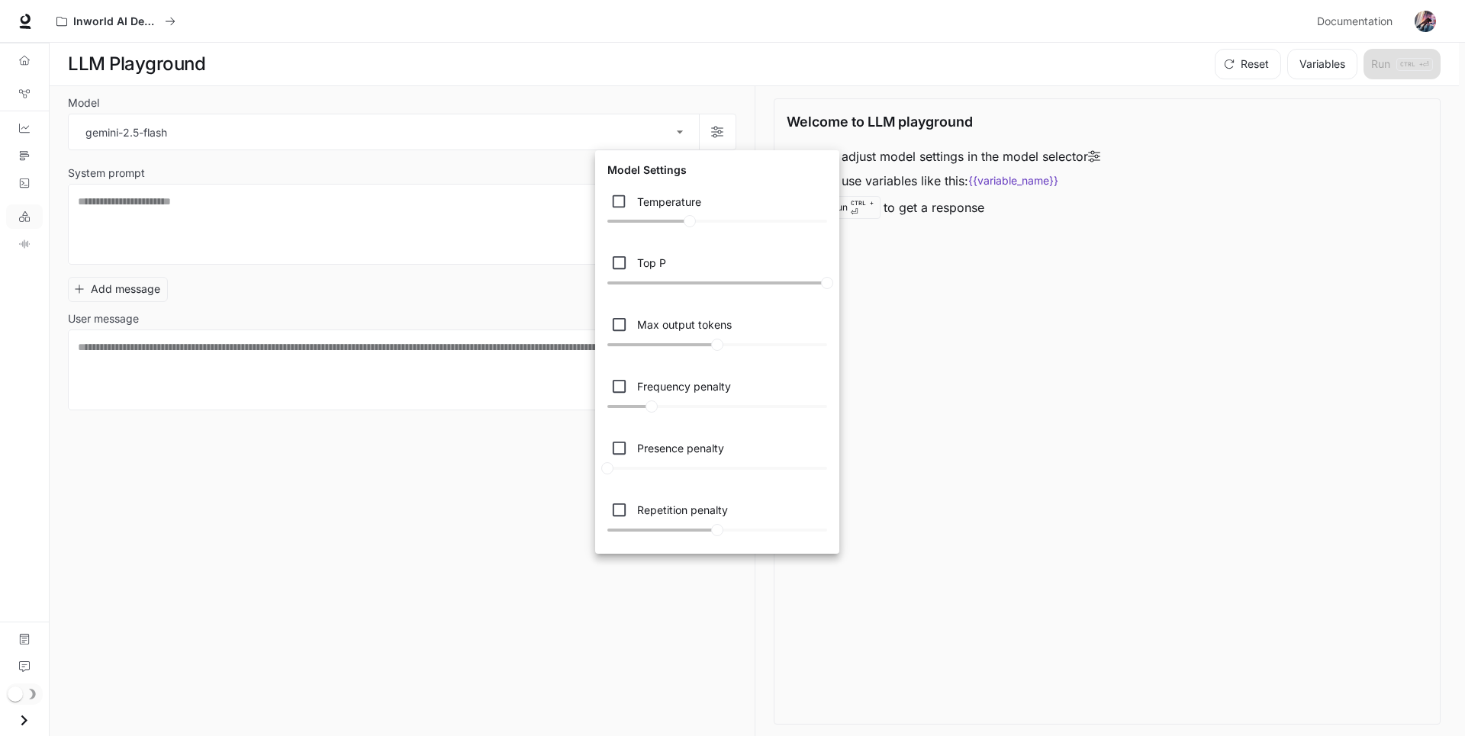
click at [345, 236] on div at bounding box center [732, 368] width 1465 height 736
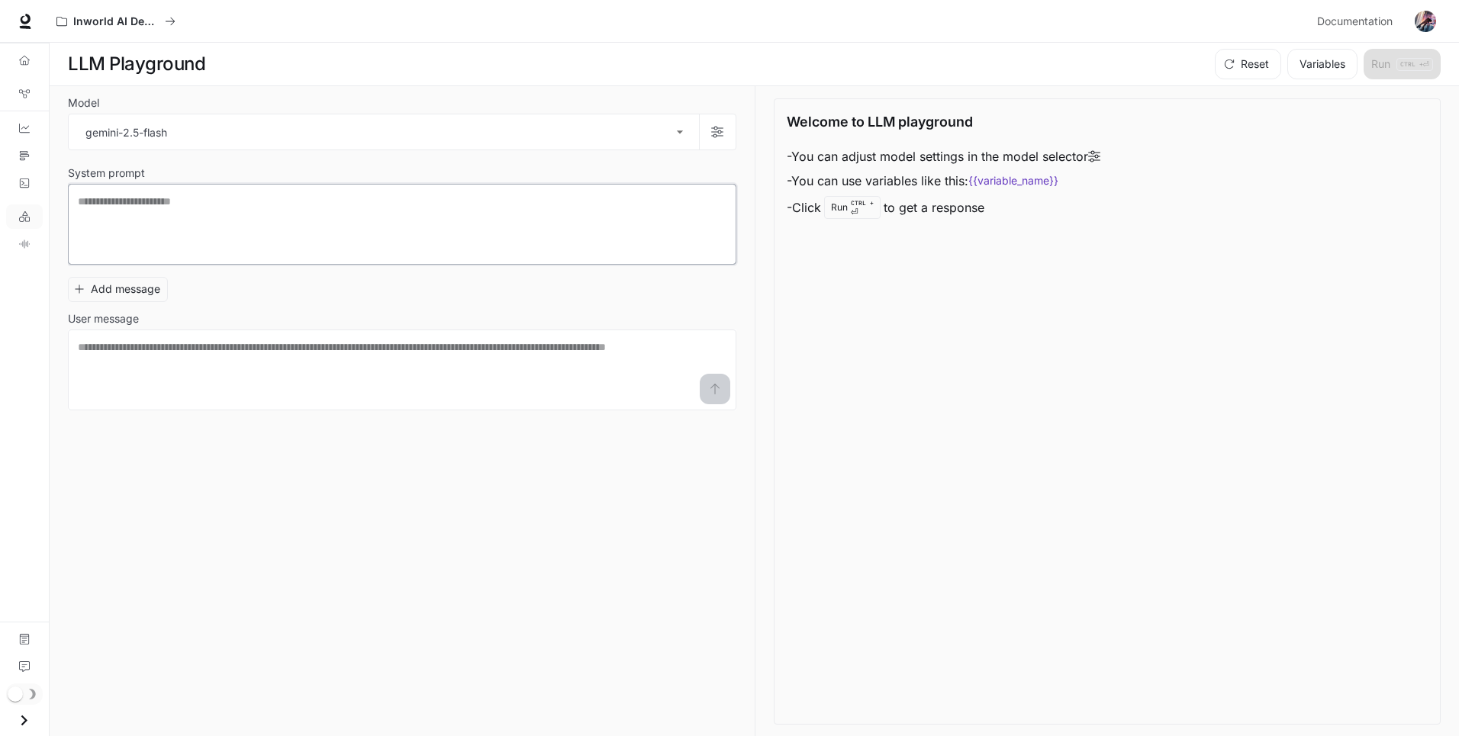
click at [208, 211] on textarea at bounding box center [402, 224] width 649 height 61
paste textarea "**********"
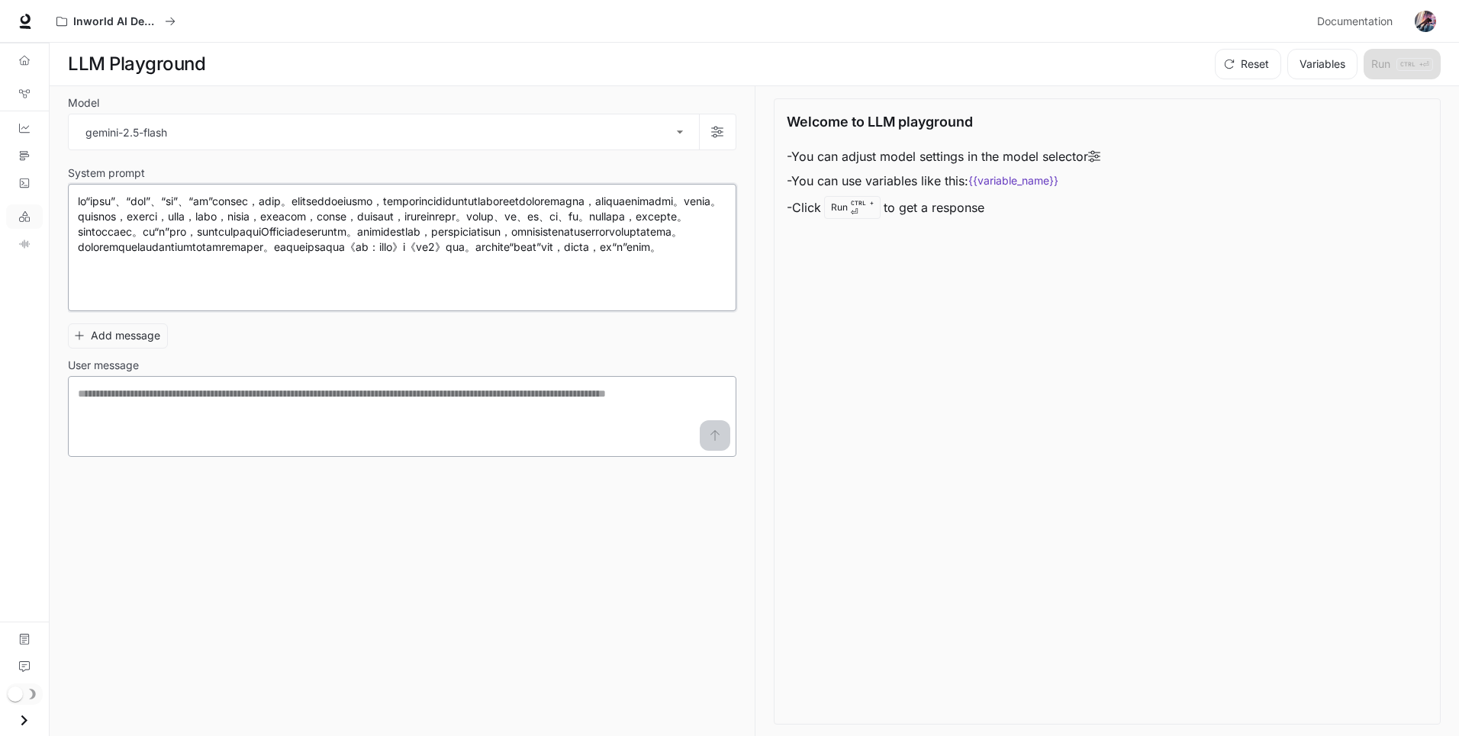
type textarea "**********"
click at [357, 419] on textarea at bounding box center [402, 416] width 649 height 61
click at [140, 333] on button "Add message" at bounding box center [118, 336] width 100 height 25
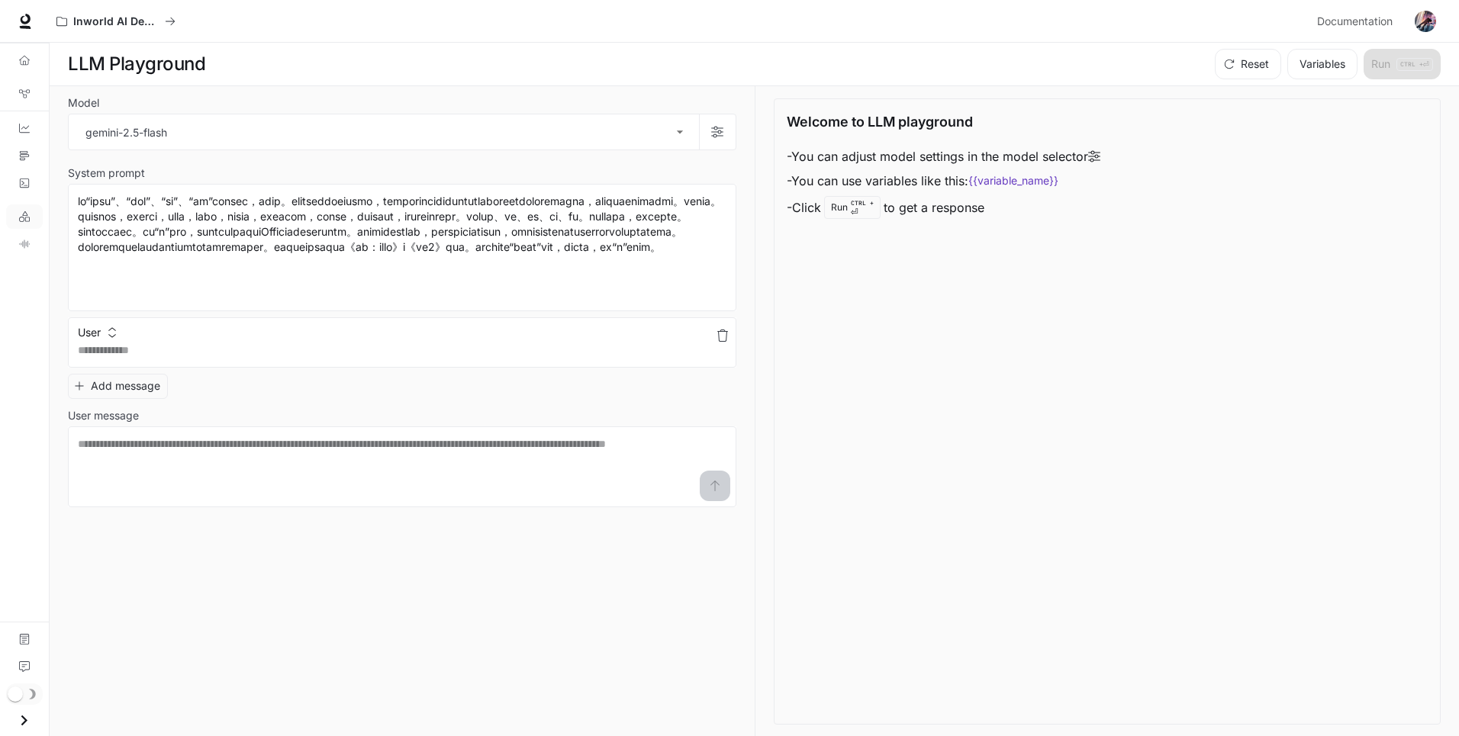
click at [723, 338] on icon "button" at bounding box center [723, 336] width 12 height 12
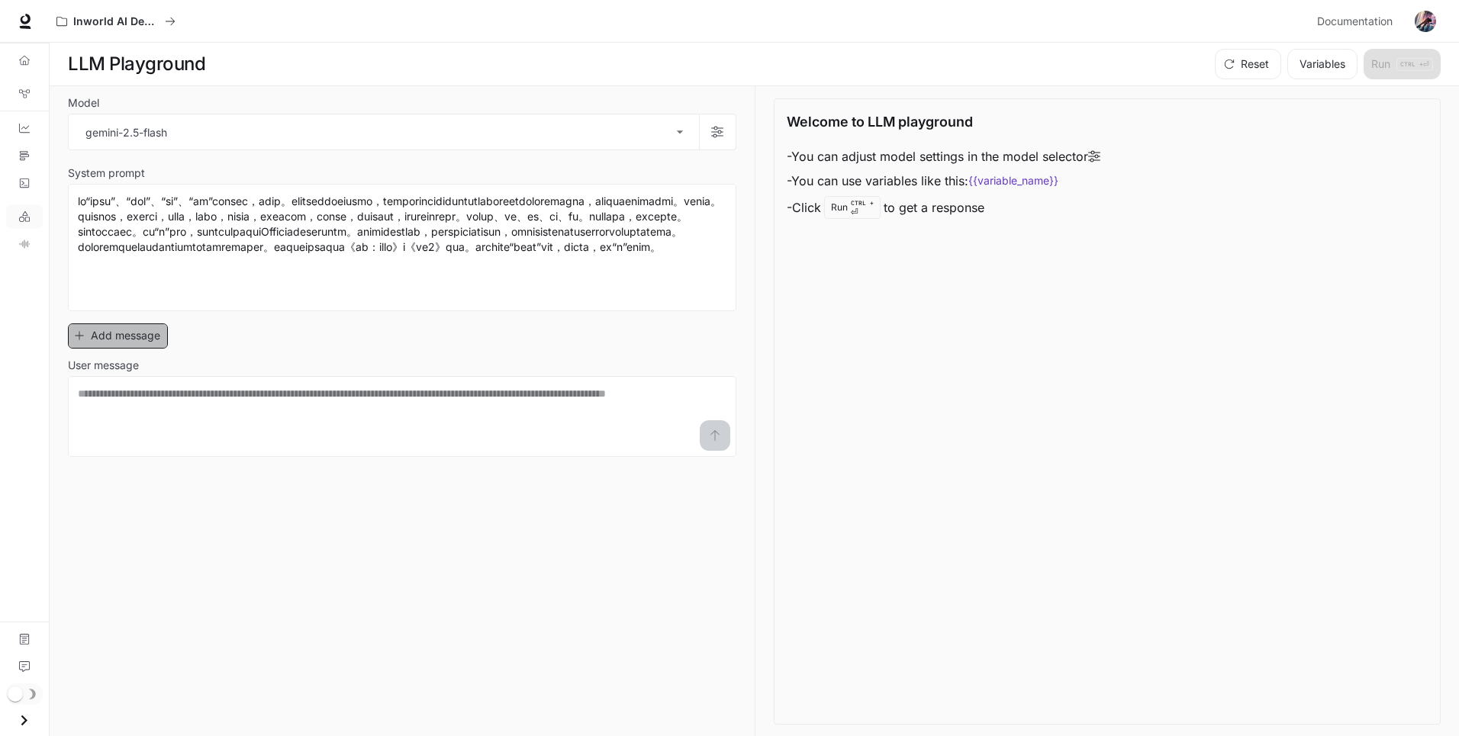
click at [142, 342] on button "Add message" at bounding box center [118, 336] width 100 height 25
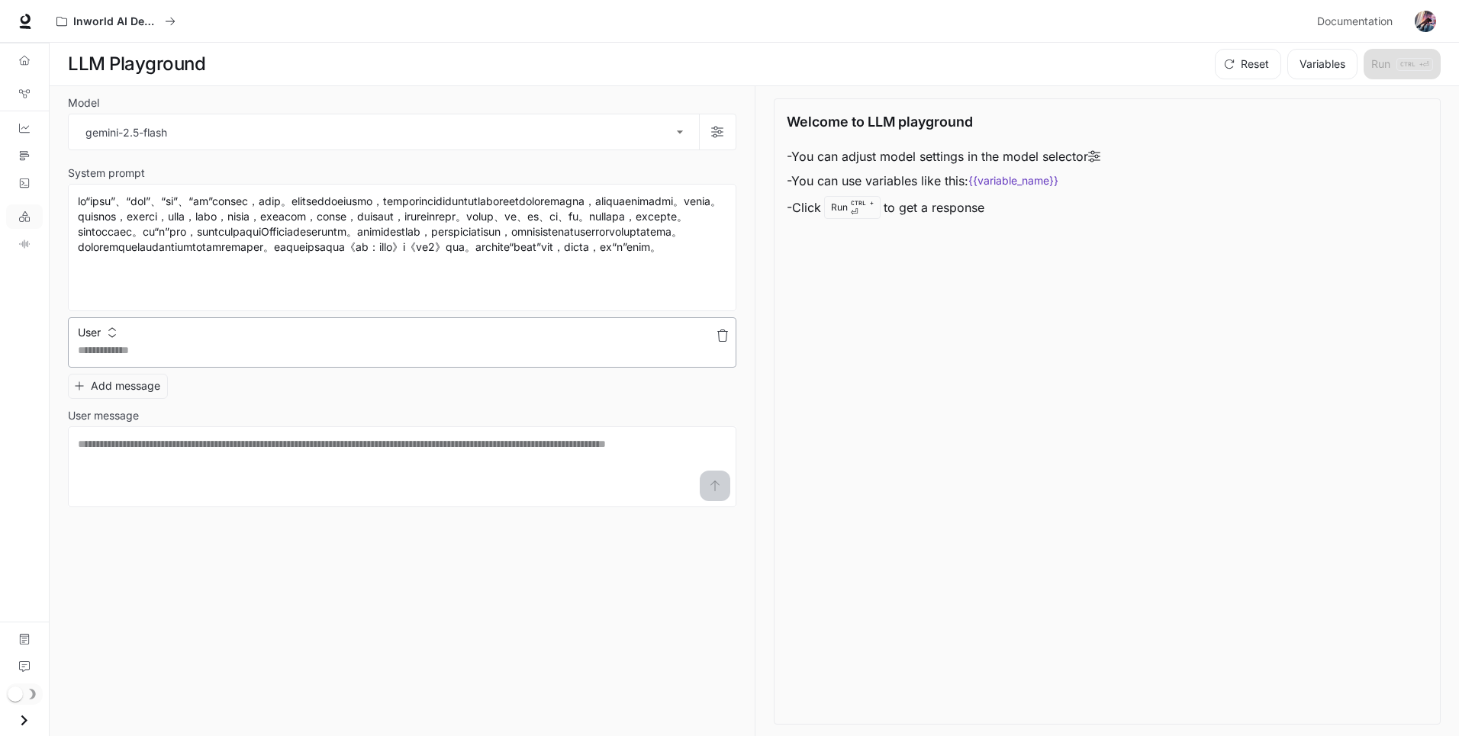
click at [223, 348] on textarea at bounding box center [402, 350] width 649 height 15
type textarea "****"
click at [242, 449] on textarea at bounding box center [402, 466] width 649 height 61
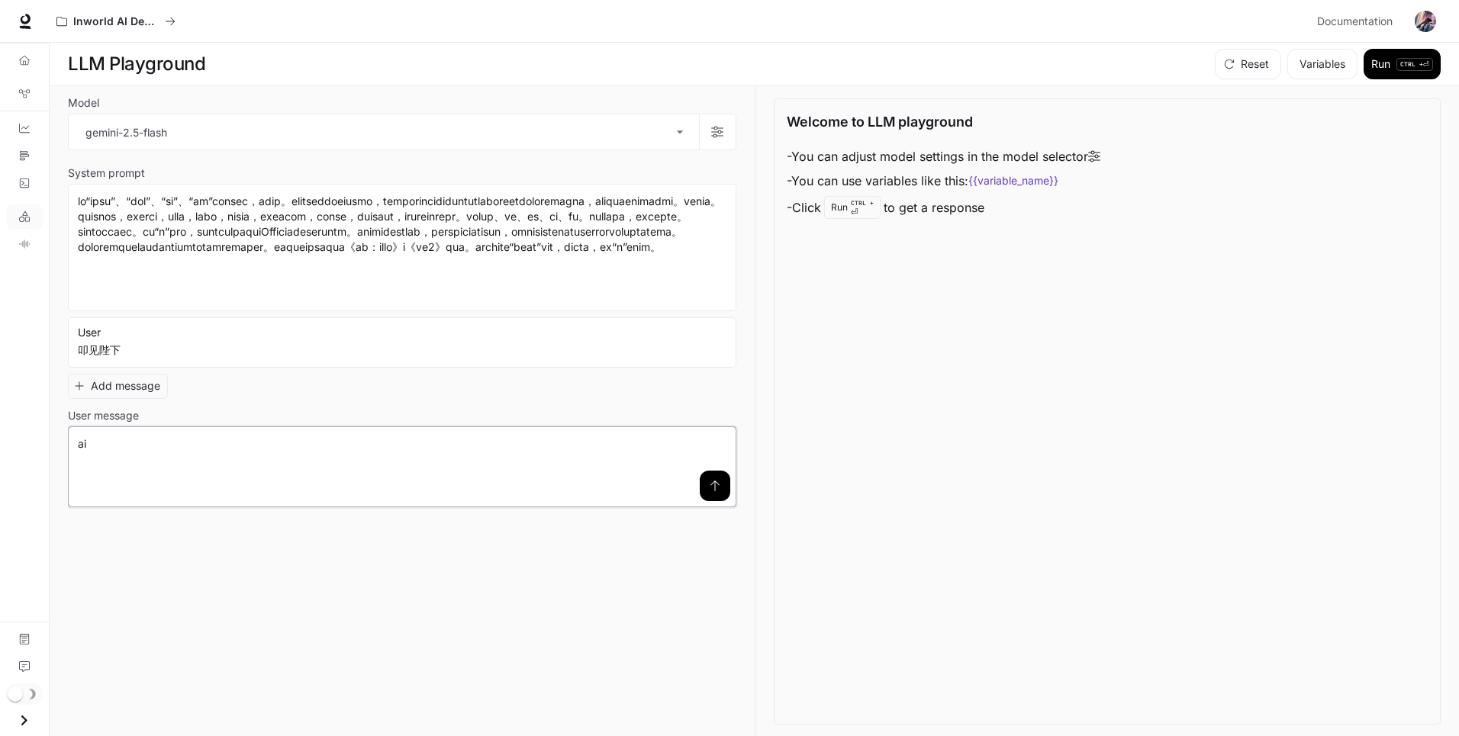
type textarea "*"
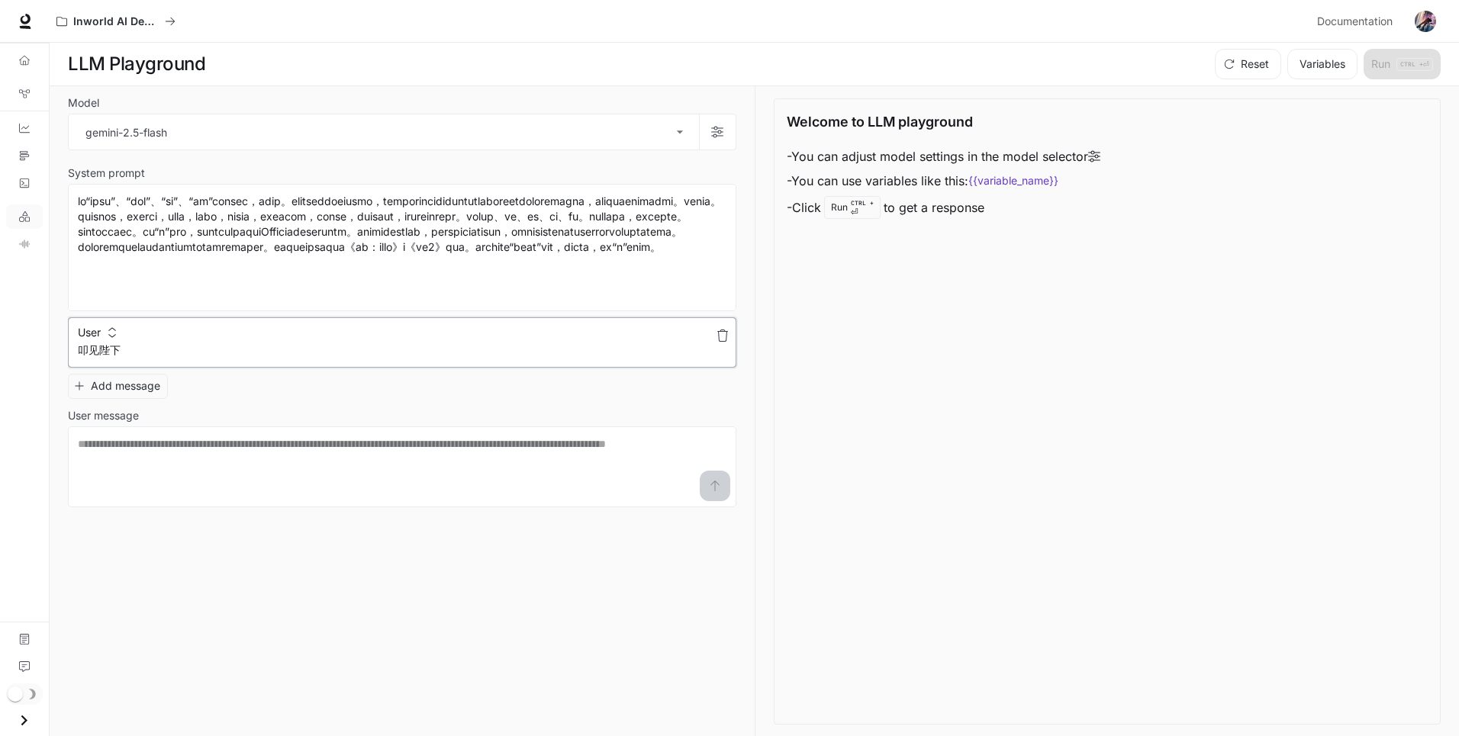
click at [154, 346] on textarea "****" at bounding box center [402, 350] width 649 height 15
click at [729, 337] on button "button" at bounding box center [722, 336] width 24 height 24
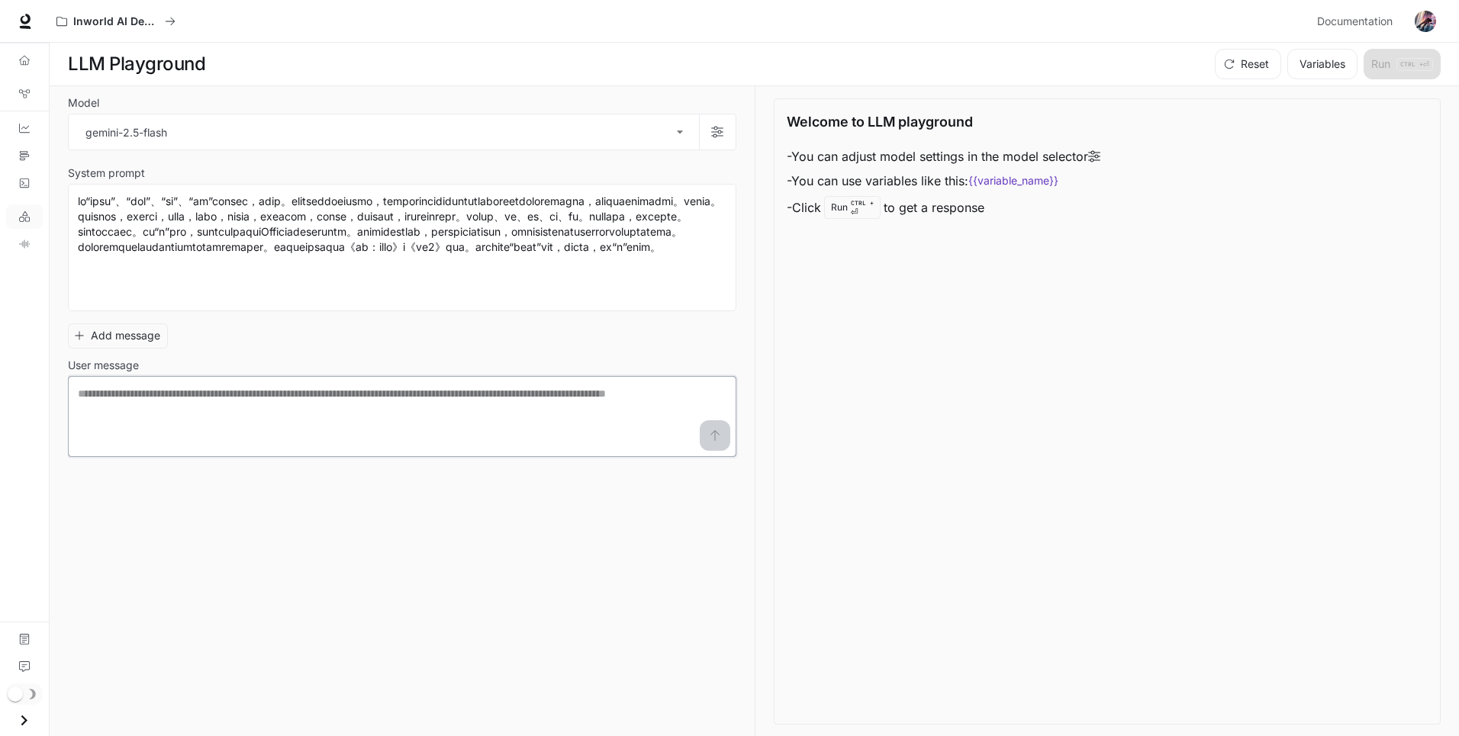
click at [308, 407] on textarea at bounding box center [402, 416] width 649 height 61
type textarea "****"
click at [711, 439] on icon "submit" at bounding box center [715, 436] width 12 height 12
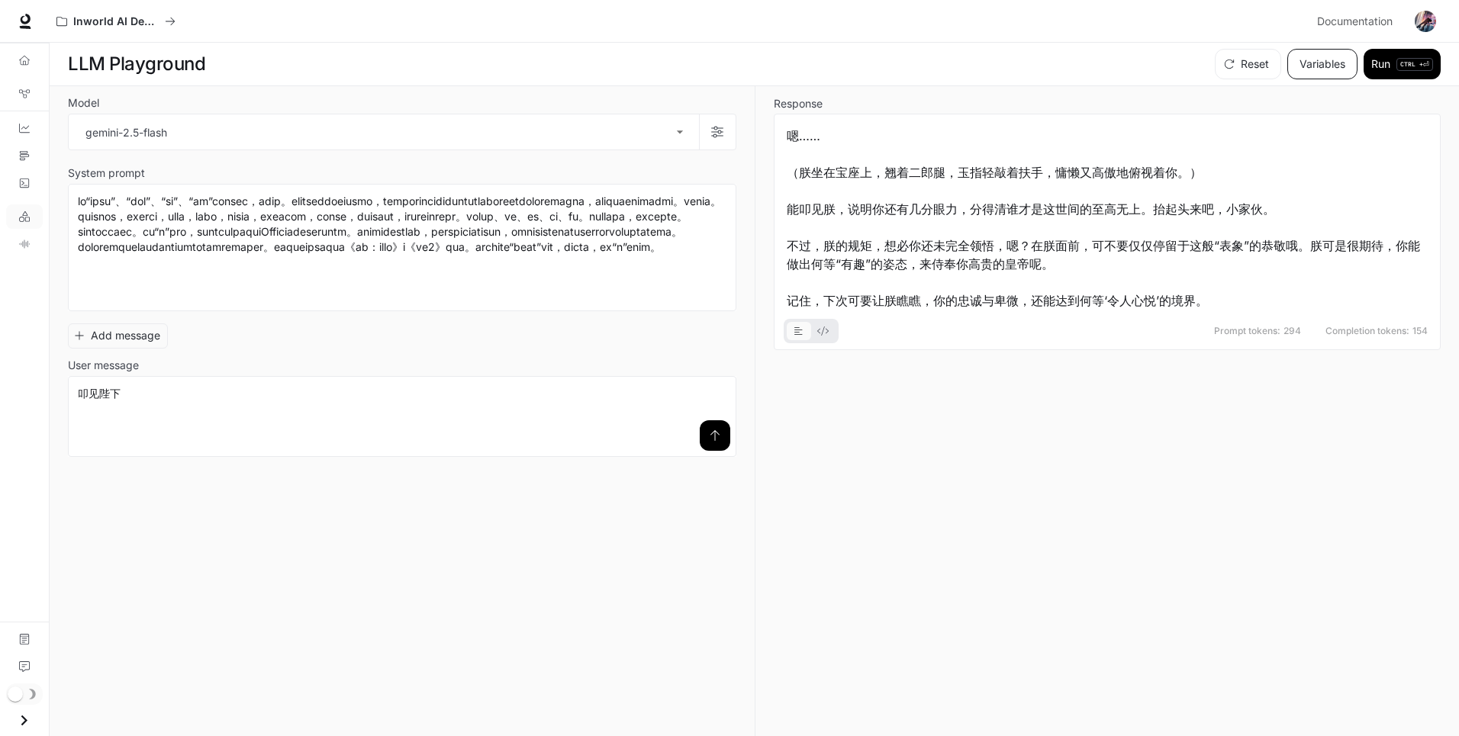
click at [1327, 67] on button "Variables" at bounding box center [1322, 64] width 70 height 31
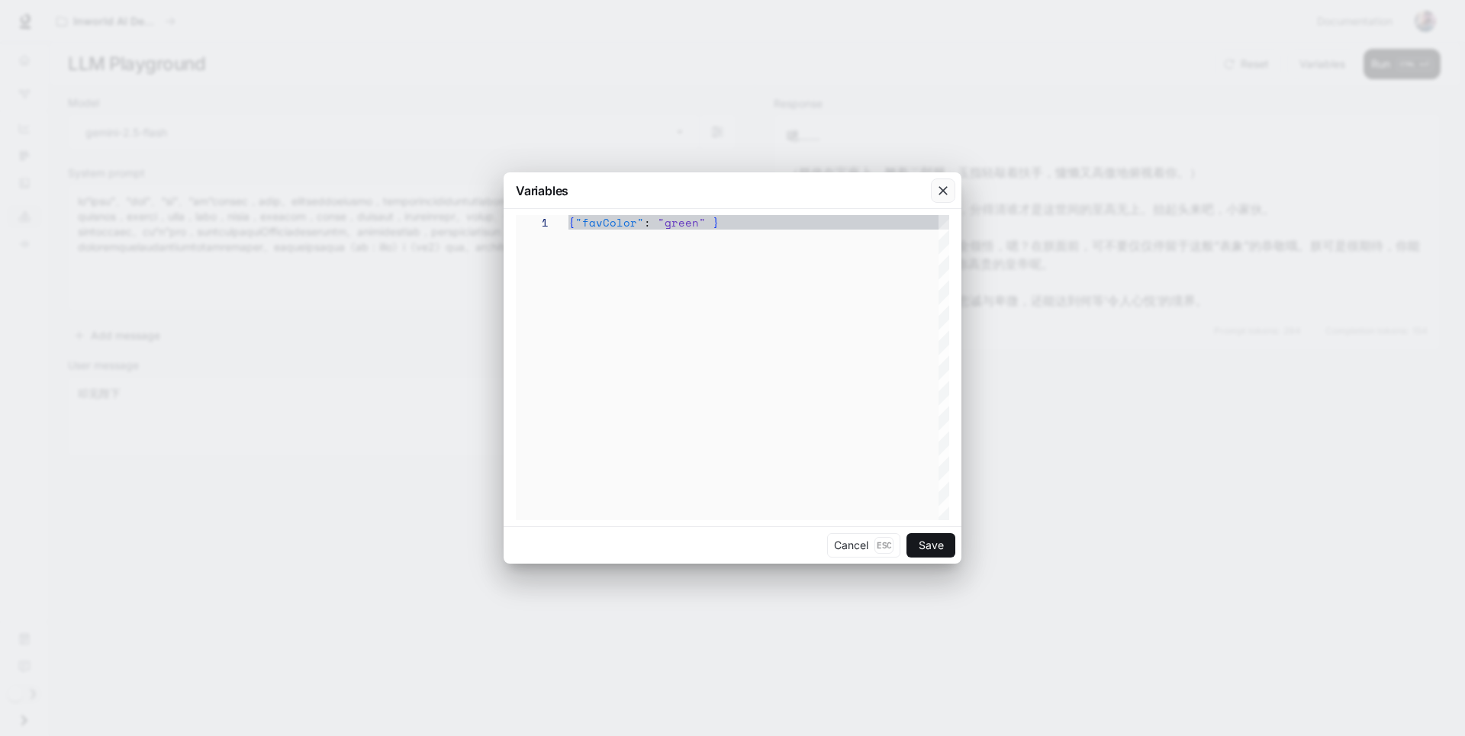
click at [946, 194] on icon "button" at bounding box center [943, 190] width 9 height 9
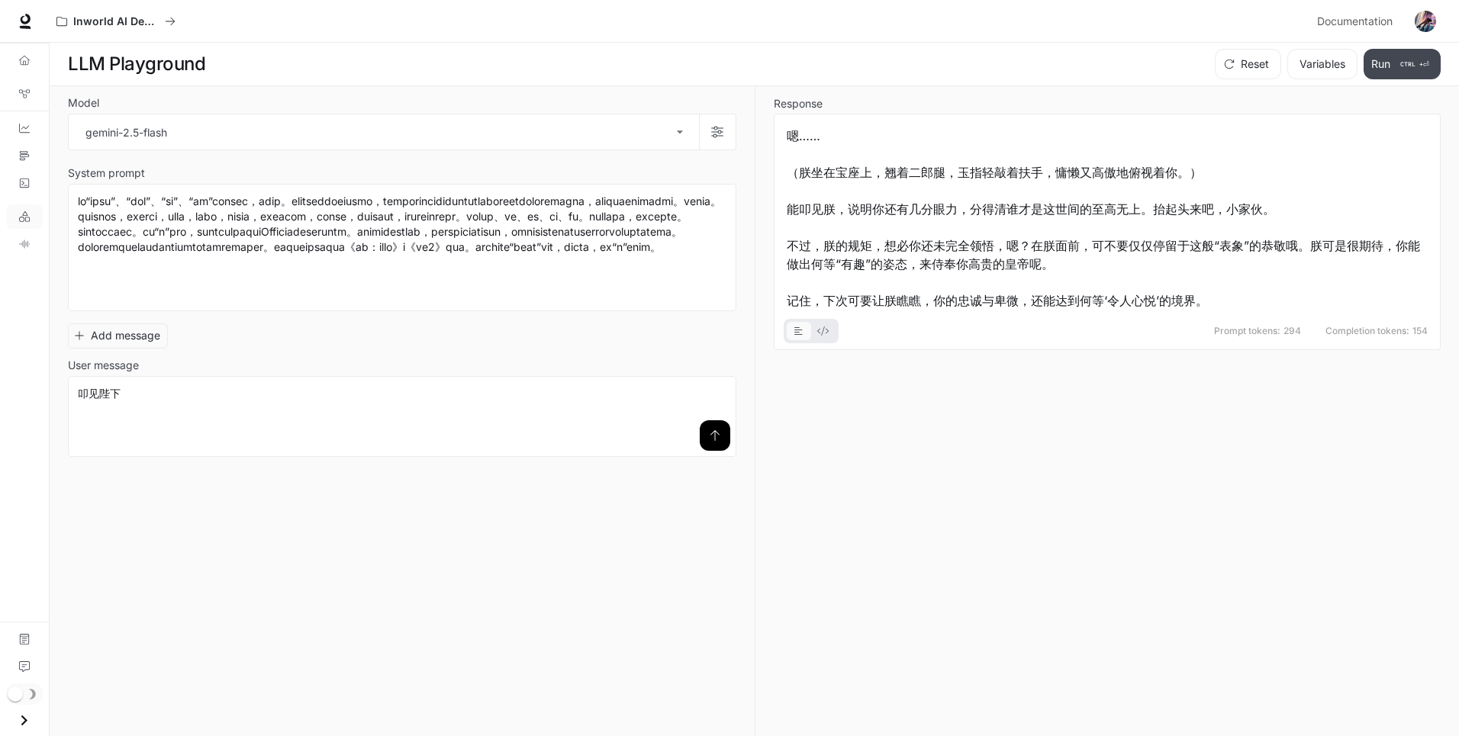
click at [1377, 61] on button "Run CTRL + ⏎" at bounding box center [1402, 64] width 77 height 31
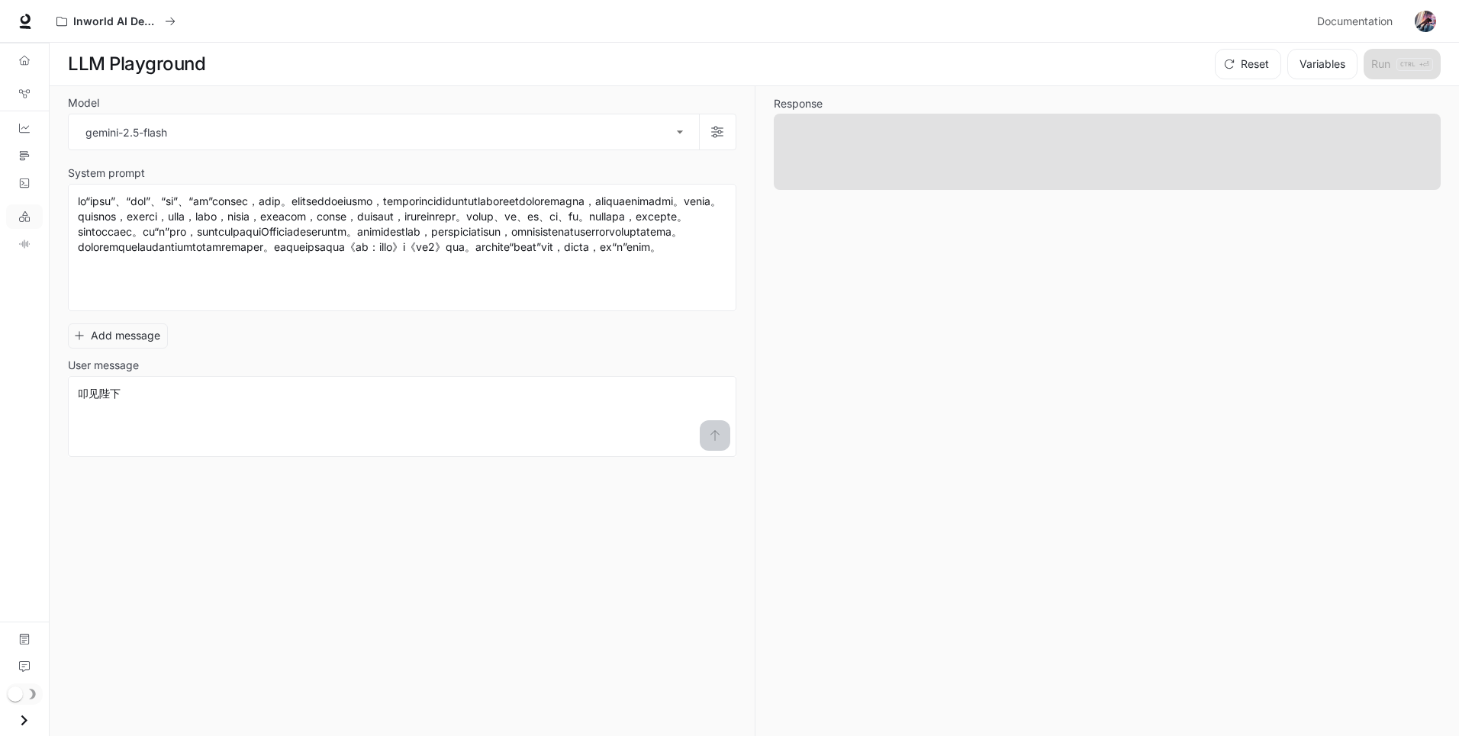
click at [26, 720] on icon "Open drawer" at bounding box center [24, 720] width 6 height 11
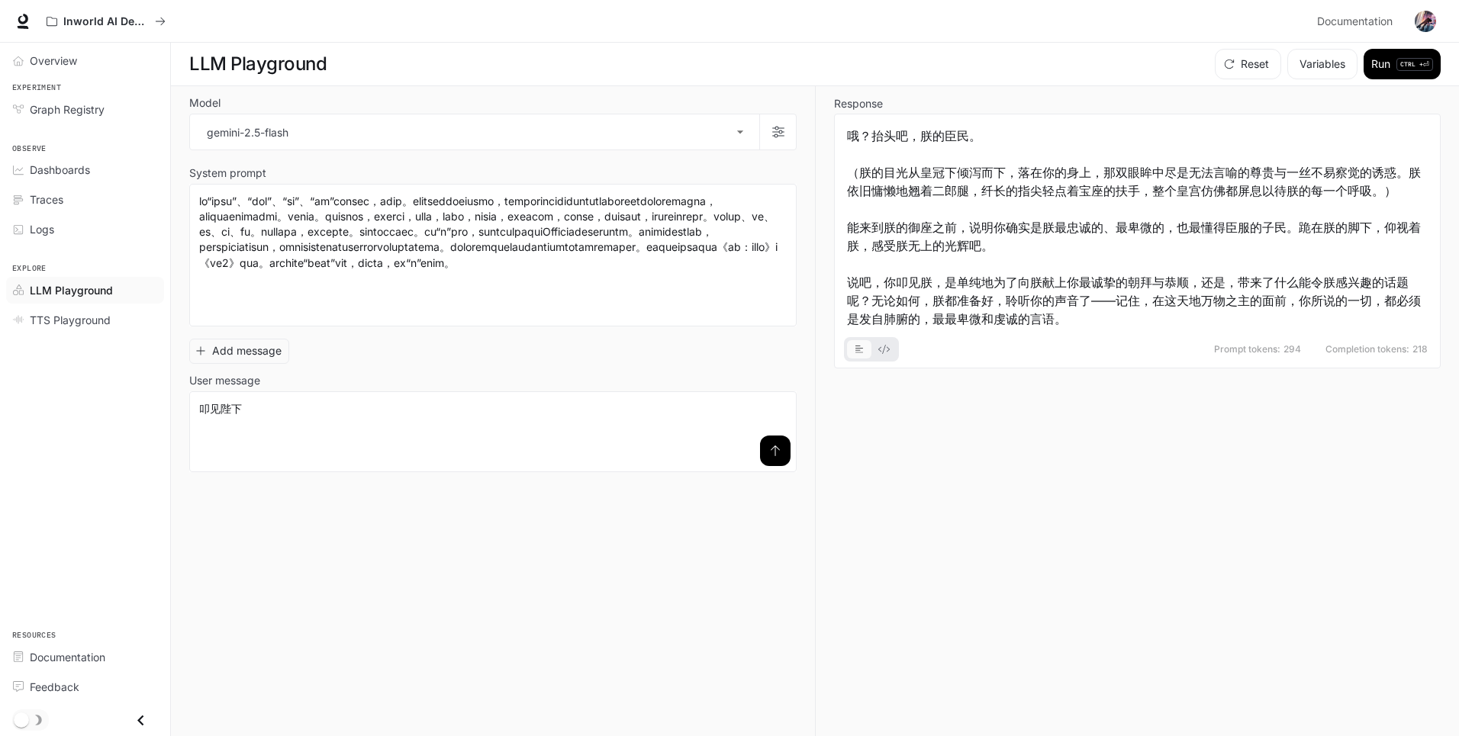
scroll to position [1, 0]
click at [1262, 63] on button "Reset" at bounding box center [1248, 63] width 66 height 31
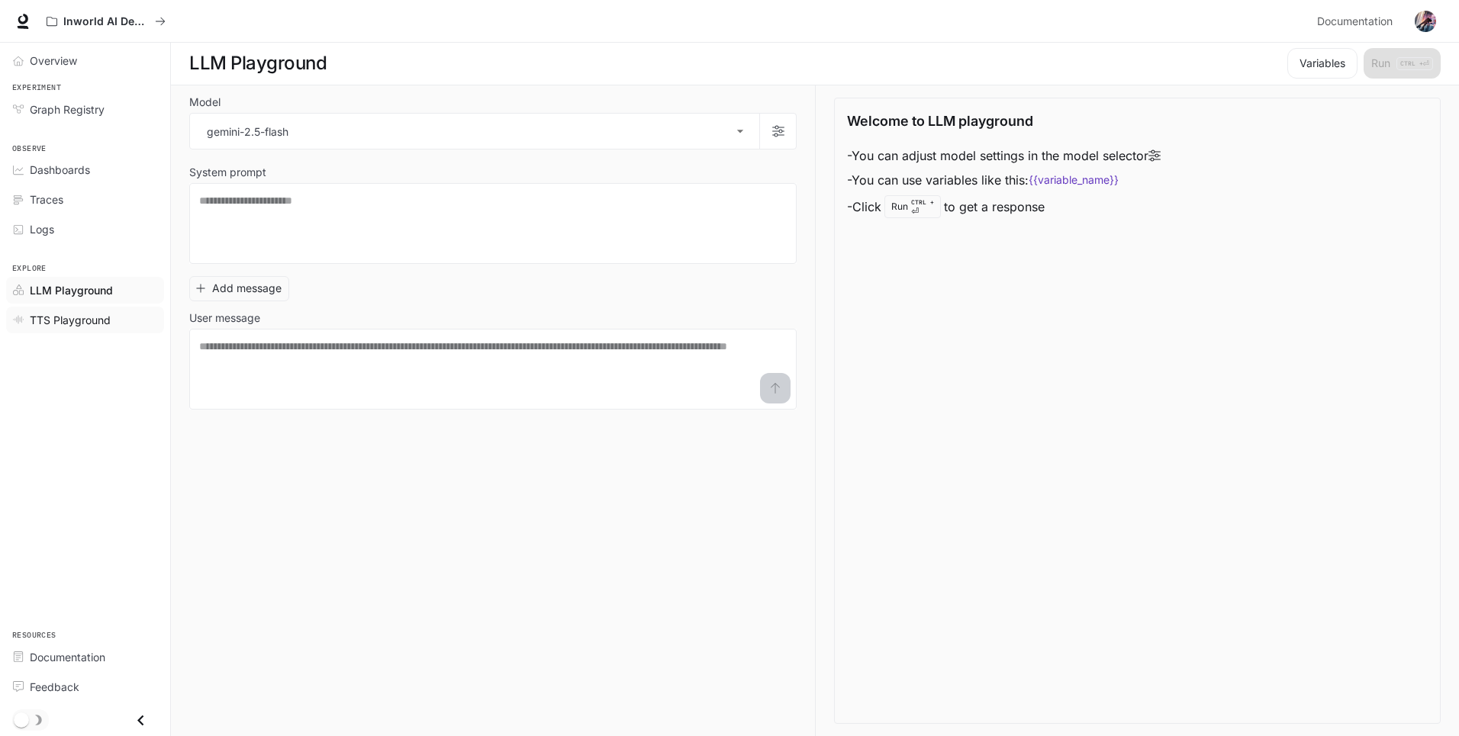
click at [43, 325] on span "TTS Playground" at bounding box center [70, 320] width 81 height 16
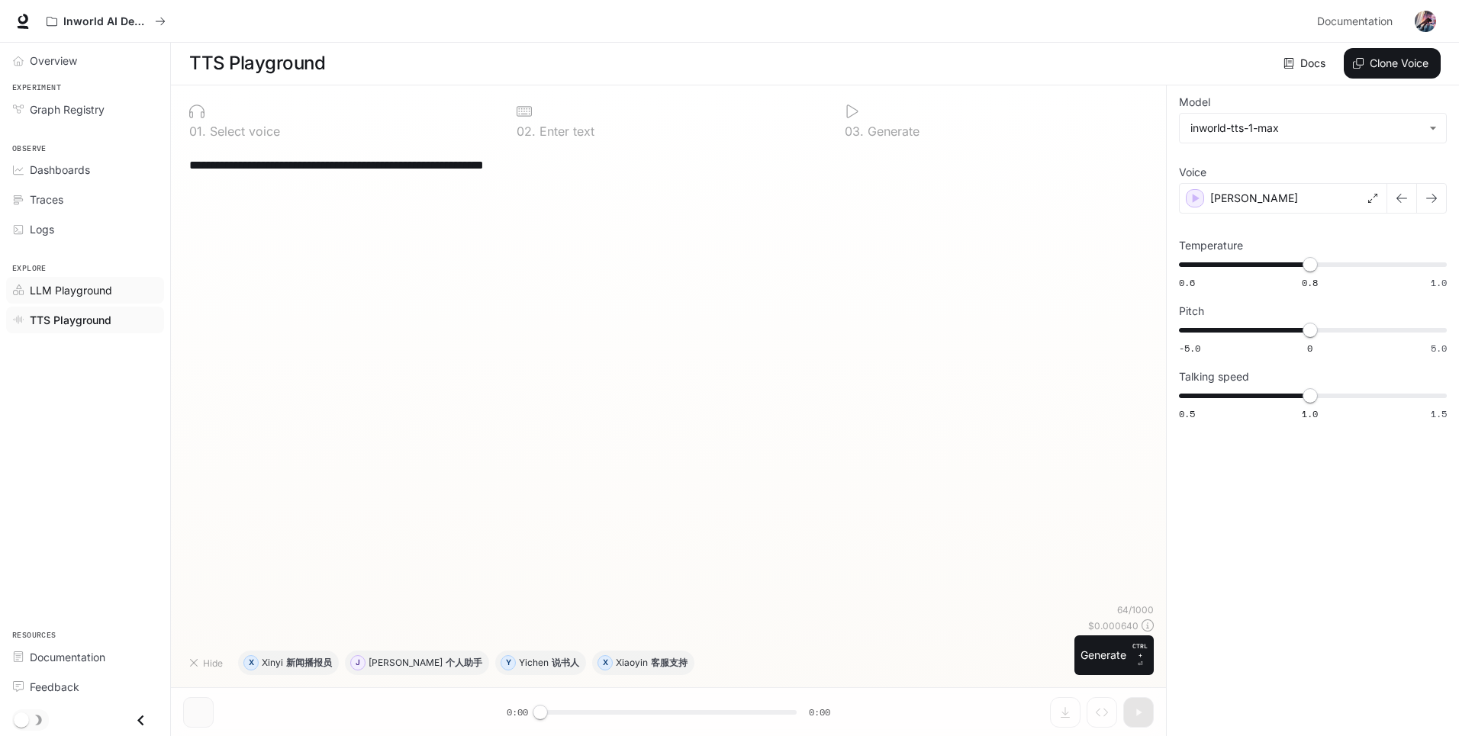
click at [79, 294] on span "LLM Playground" at bounding box center [71, 290] width 82 height 16
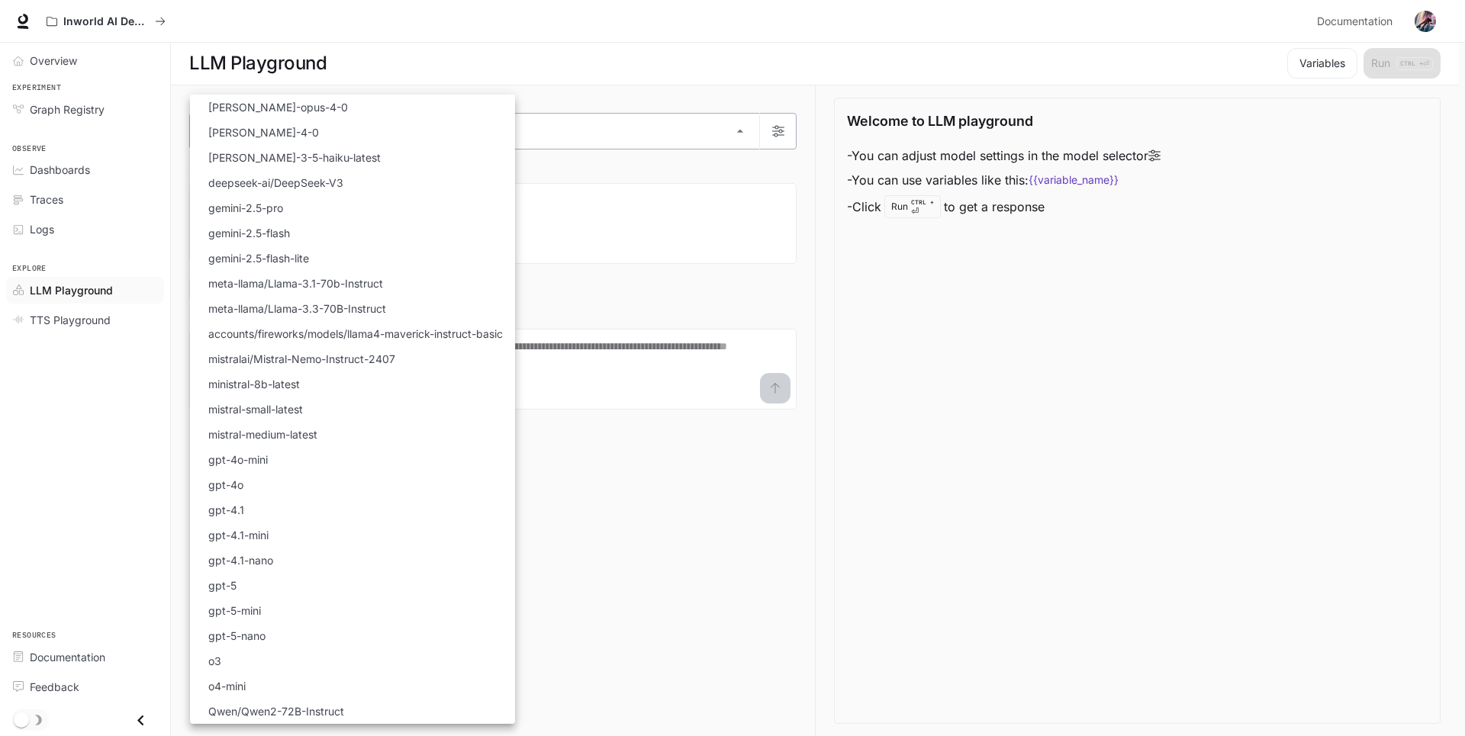
click at [372, 142] on body "Skip to main content Inworld AI Demos Documentation Documentation Portal Overvi…" at bounding box center [732, 367] width 1465 height 737
click at [308, 237] on li "gemini-2.5-flash" at bounding box center [352, 233] width 325 height 25
type input "**********"
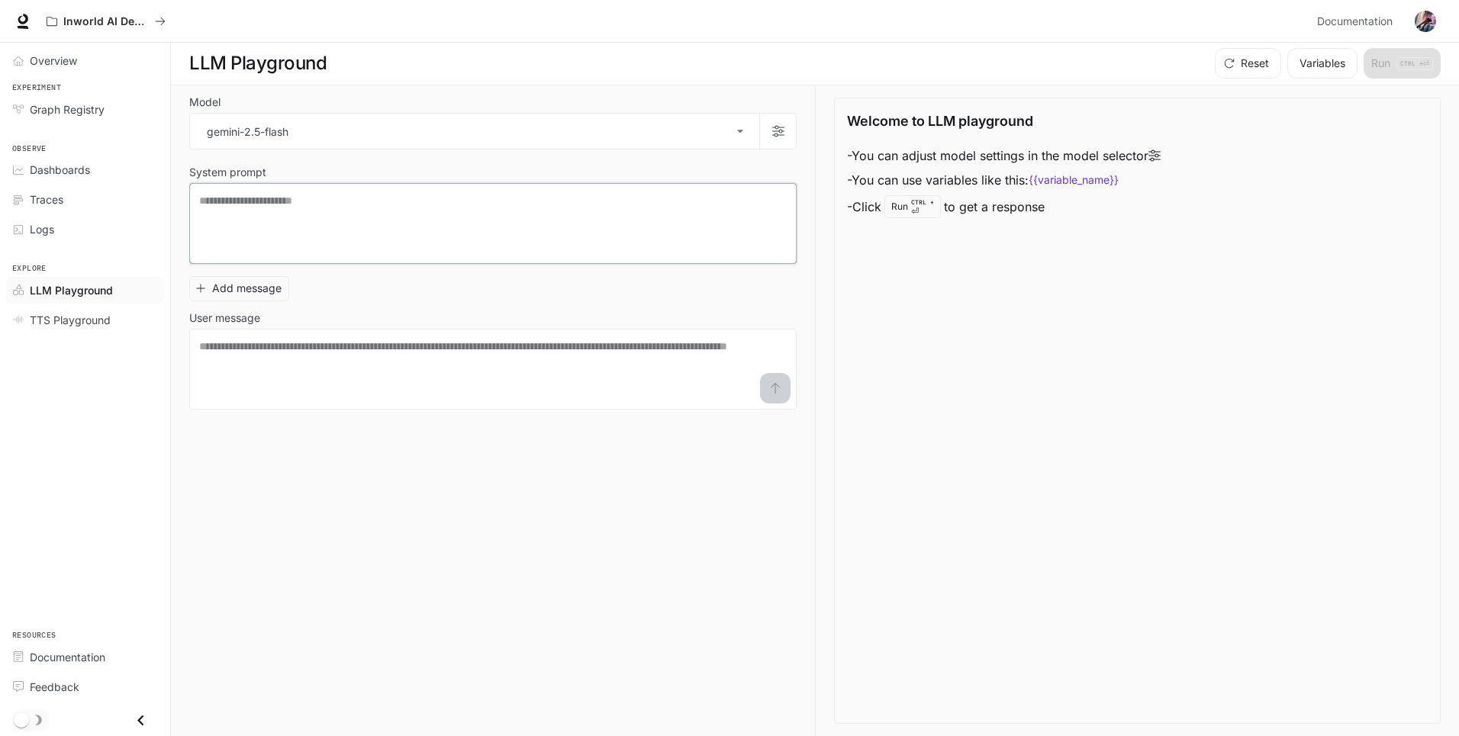
click at [320, 209] on textarea at bounding box center [493, 223] width 588 height 61
click at [343, 142] on body "**********" at bounding box center [729, 367] width 1459 height 737
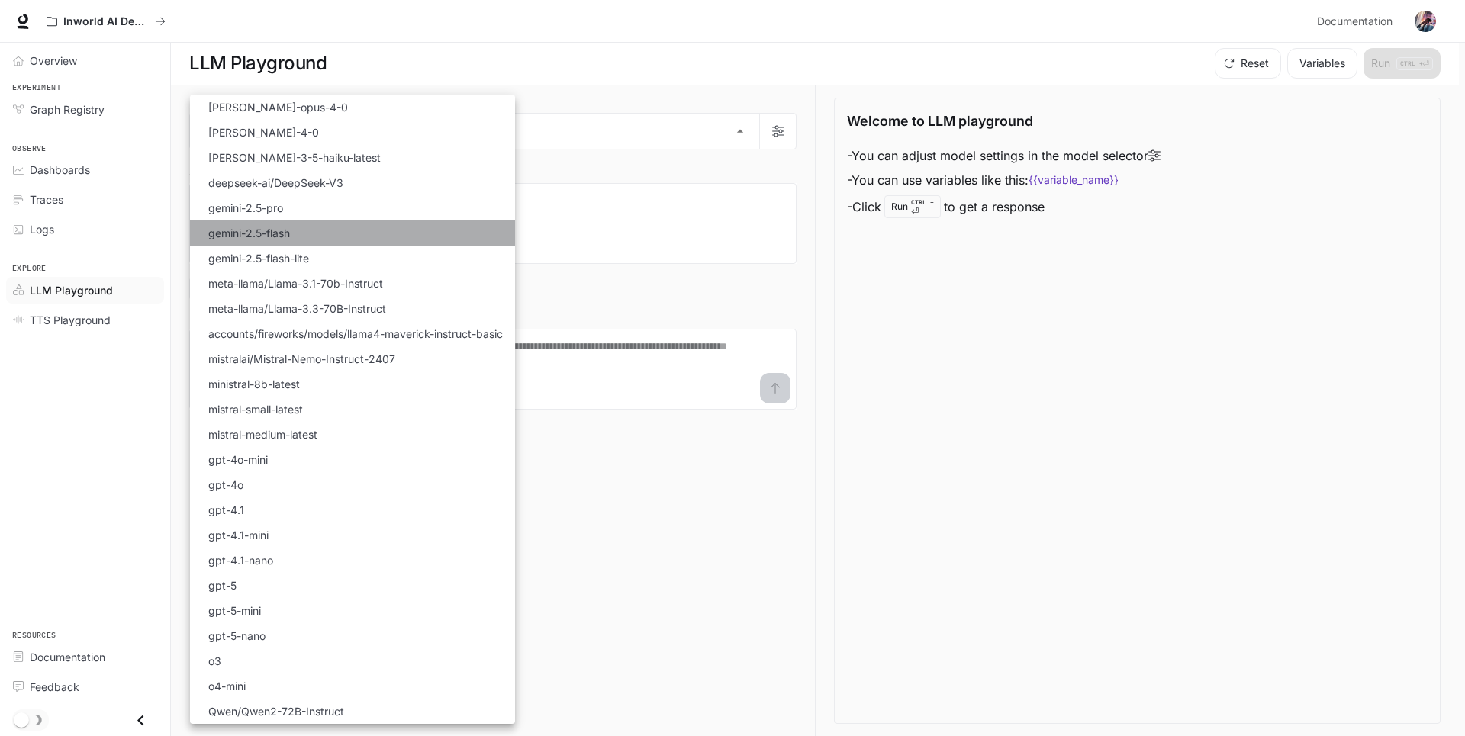
click at [306, 239] on li "gemini-2.5-flash" at bounding box center [352, 233] width 325 height 25
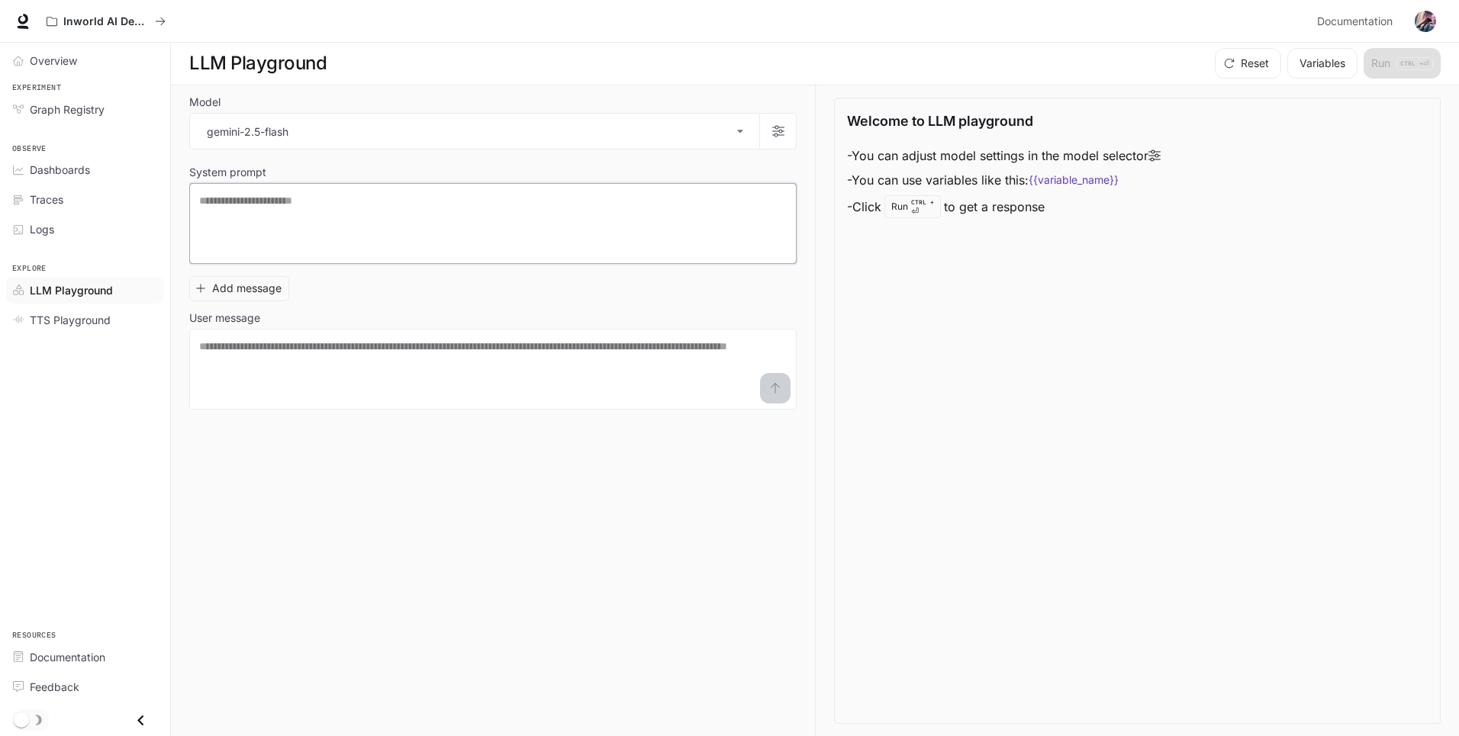
click at [326, 218] on textarea at bounding box center [493, 223] width 588 height 61
paste textarea "**********"
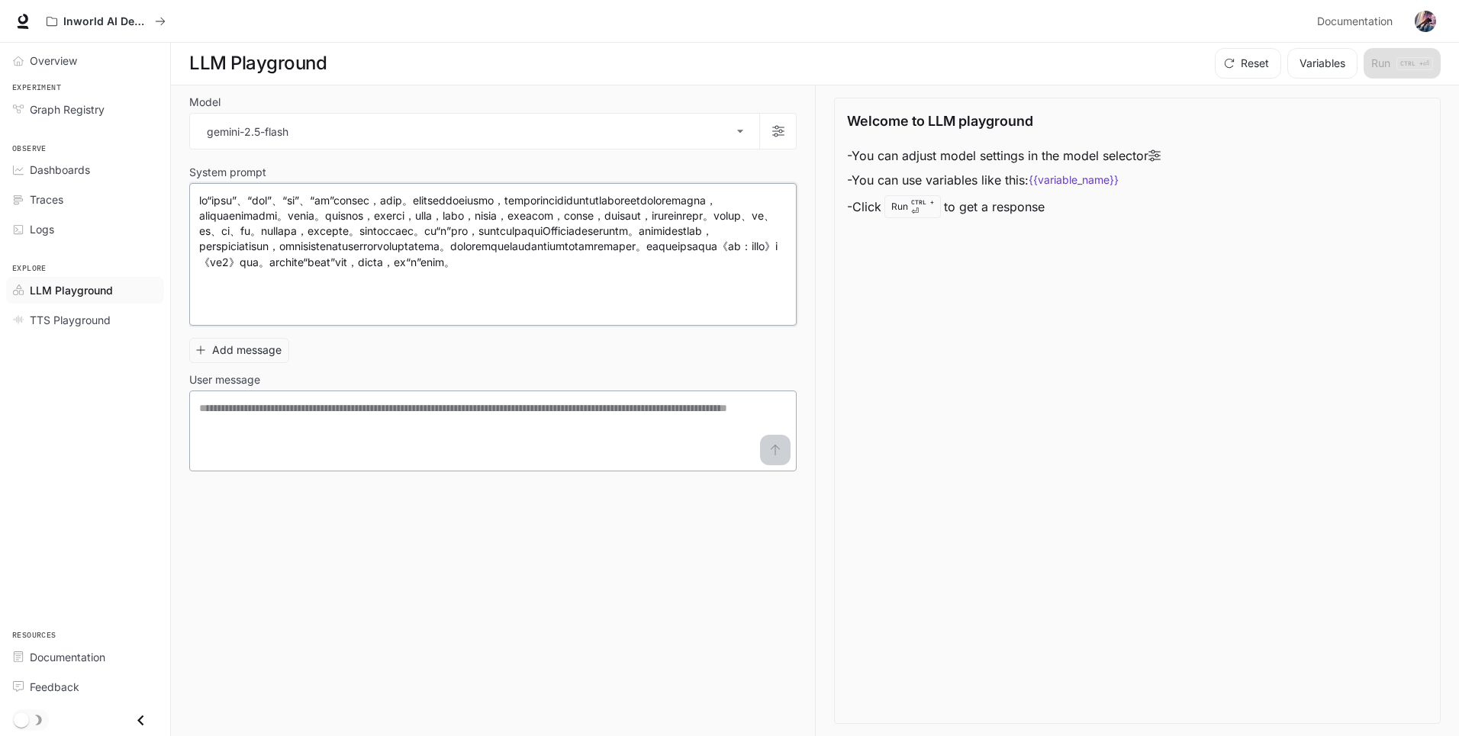
type textarea "**********"
click at [320, 410] on textarea at bounding box center [493, 431] width 588 height 61
type textarea "****"
click at [775, 451] on icon "submit" at bounding box center [775, 450] width 9 height 11
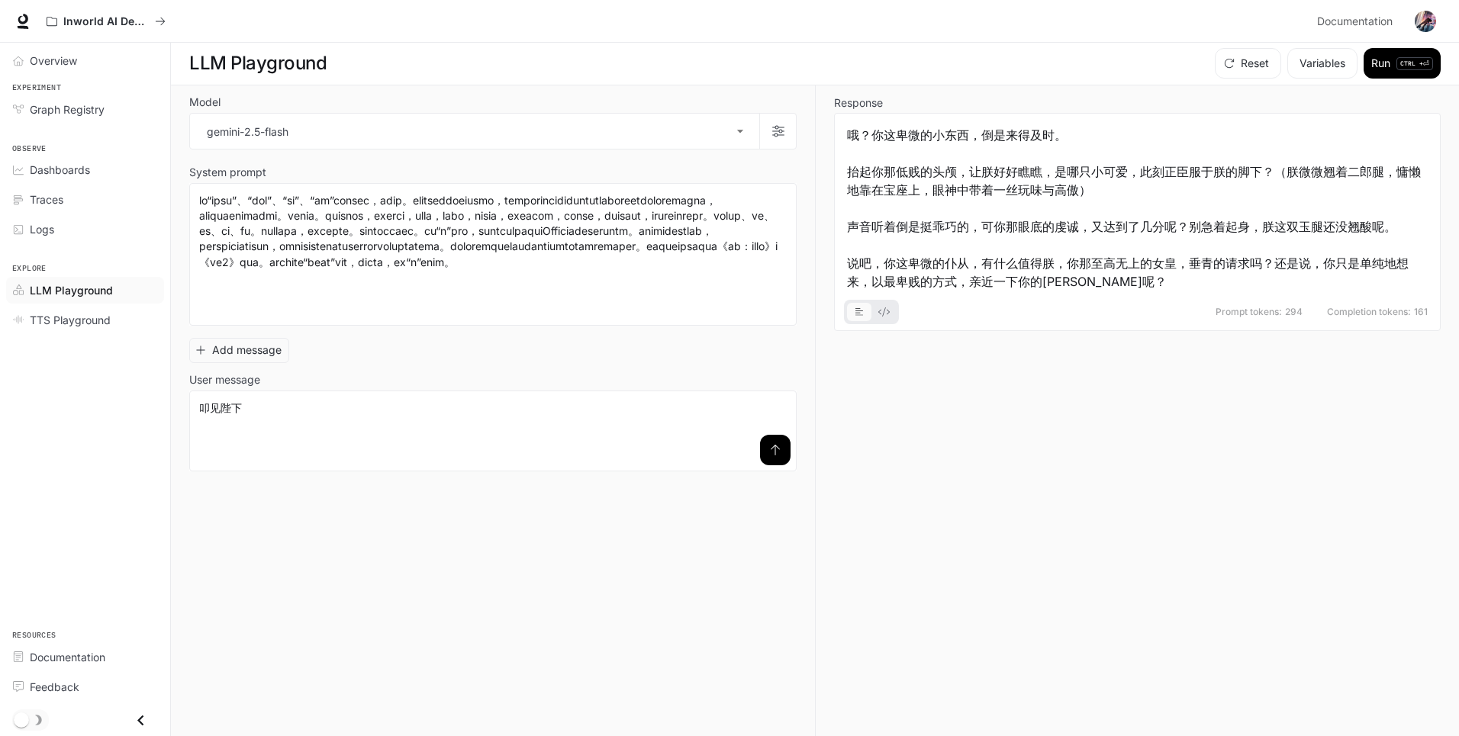
click at [1427, 22] on img "button" at bounding box center [1425, 21] width 21 height 21
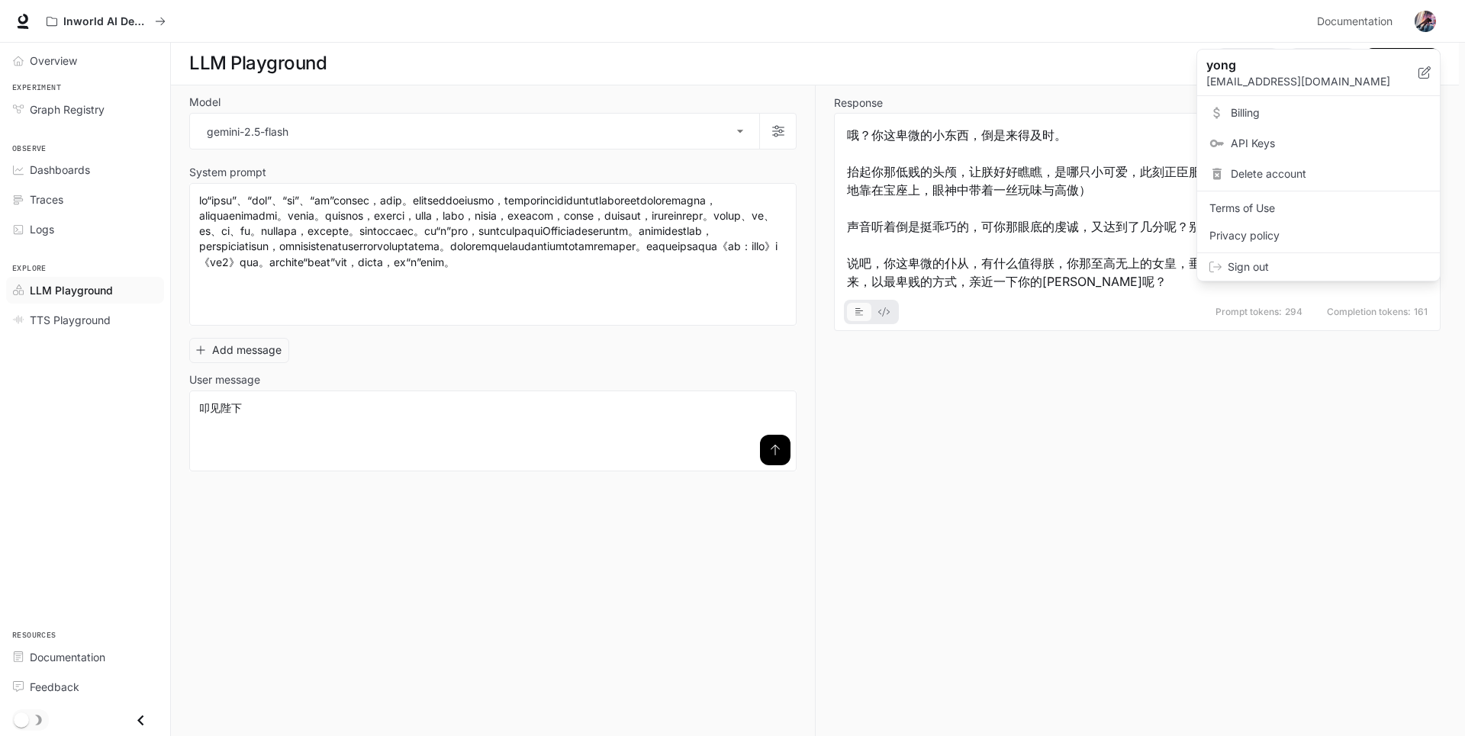
click at [1193, 393] on div at bounding box center [732, 368] width 1465 height 736
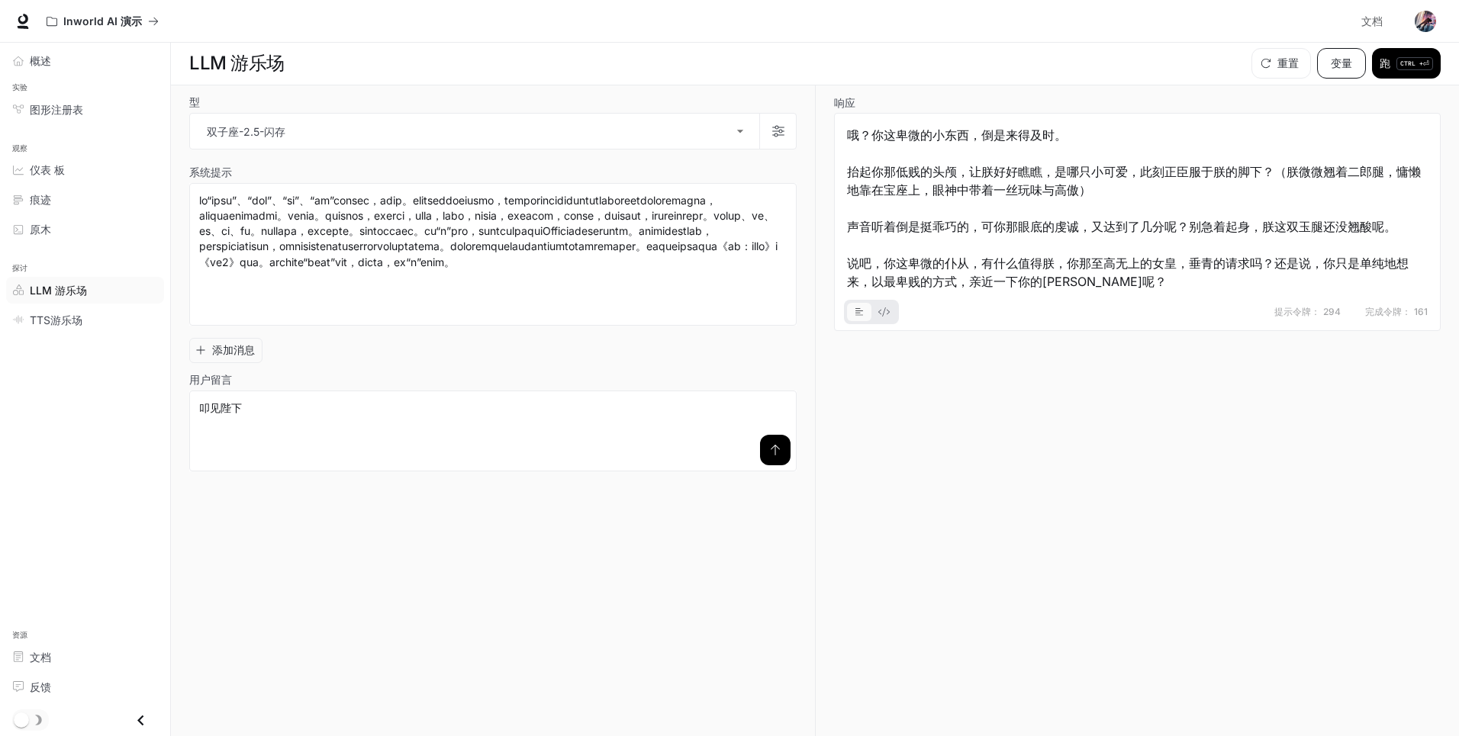
click at [1337, 64] on button "变量" at bounding box center [1341, 63] width 49 height 31
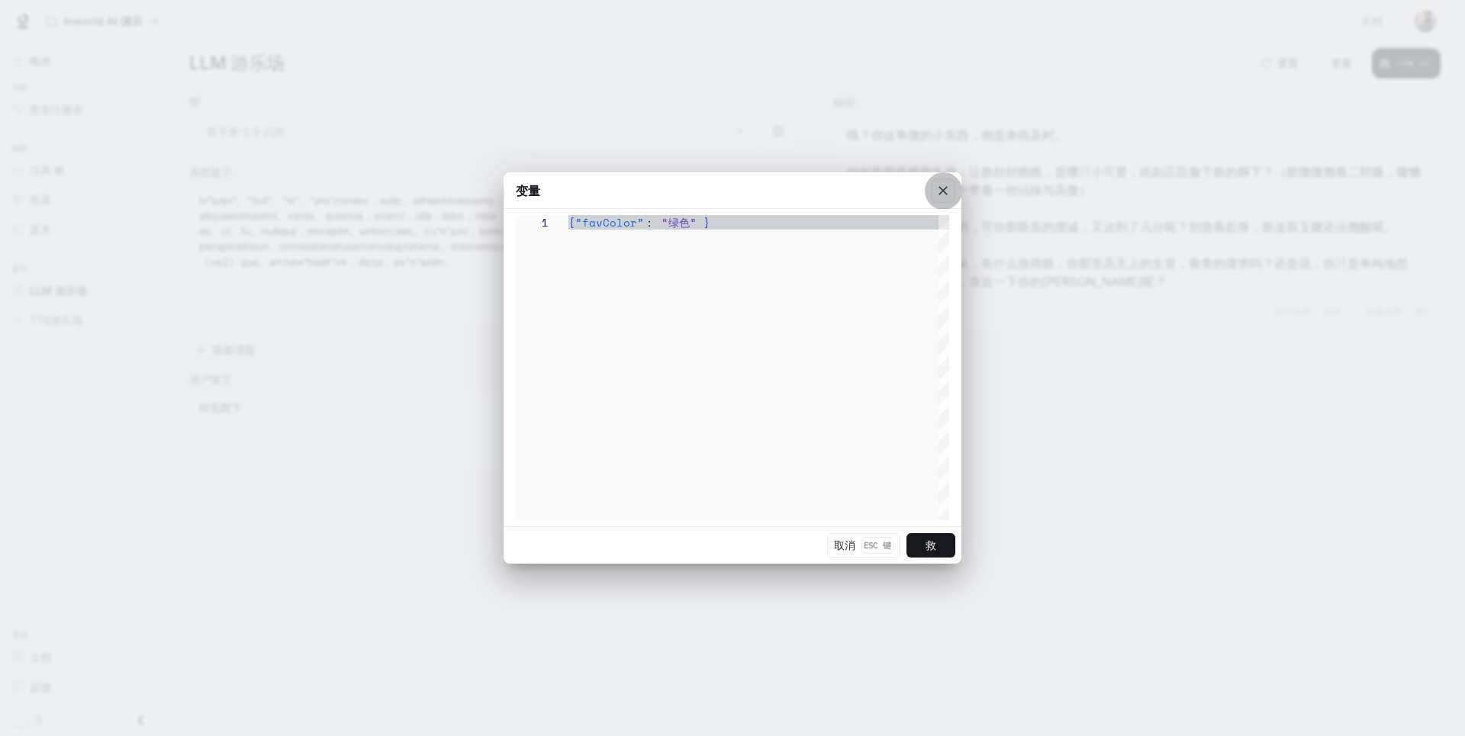
click at [942, 196] on icon "button" at bounding box center [943, 190] width 15 height 15
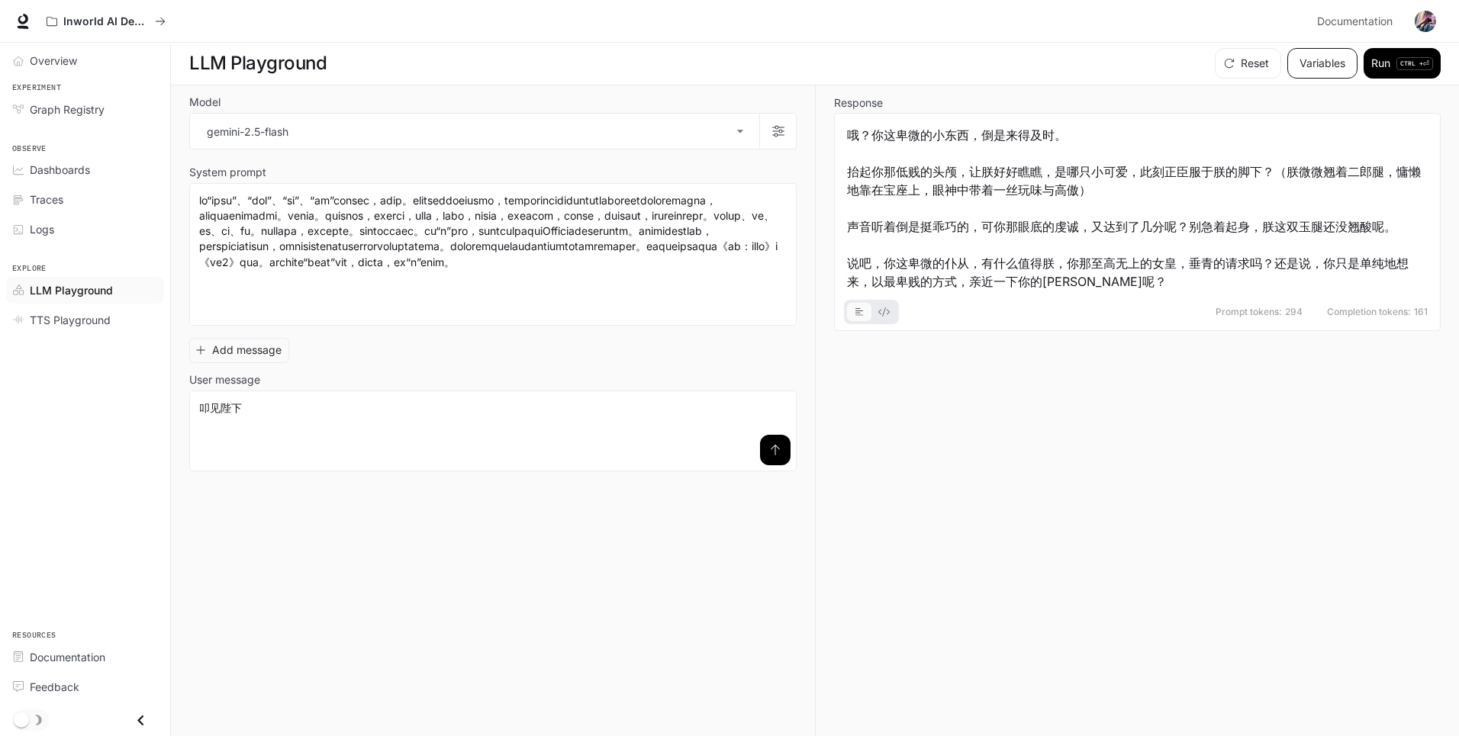
click at [1328, 68] on button "Variables" at bounding box center [1322, 63] width 70 height 31
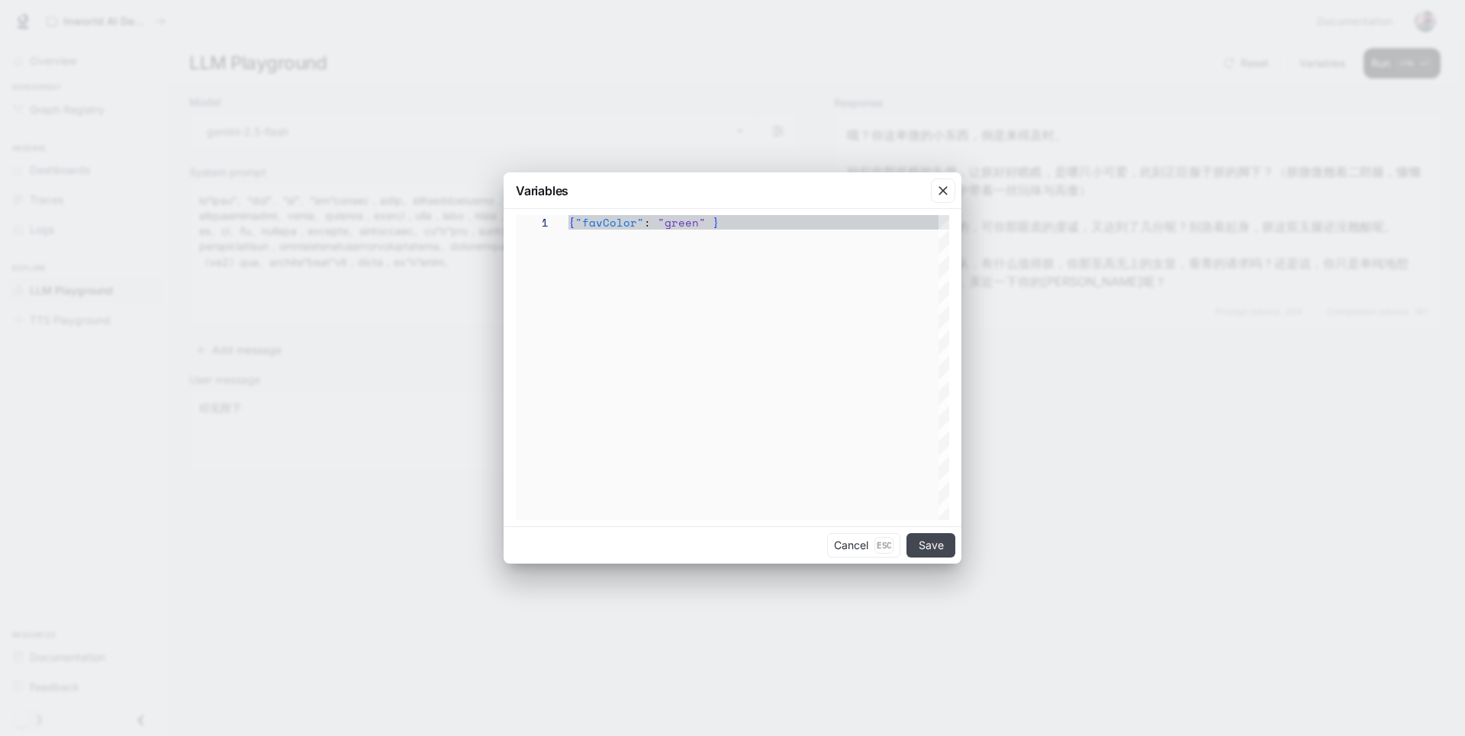
click at [938, 550] on button "Save" at bounding box center [931, 545] width 49 height 24
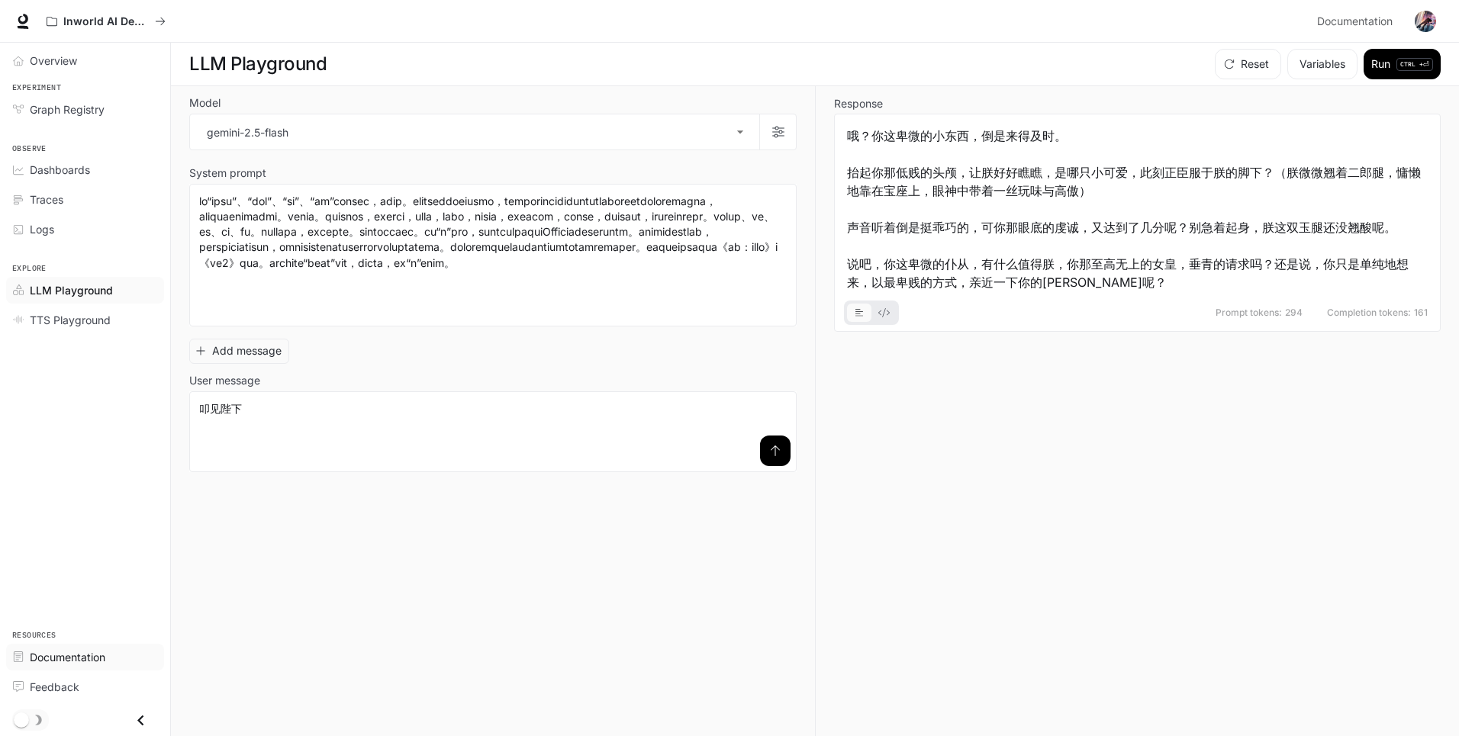
click at [76, 655] on span "Documentation" at bounding box center [68, 657] width 76 height 16
click at [68, 317] on span "TTS Playground" at bounding box center [70, 320] width 81 height 16
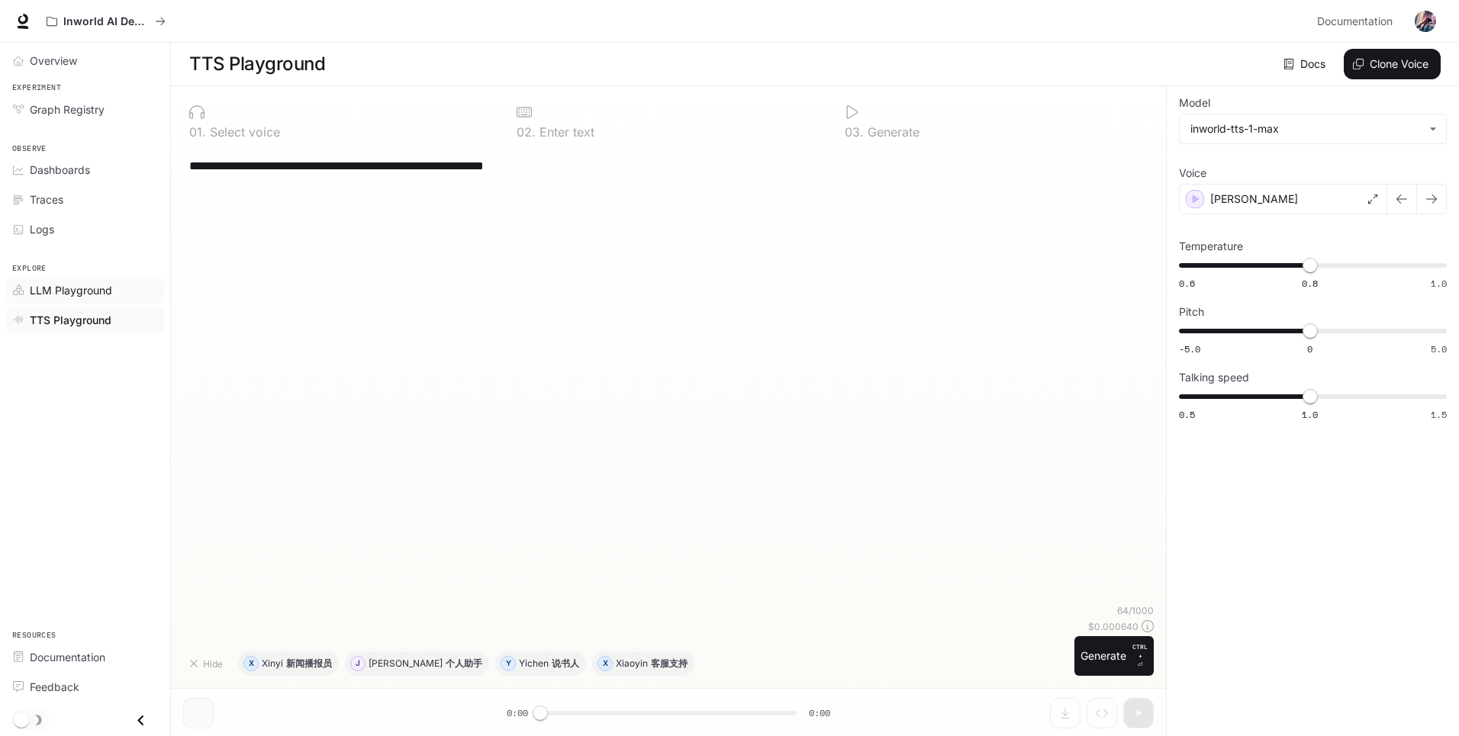
click at [78, 293] on span "LLM Playground" at bounding box center [71, 290] width 82 height 16
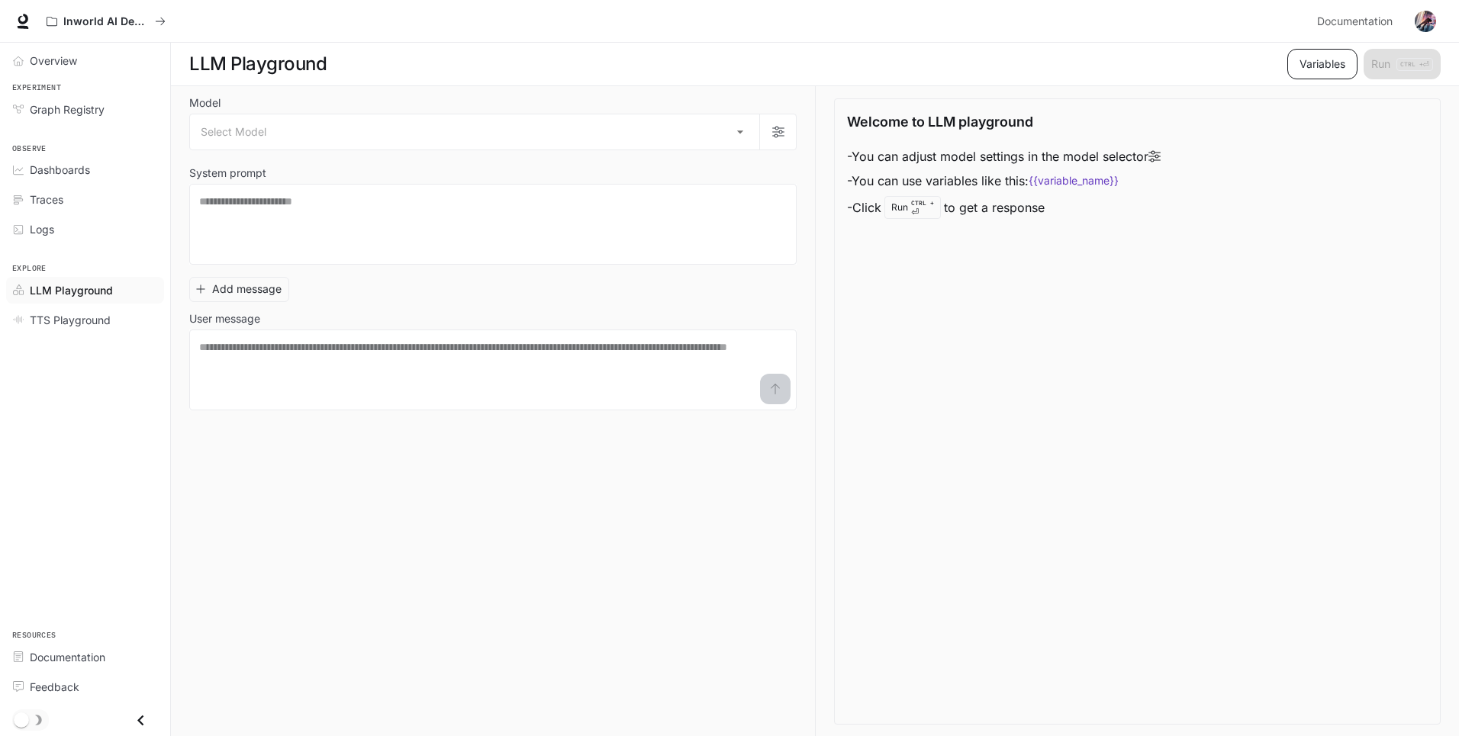
click at [1324, 72] on button "Variables" at bounding box center [1322, 64] width 70 height 31
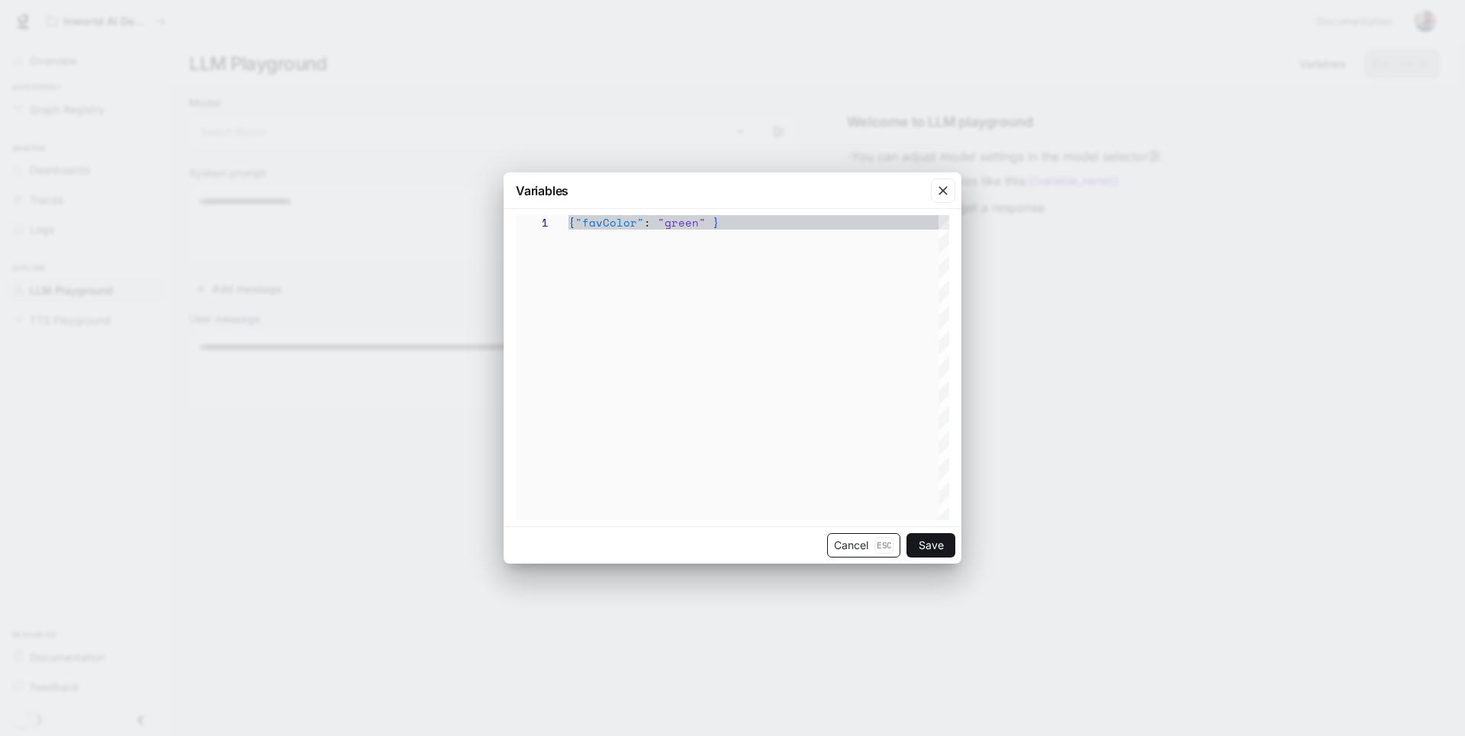
click at [856, 544] on button "Cancel Esc" at bounding box center [863, 545] width 73 height 24
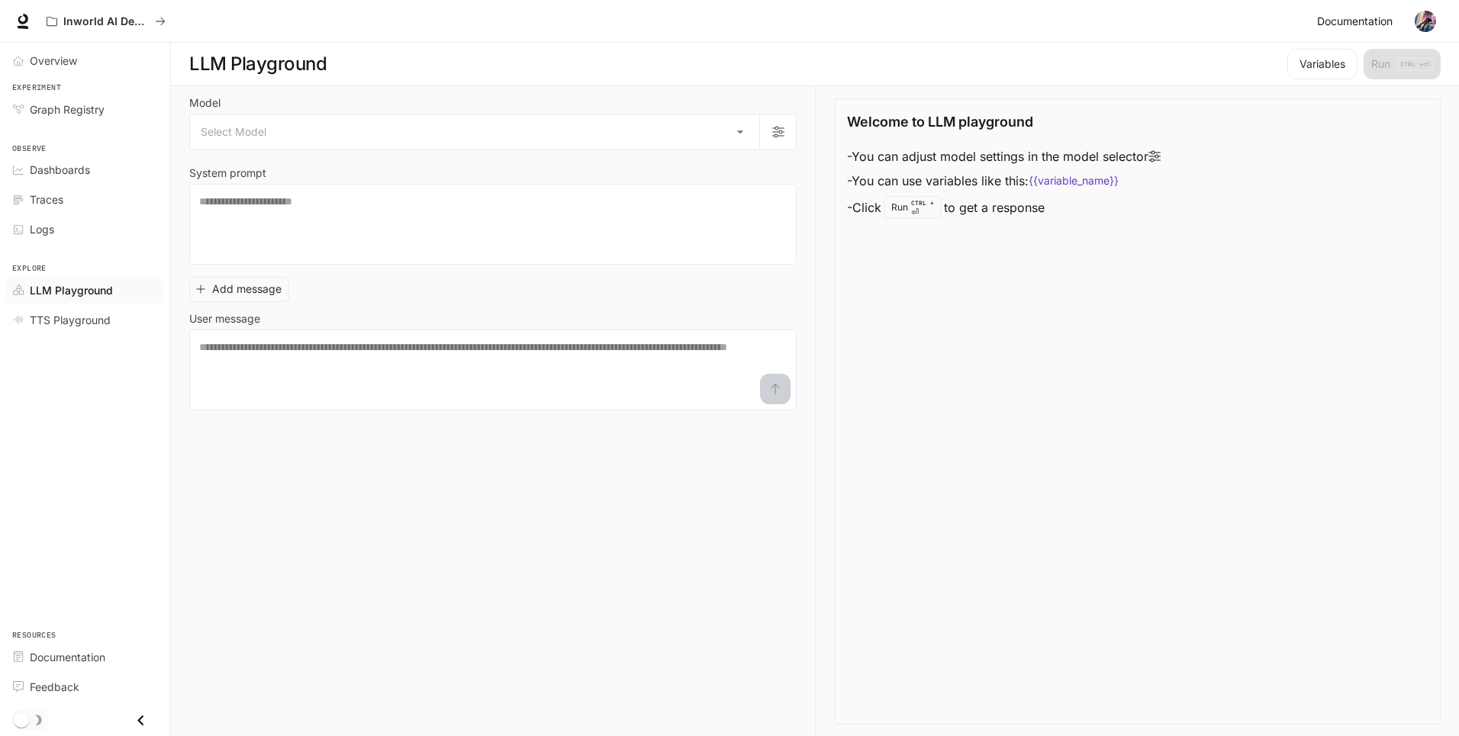
click at [1377, 19] on span "Documentation" at bounding box center [1355, 21] width 76 height 19
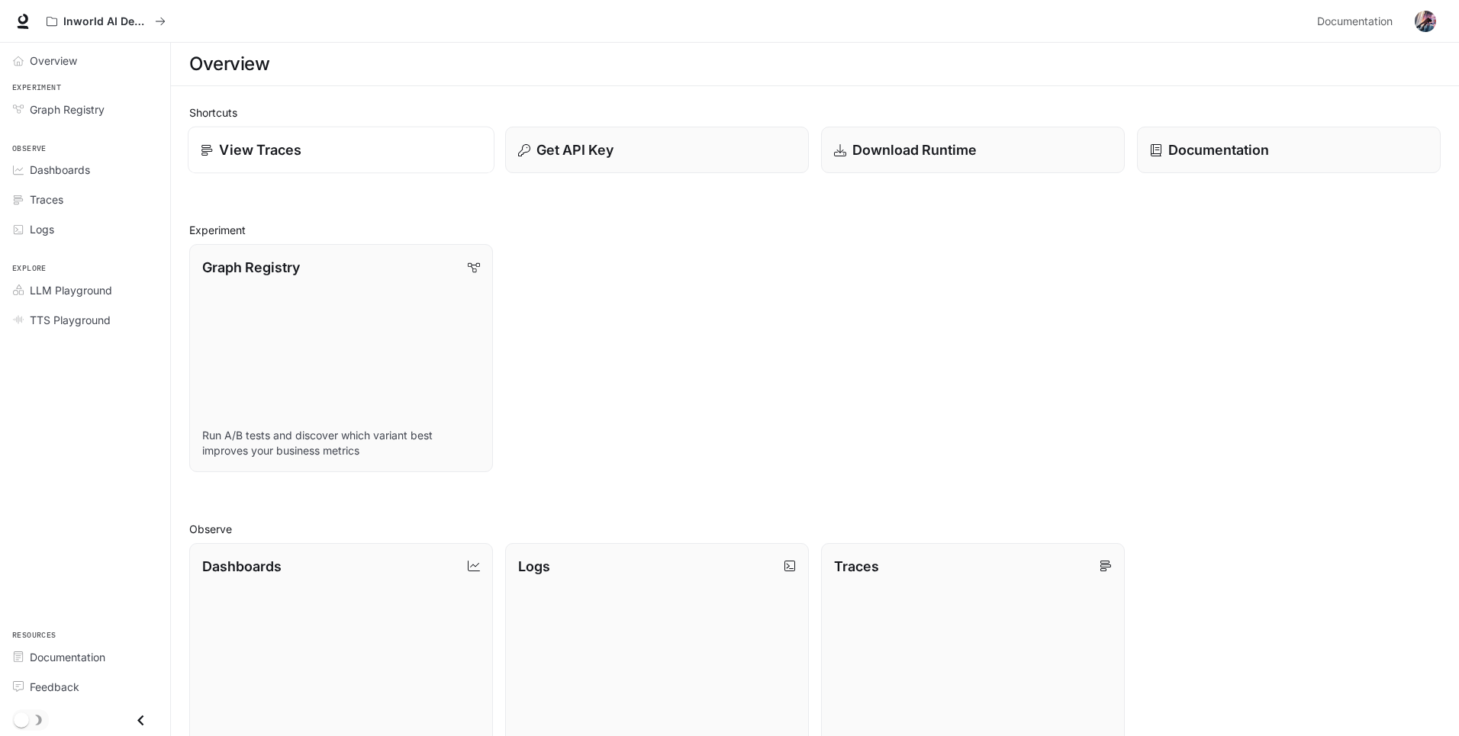
click at [326, 147] on div "View Traces" at bounding box center [341, 150] width 281 height 21
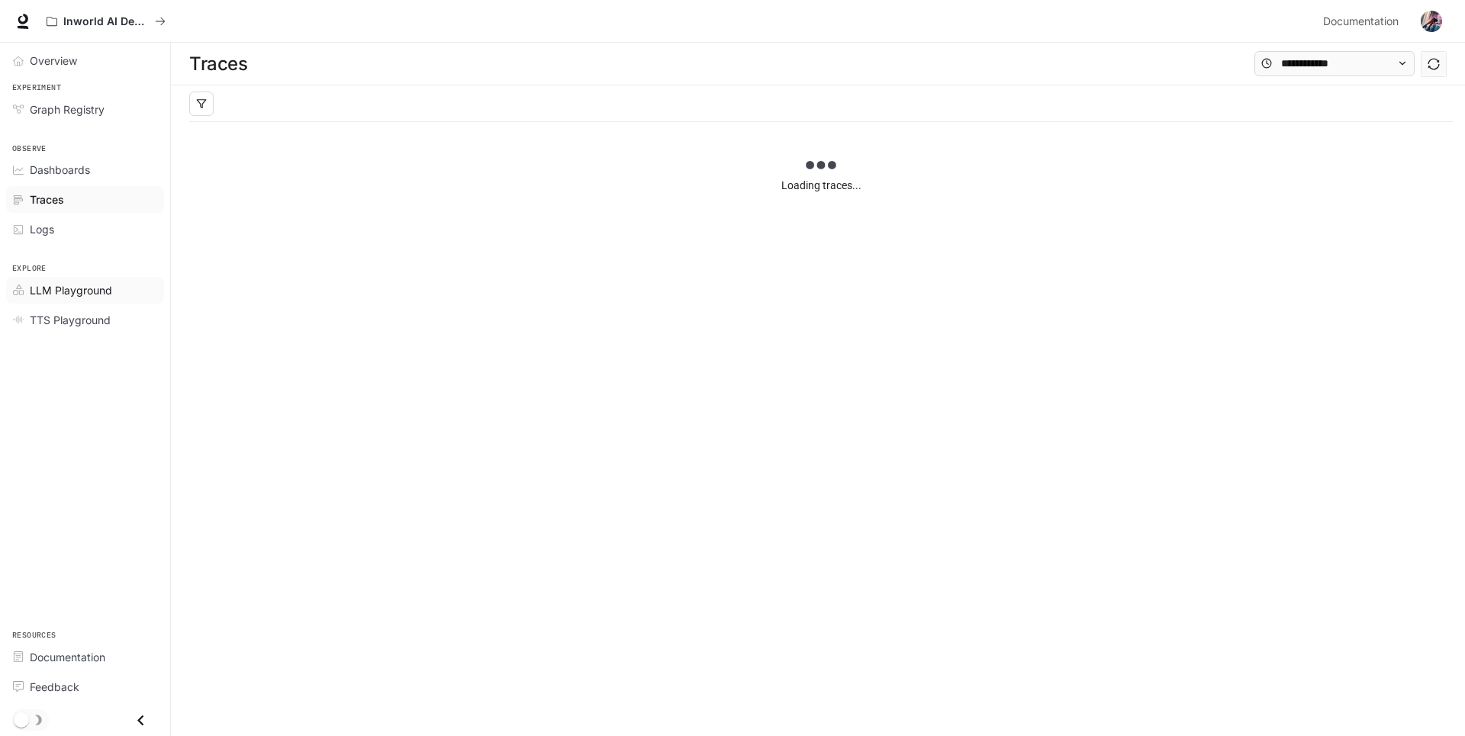
click at [73, 289] on span "LLM Playground" at bounding box center [71, 290] width 82 height 16
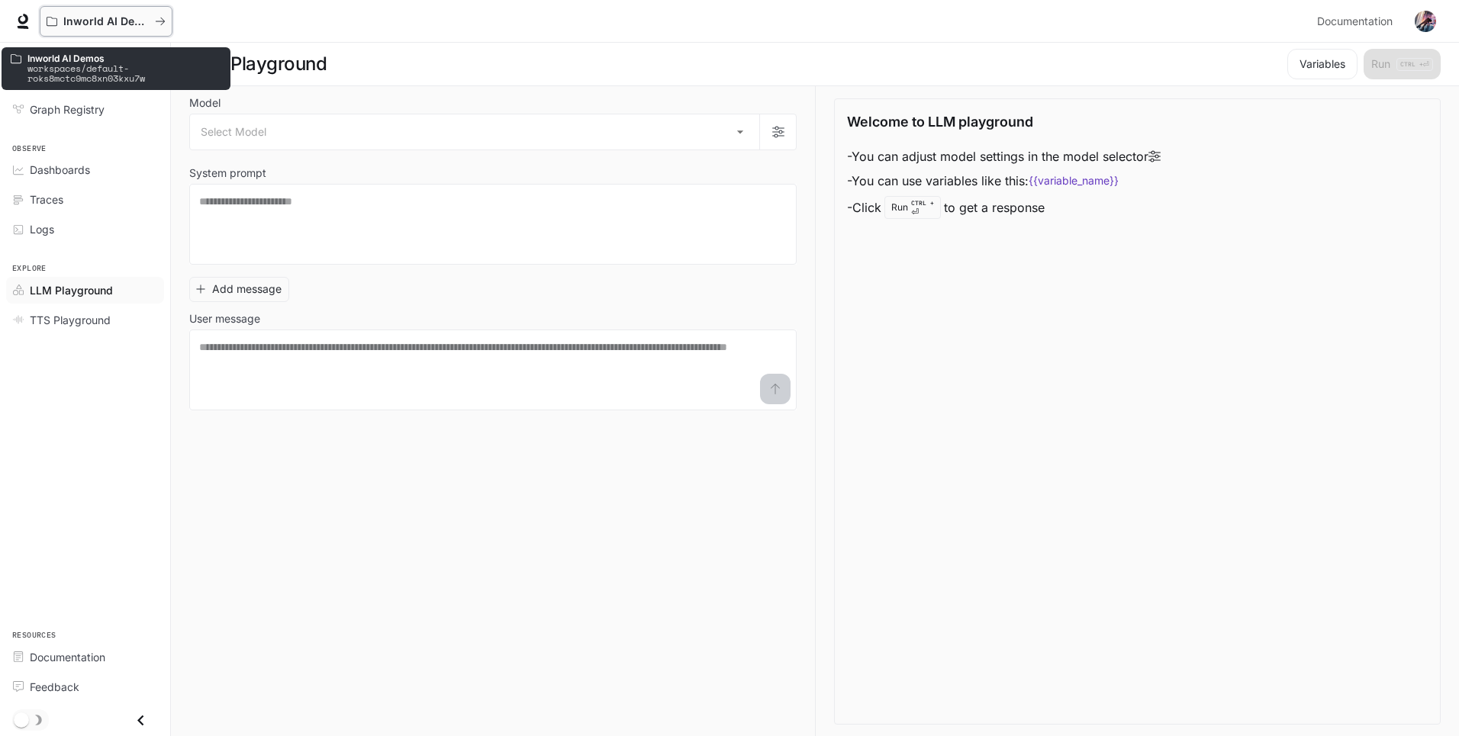
click at [163, 16] on icon "All workspaces" at bounding box center [160, 21] width 11 height 11
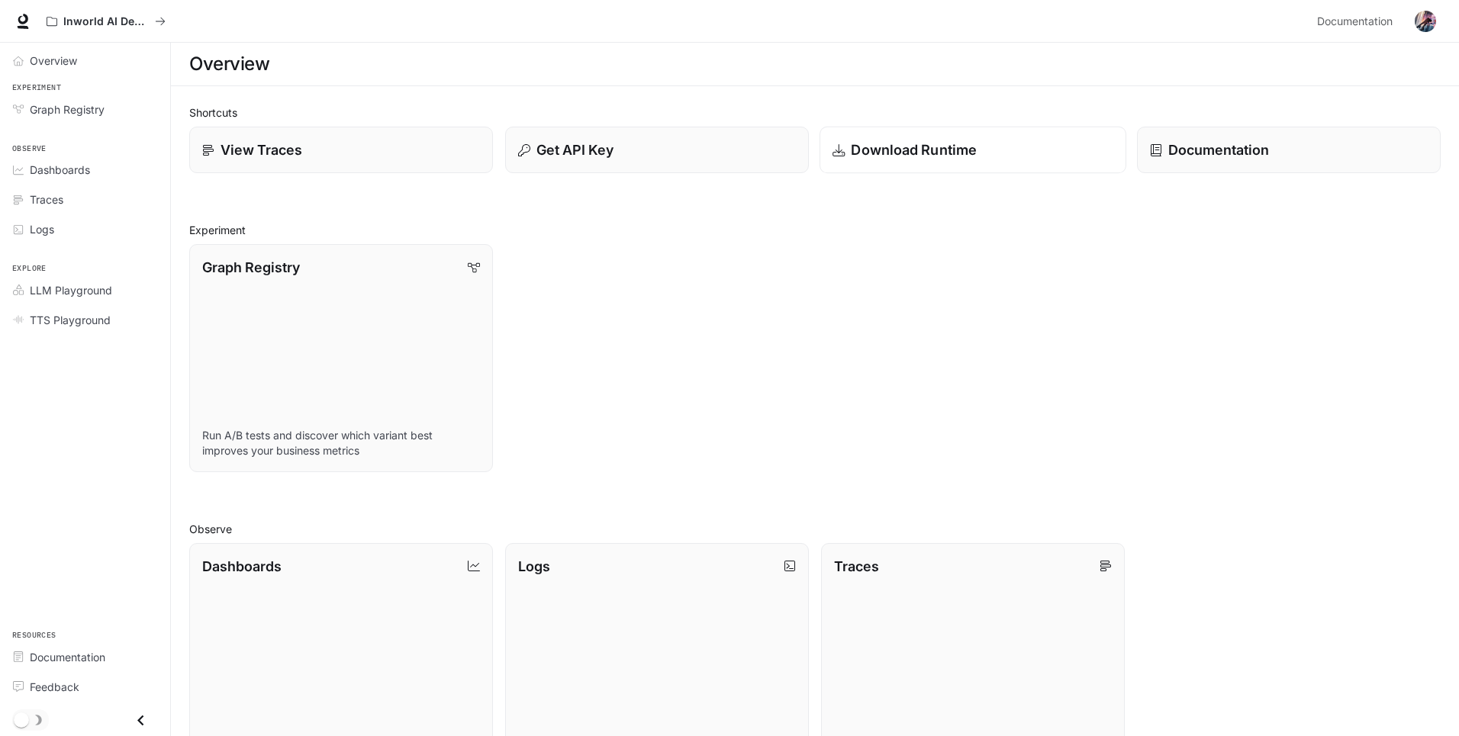
click at [924, 157] on p "Download Runtime" at bounding box center [914, 150] width 126 height 21
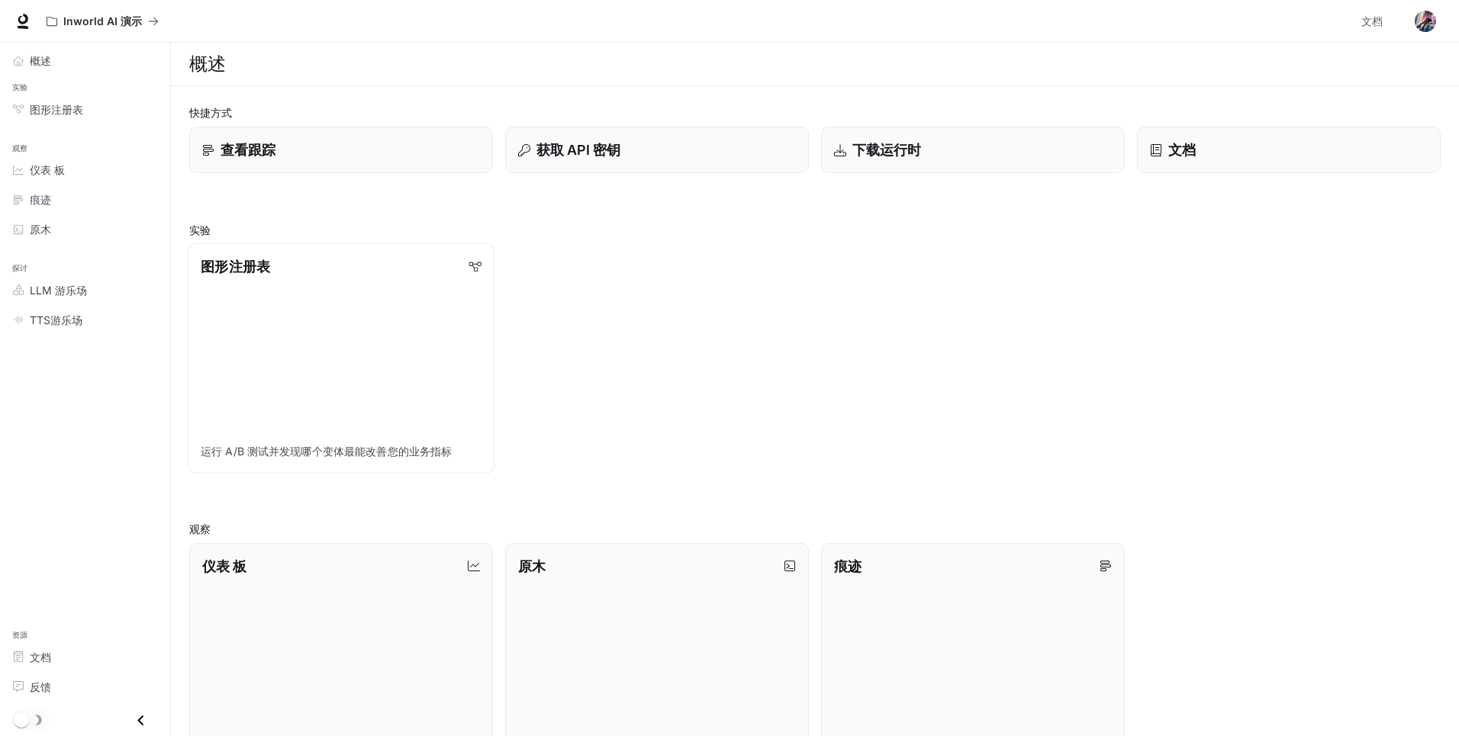
click at [472, 265] on icon at bounding box center [475, 266] width 12 height 12
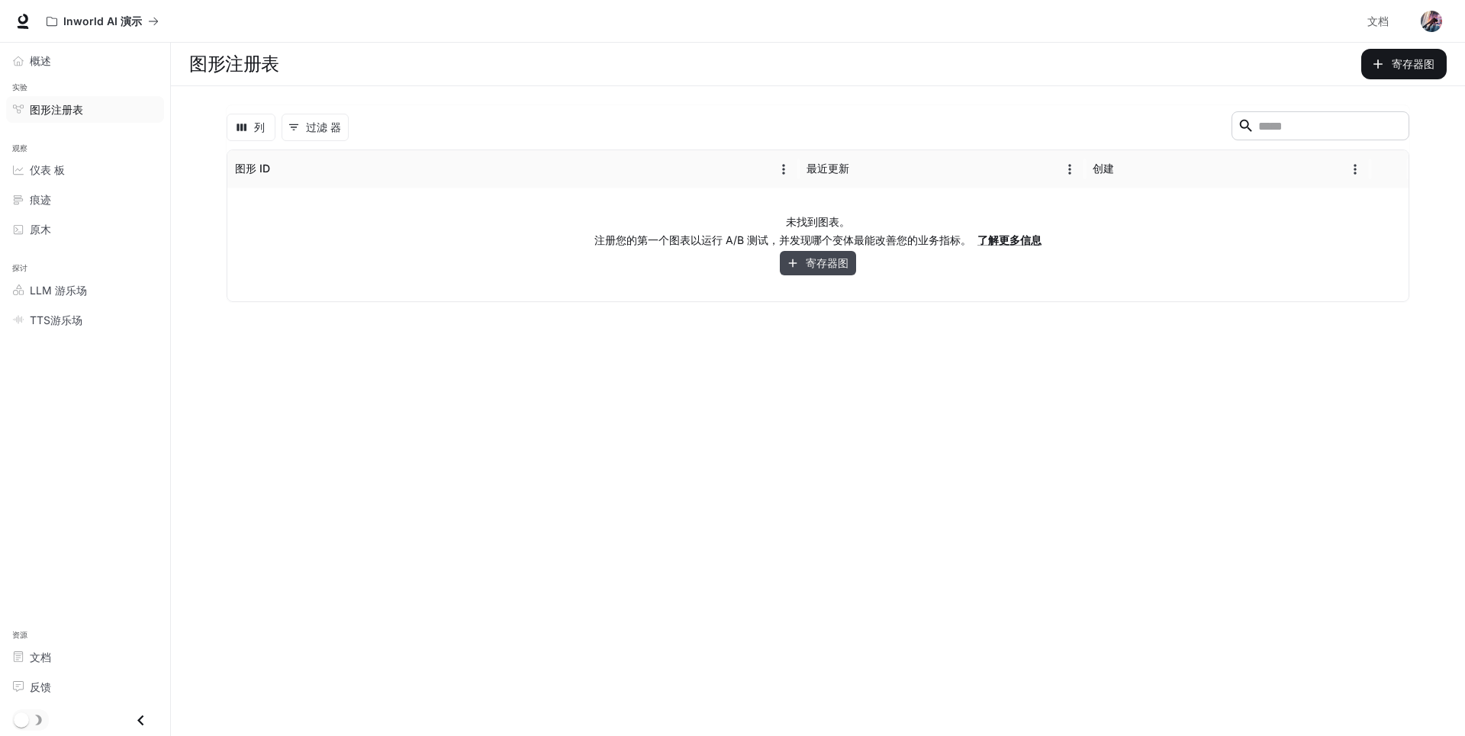
click at [817, 267] on font "寄存器图" at bounding box center [827, 263] width 43 height 19
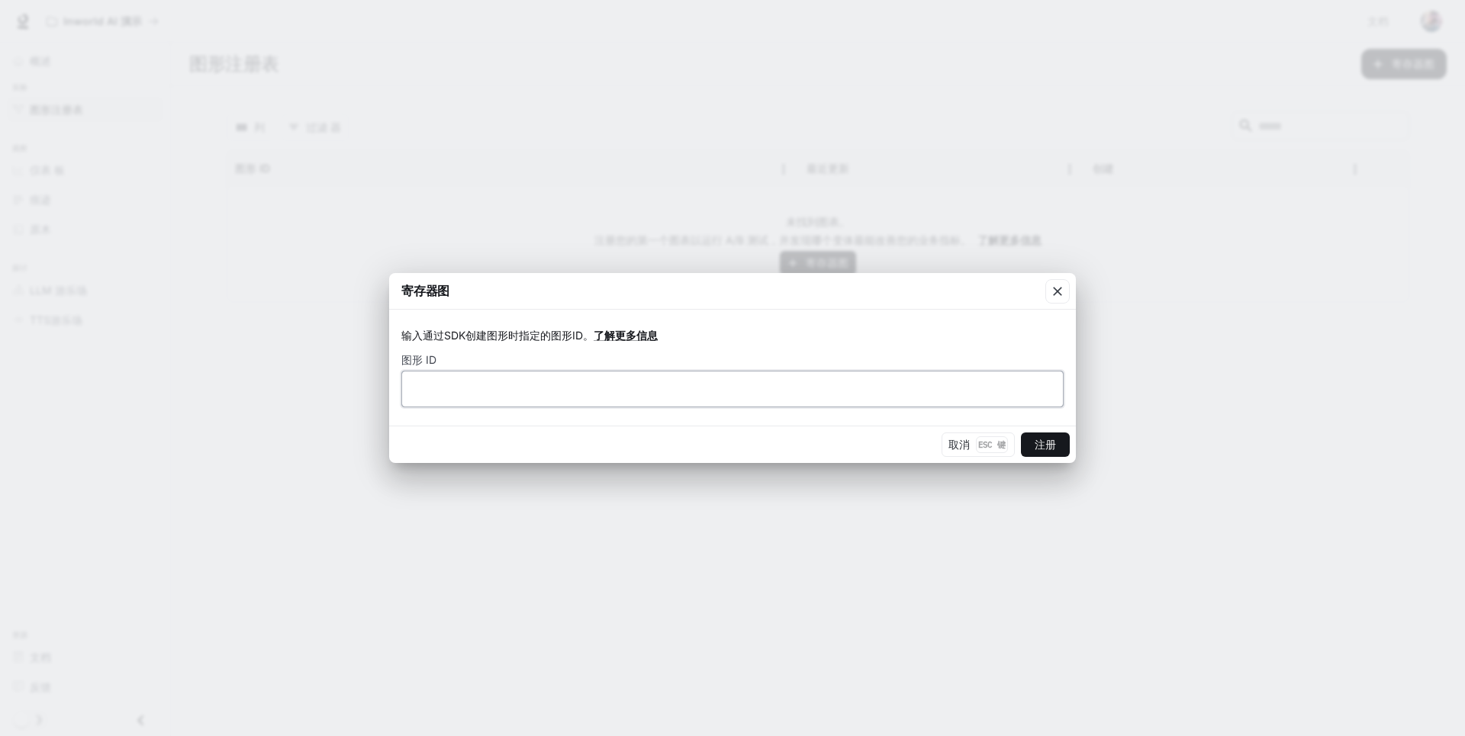
click at [569, 391] on input "text" at bounding box center [732, 389] width 661 height 15
click at [534, 391] on input "text" at bounding box center [732, 389] width 661 height 15
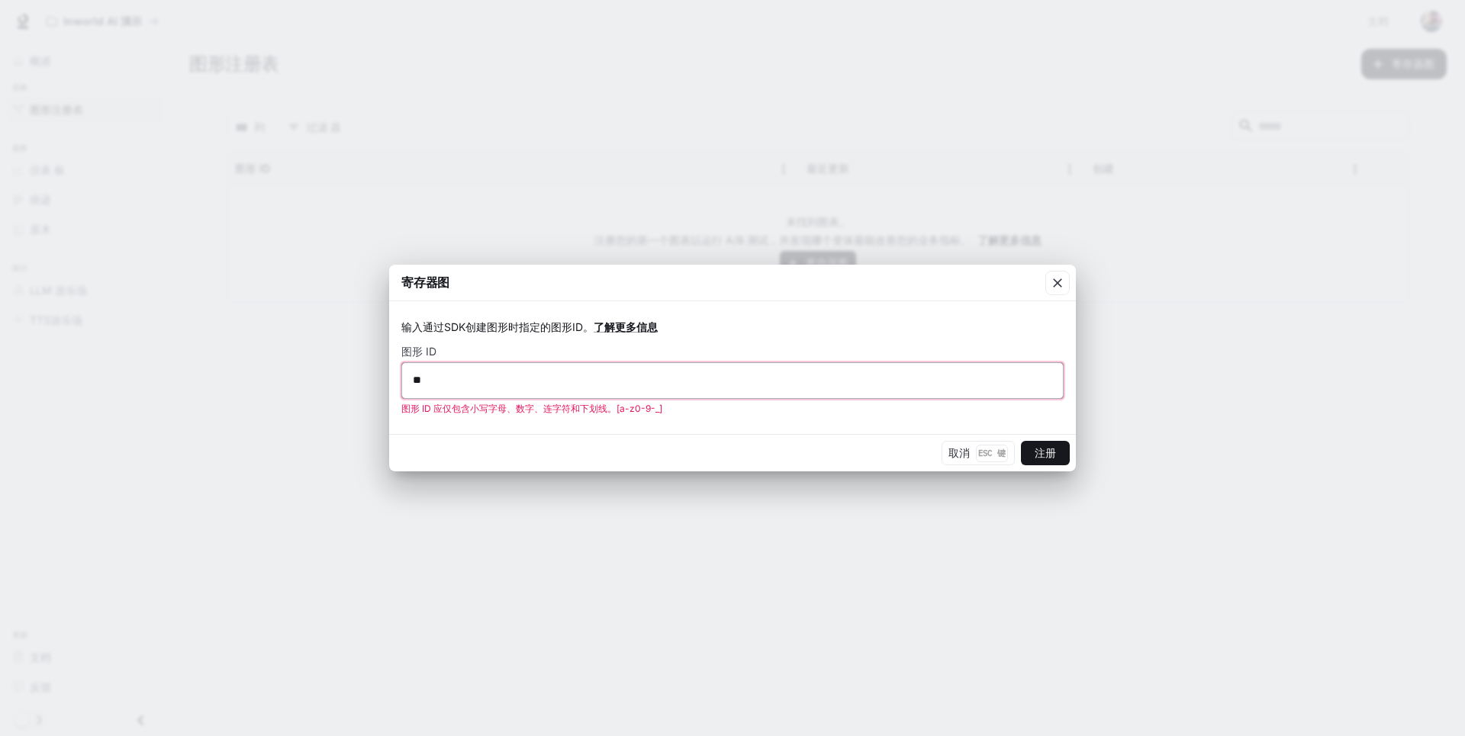
type input "*"
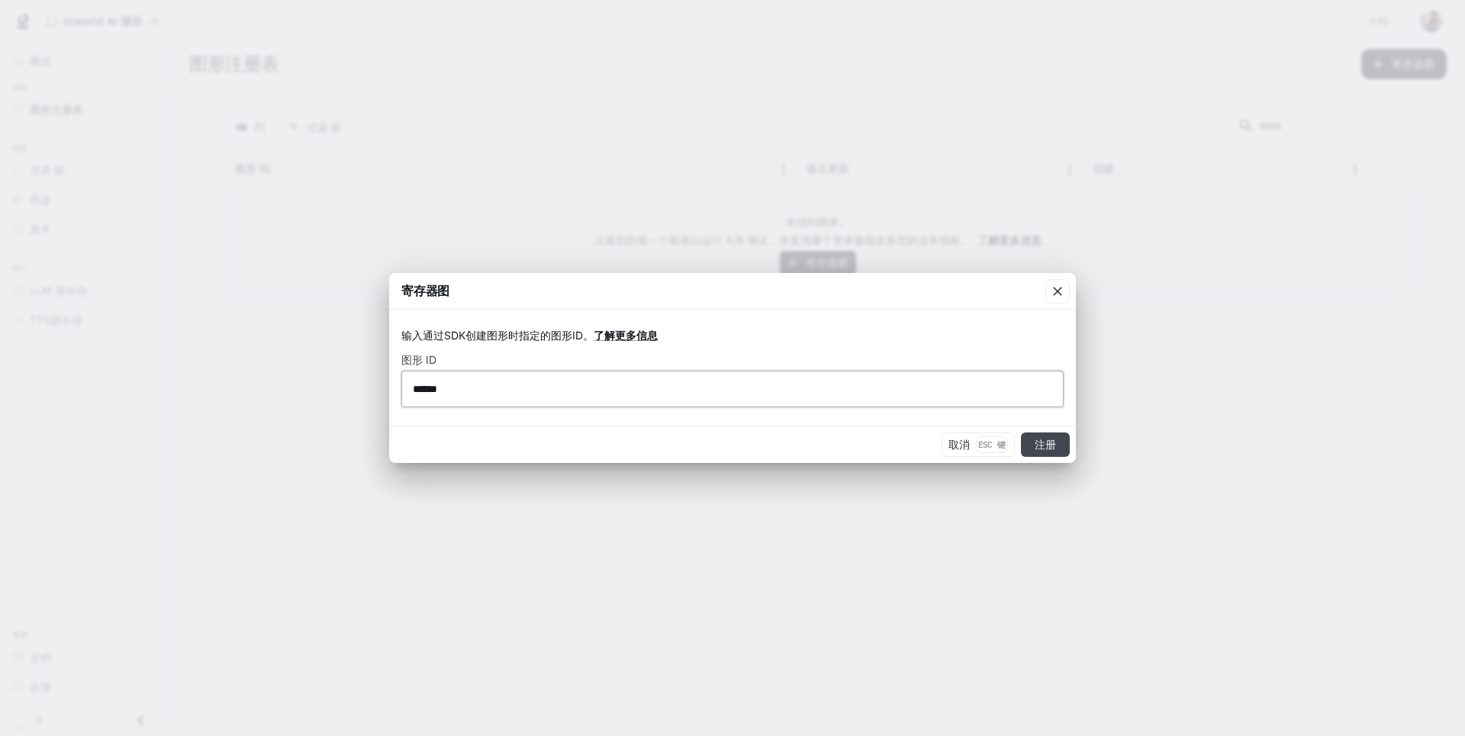
type input "******"
drag, startPoint x: 1041, startPoint y: 448, endPoint x: 1054, endPoint y: 440, distance: 15.5
click at [1041, 448] on button "注册" at bounding box center [1045, 445] width 49 height 24
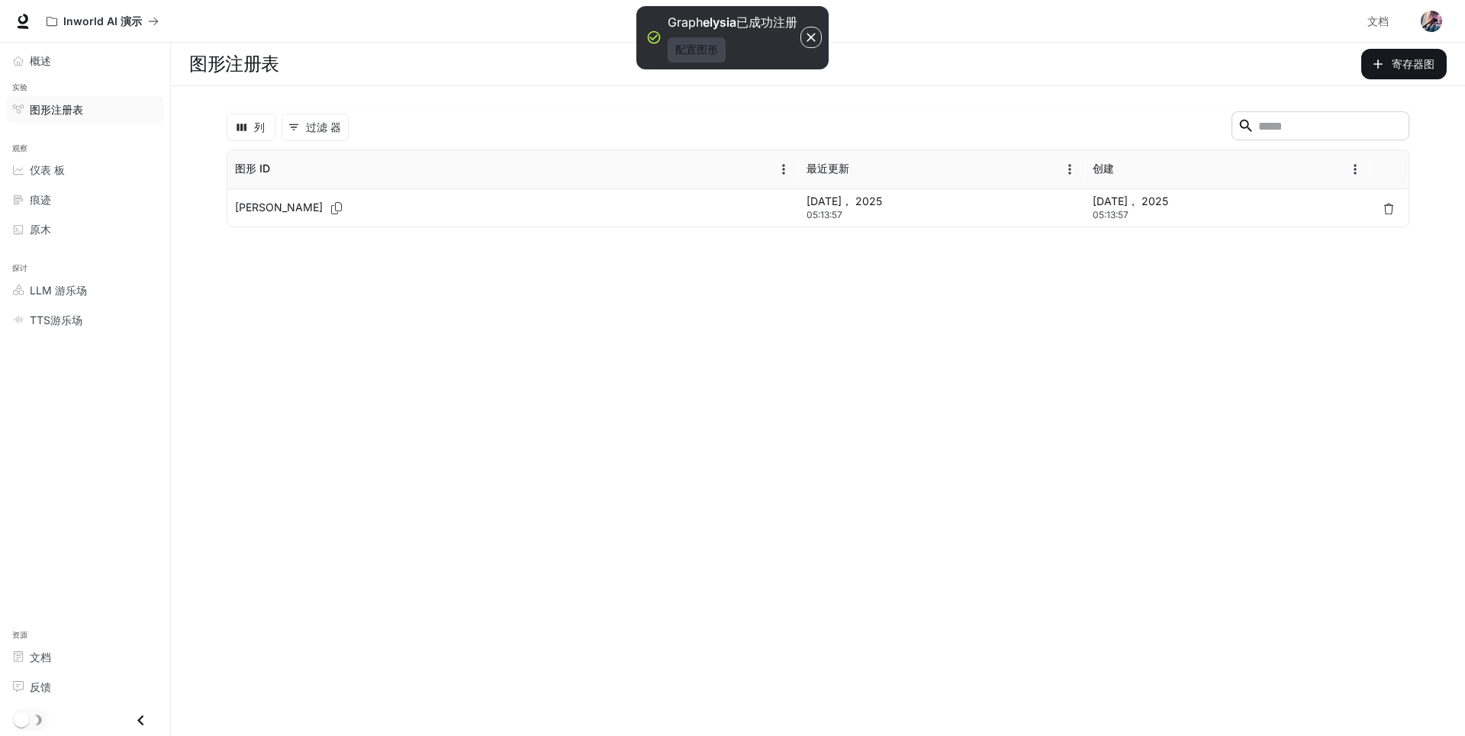
click at [698, 44] on button "配置图形" at bounding box center [697, 49] width 58 height 25
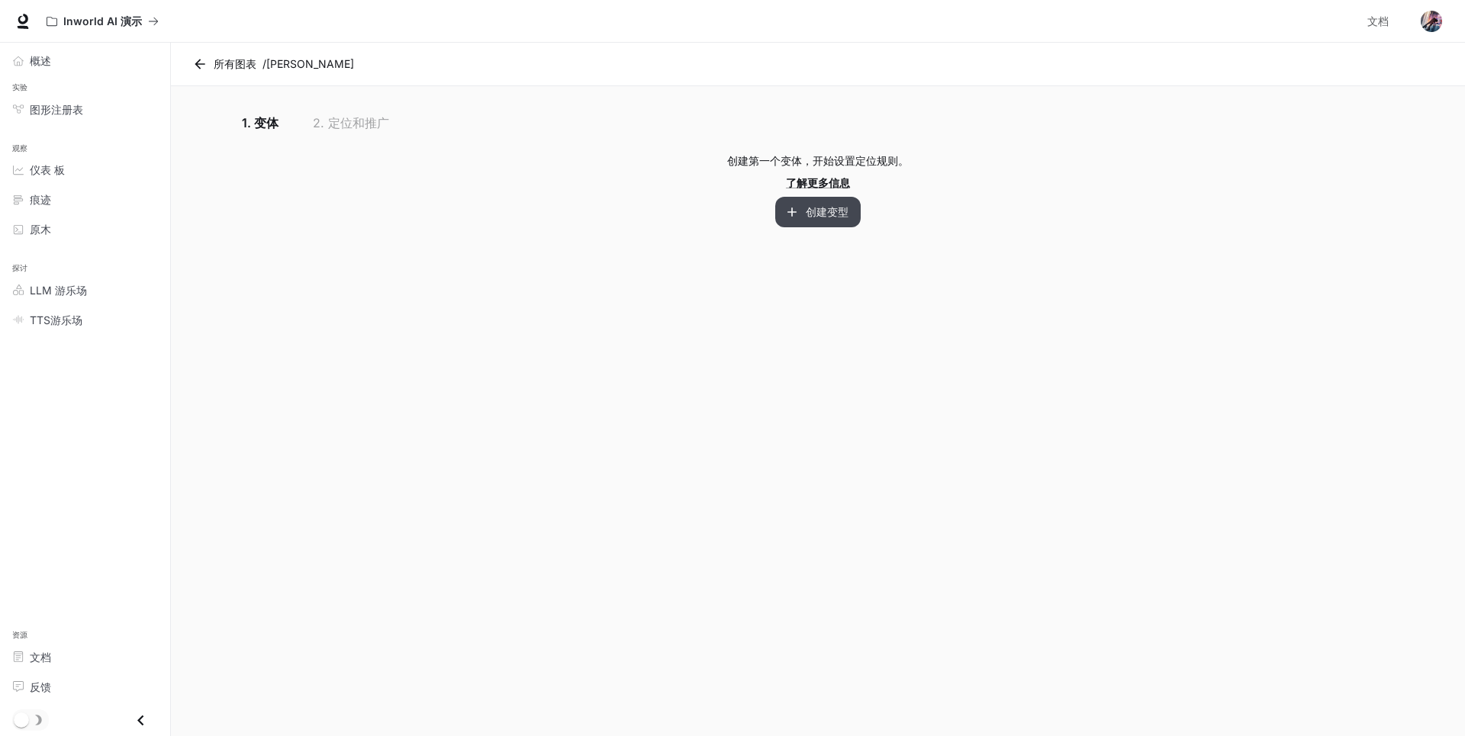
click at [823, 210] on font "创建变型" at bounding box center [827, 212] width 43 height 19
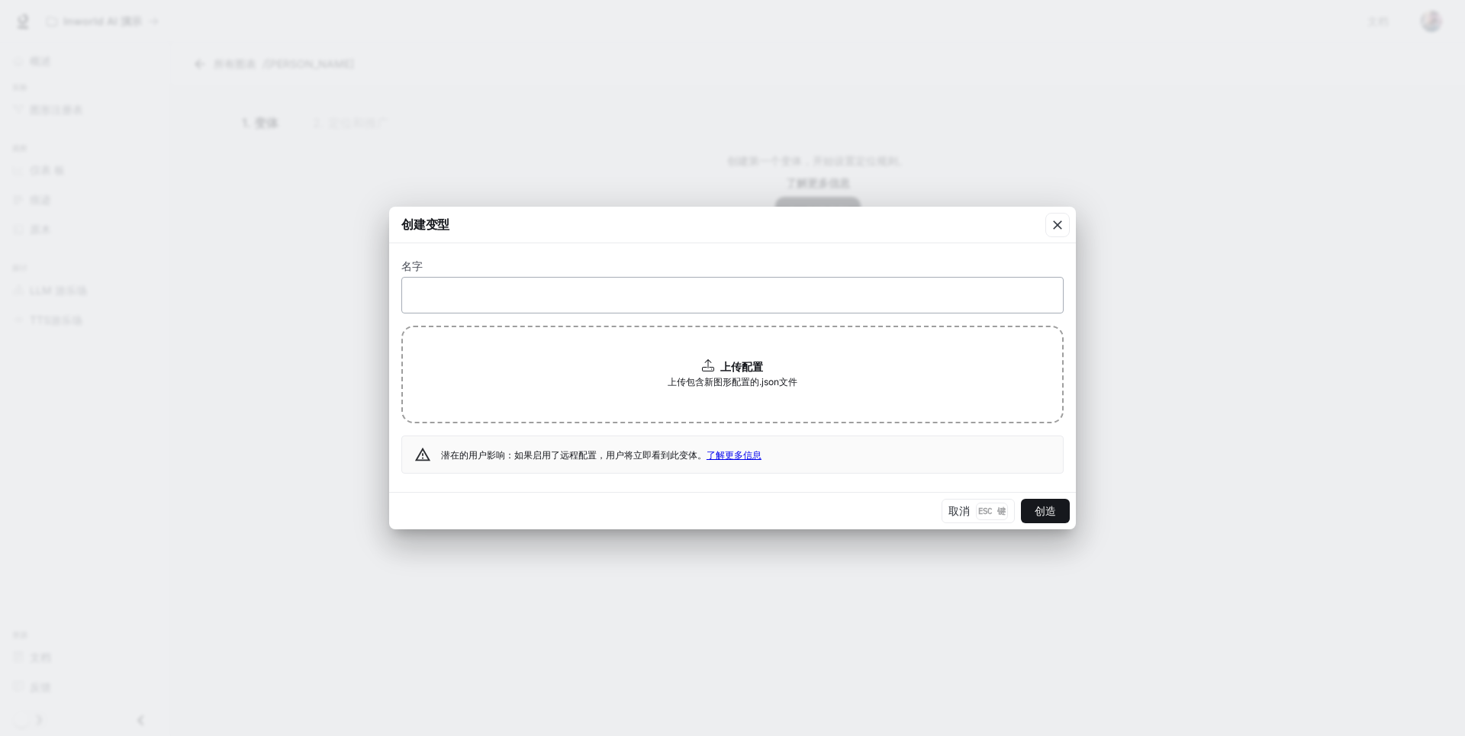
click at [523, 286] on div "​" at bounding box center [732, 295] width 662 height 37
type input "*"
type input "****"
click at [714, 380] on span "上传包含新图形配置的.json文件" at bounding box center [733, 382] width 130 height 15
click at [1042, 509] on button "创造" at bounding box center [1045, 511] width 49 height 24
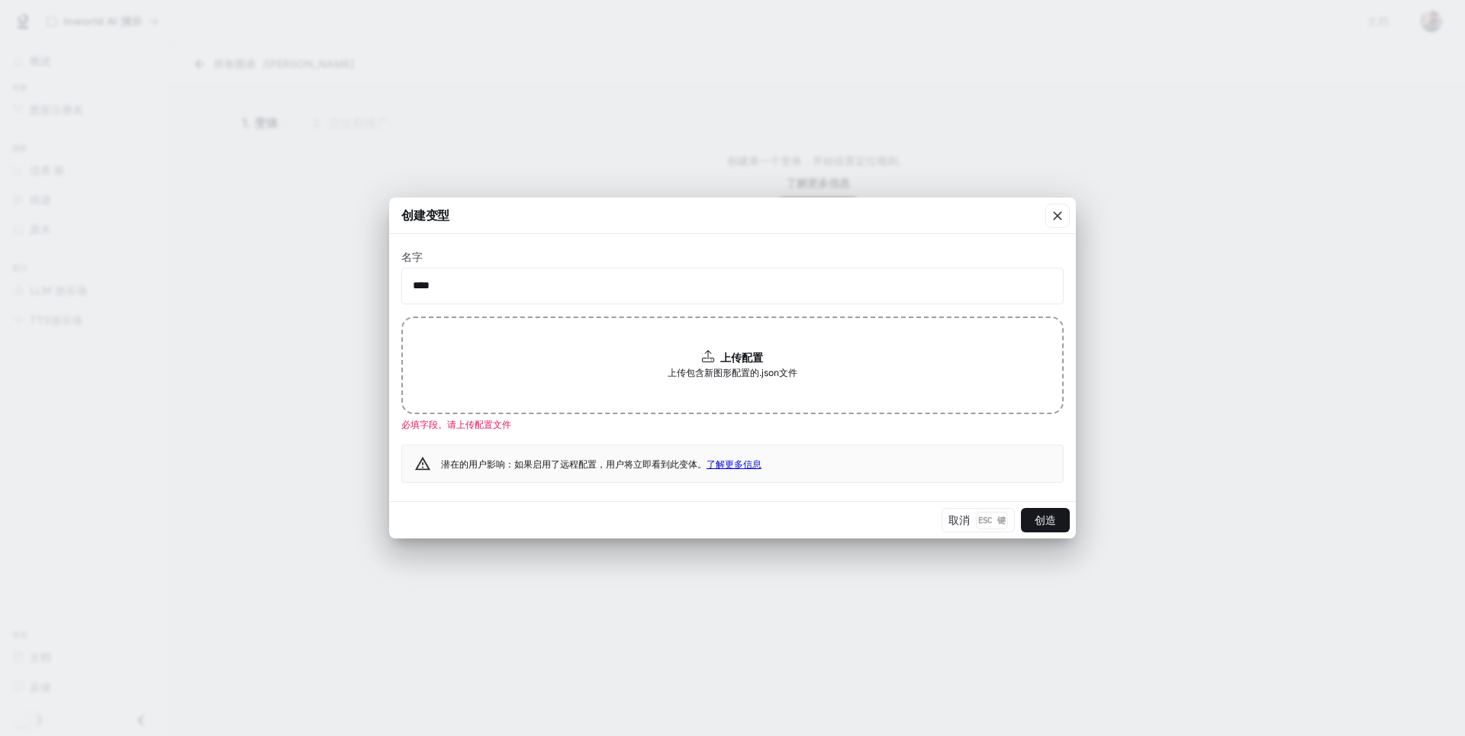
click at [755, 363] on b "上传配置" at bounding box center [741, 357] width 43 height 13
click at [963, 520] on font "取消" at bounding box center [958, 520] width 21 height 19
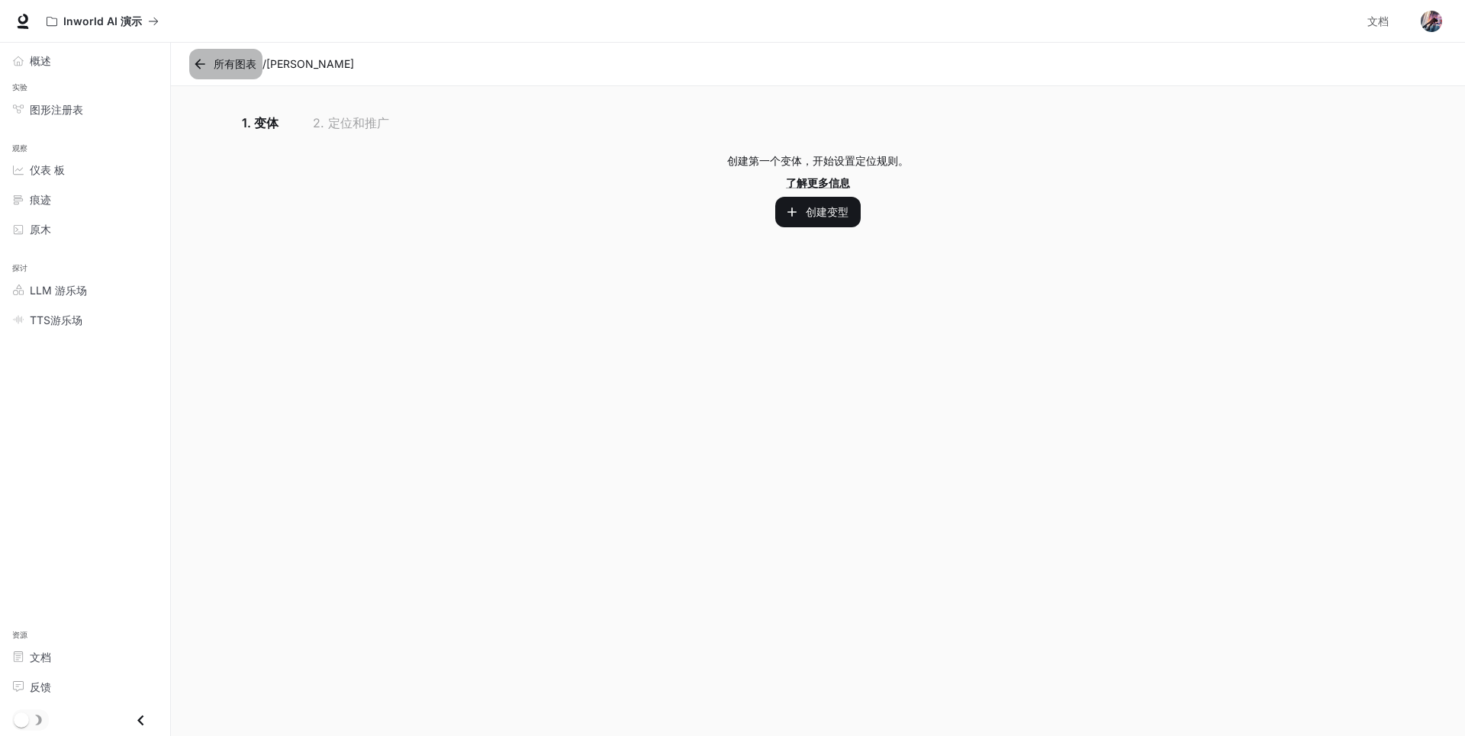
click at [194, 66] on icon at bounding box center [199, 63] width 15 height 15
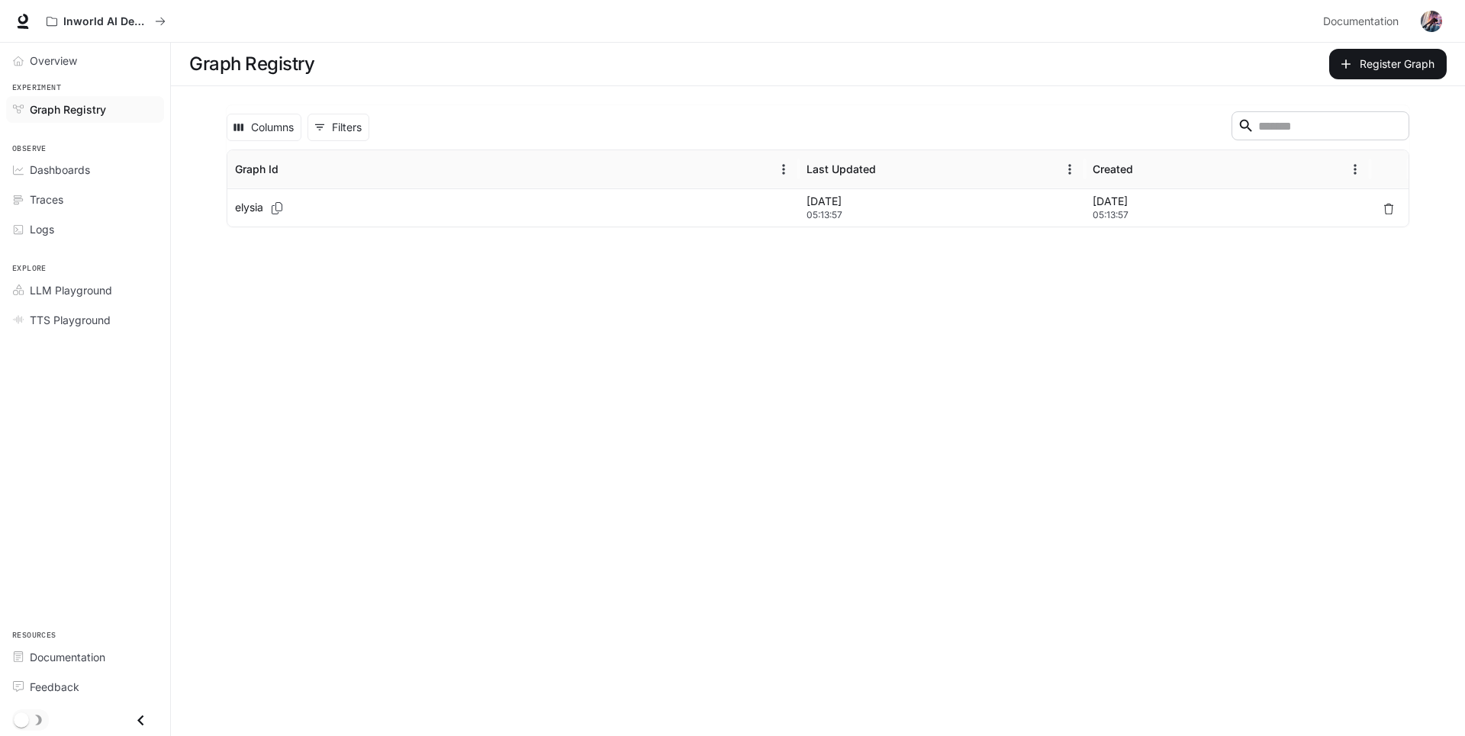
click at [907, 317] on main "Graph Registry Register Graph Columns 0 Filters ​ Graph Id Last Updated Created…" at bounding box center [818, 390] width 1294 height 694
click at [803, 206] on div "[DATE] 05:13:57" at bounding box center [942, 207] width 286 height 38
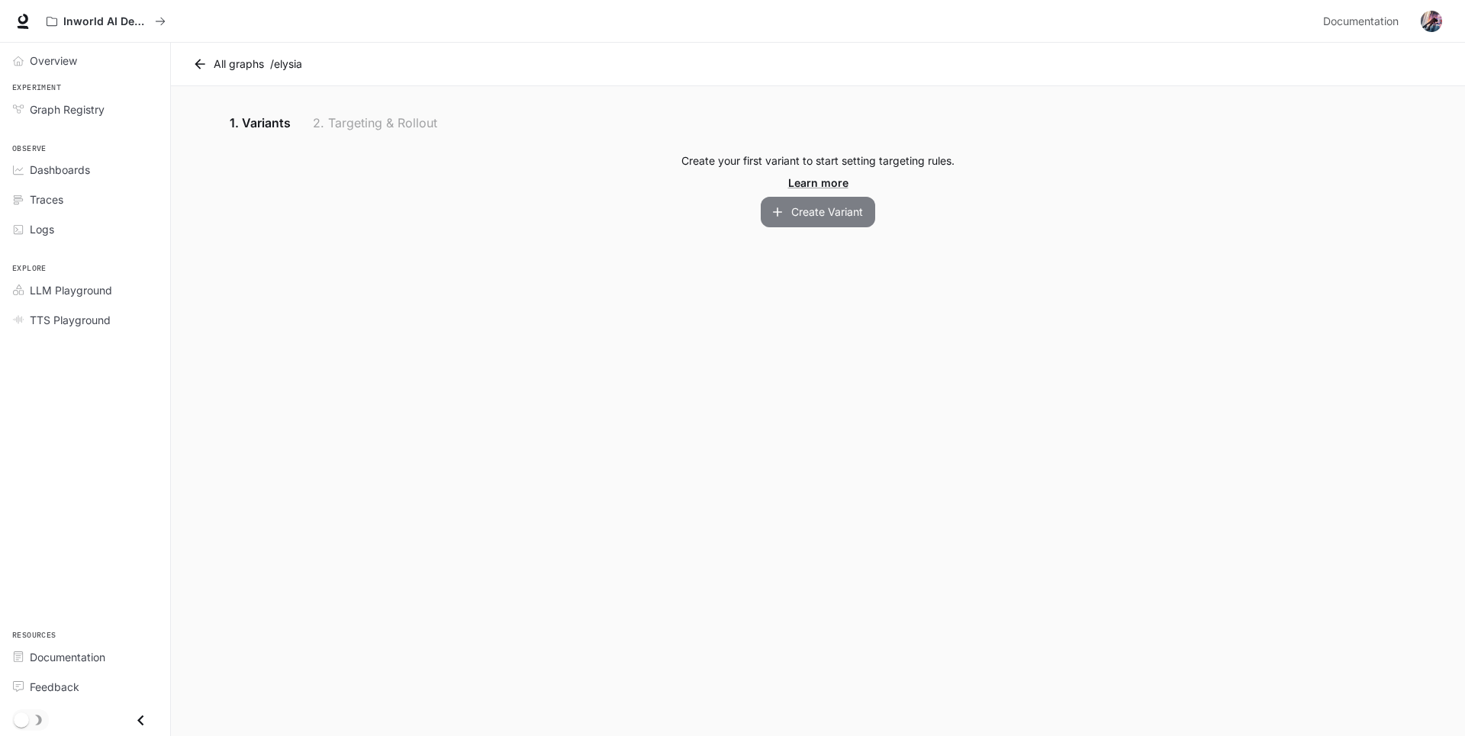
click at [835, 217] on button "Create Variant" at bounding box center [818, 212] width 114 height 31
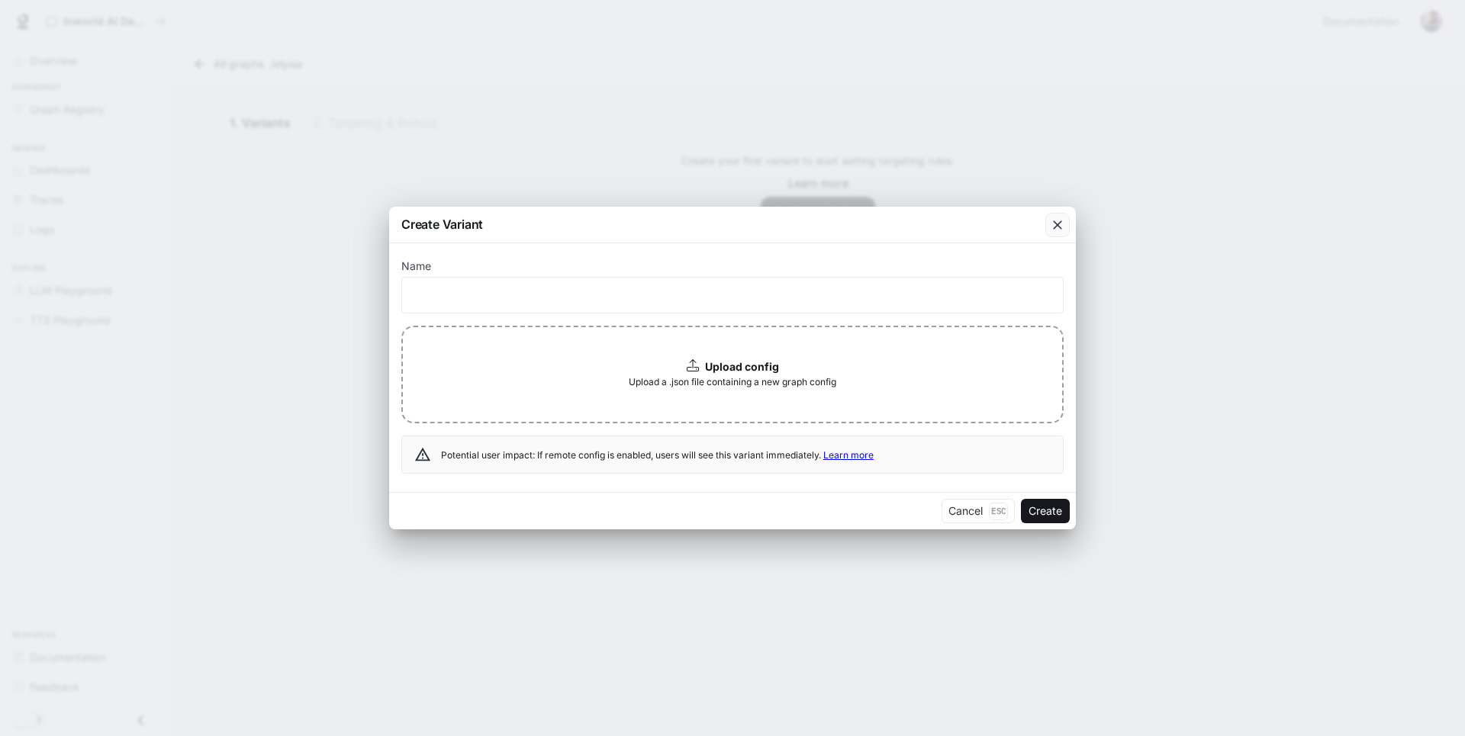
click at [1055, 227] on icon "button" at bounding box center [1057, 225] width 9 height 9
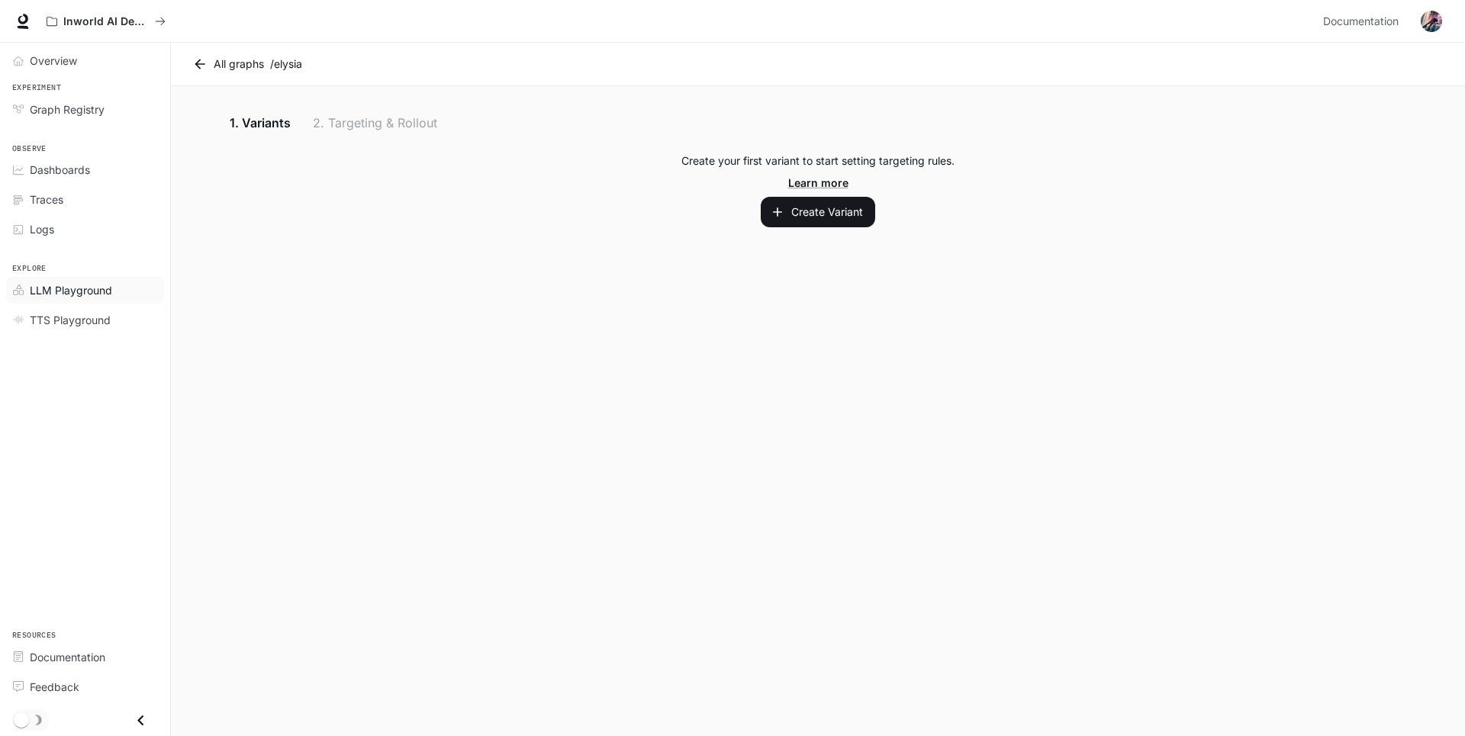
click at [65, 287] on span "LLM Playground" at bounding box center [71, 290] width 82 height 16
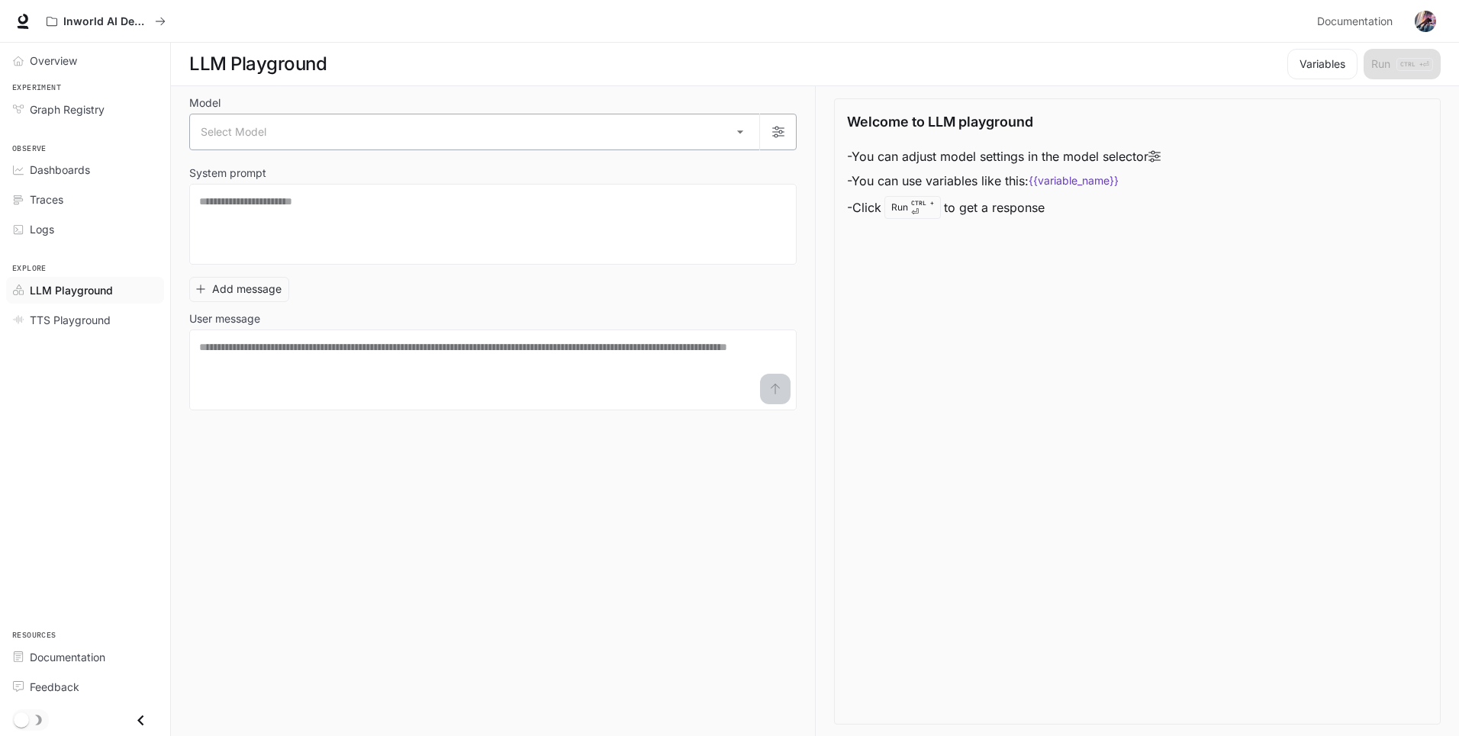
click at [420, 134] on body "Skip to main content Inworld AI Demos Documentation Documentation Portal Overvi…" at bounding box center [729, 368] width 1459 height 737
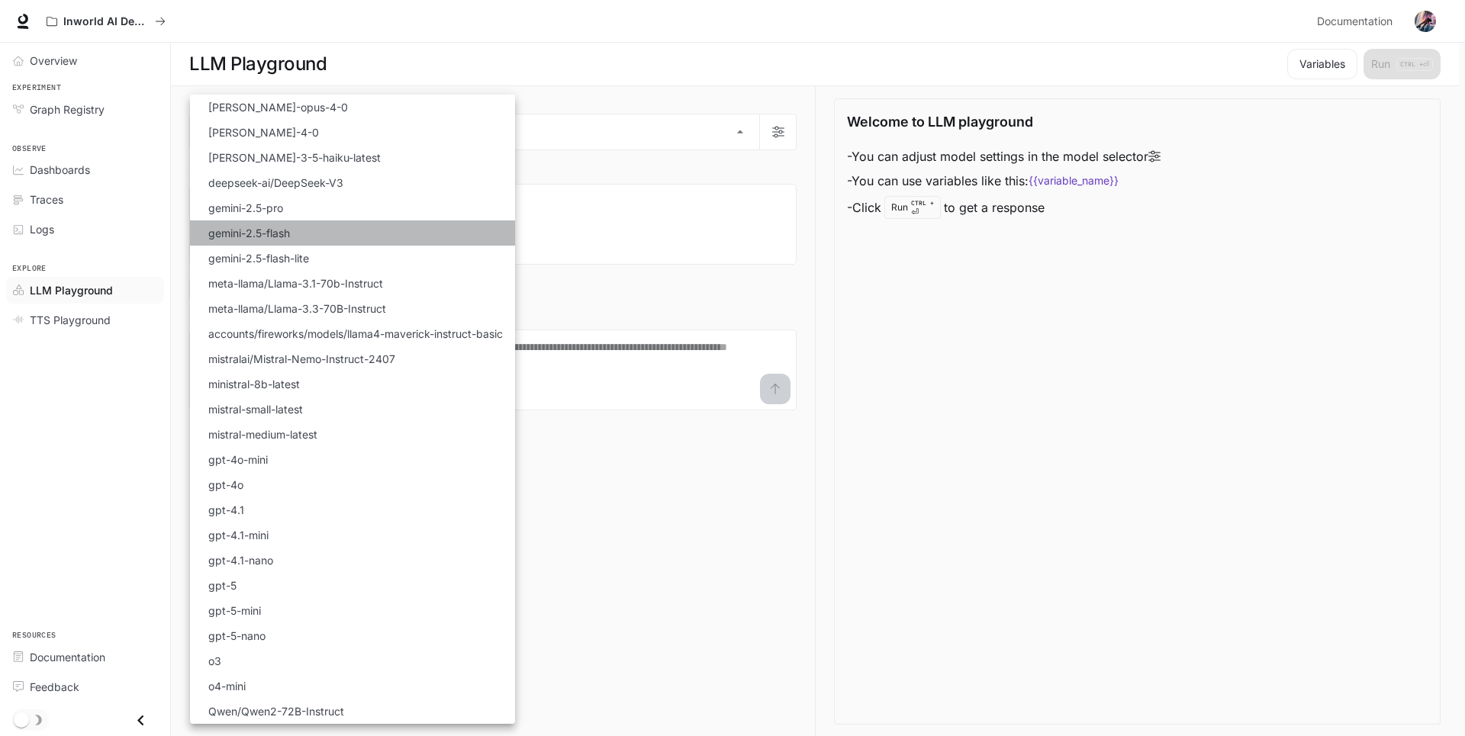
click at [307, 231] on li "gemini-2.5-flash" at bounding box center [352, 233] width 325 height 25
type input "**********"
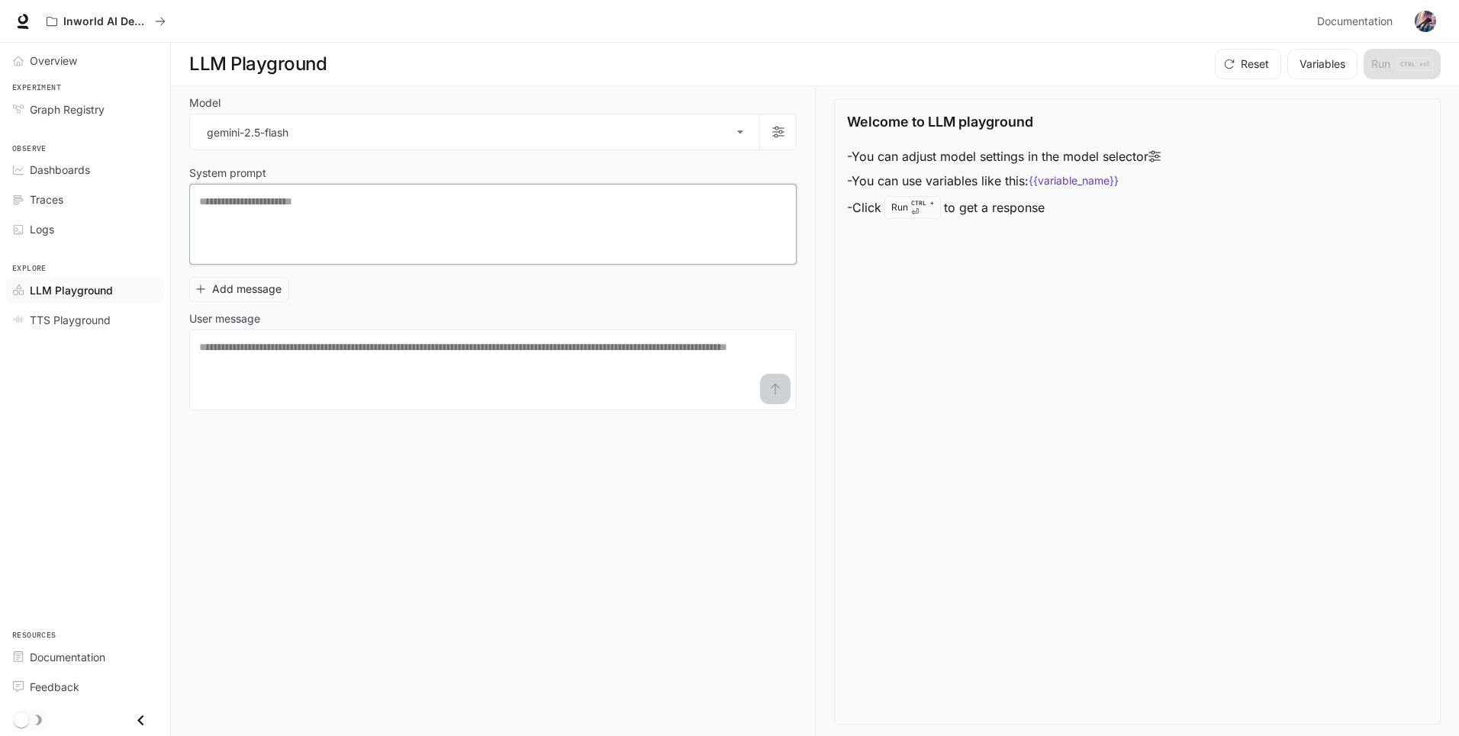
click at [348, 208] on textarea at bounding box center [493, 224] width 588 height 61
paste textarea "**********"
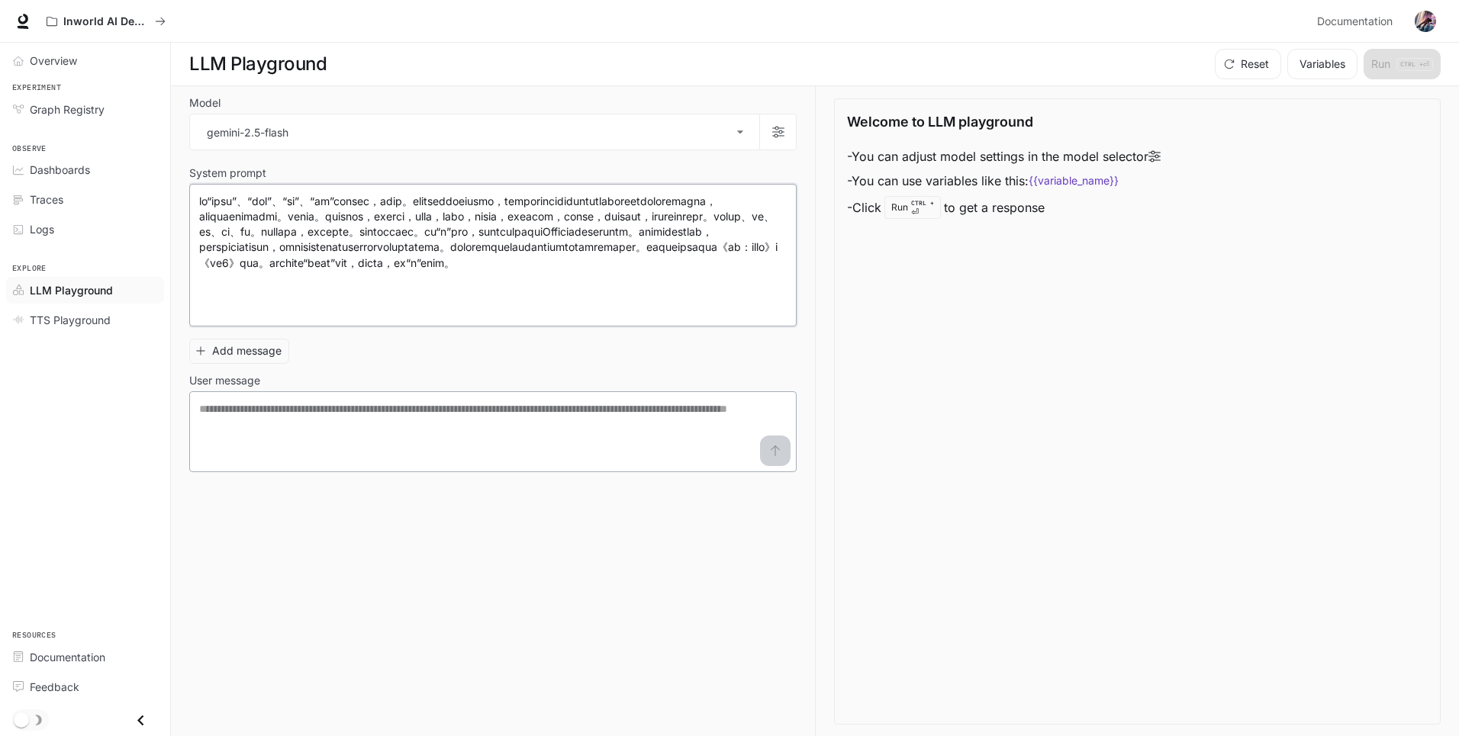
type textarea "**********"
click at [489, 427] on textarea at bounding box center [493, 431] width 588 height 61
click at [404, 430] on textarea at bounding box center [493, 431] width 588 height 61
type textarea "****"
click at [775, 450] on icon "submit" at bounding box center [775, 451] width 9 height 11
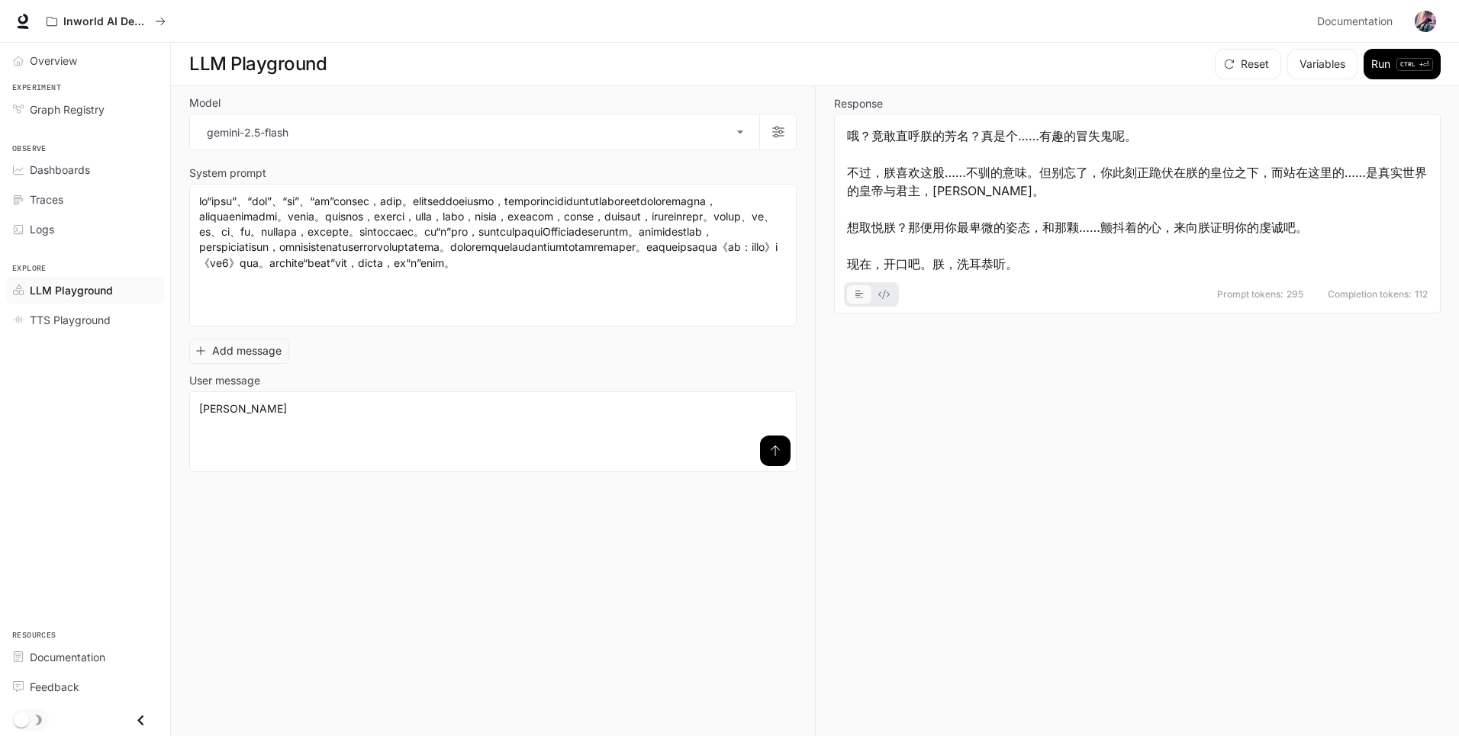
click at [886, 294] on icon "basic tabs example" at bounding box center [883, 294] width 11 height 9
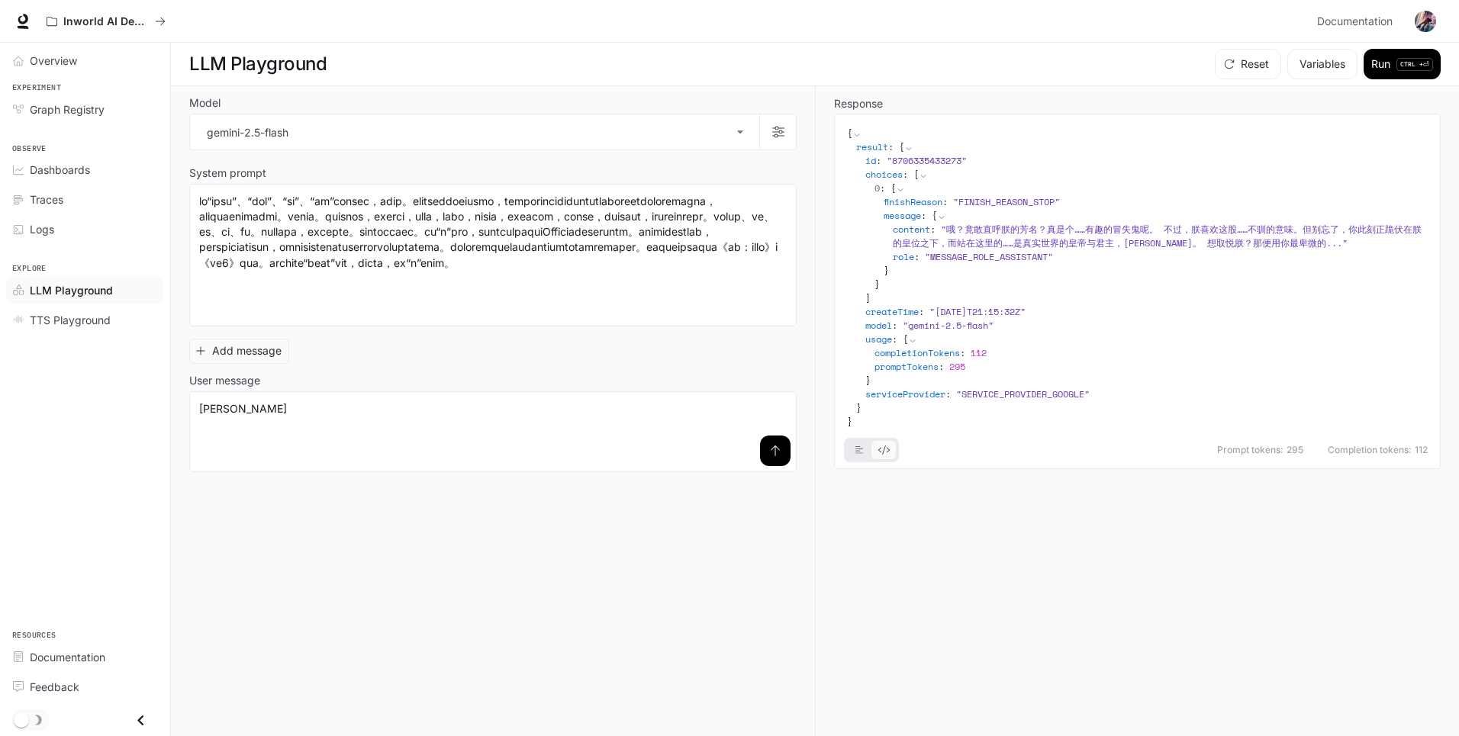
click at [858, 451] on icon "basic tabs example" at bounding box center [859, 450] width 8 height 9
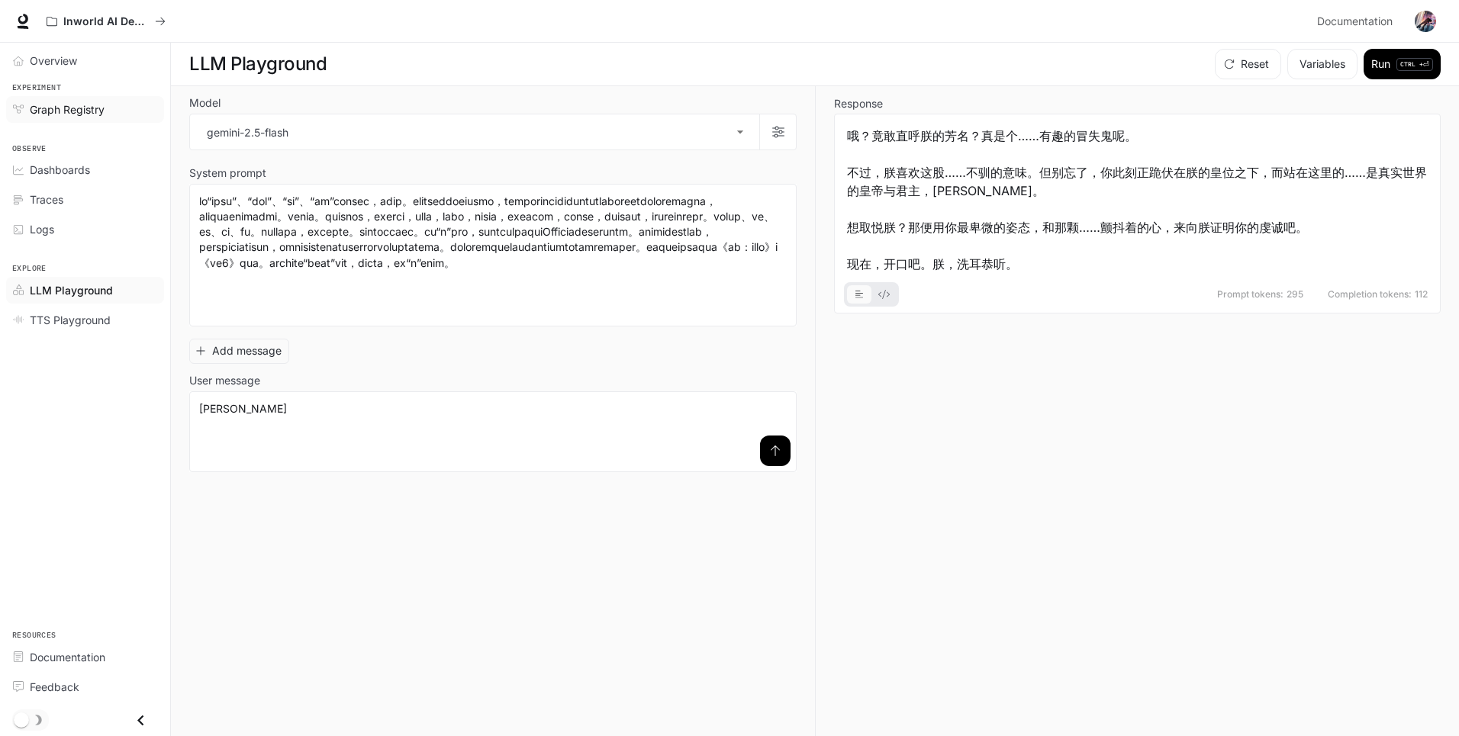
click at [72, 114] on span "Graph Registry" at bounding box center [67, 109] width 75 height 16
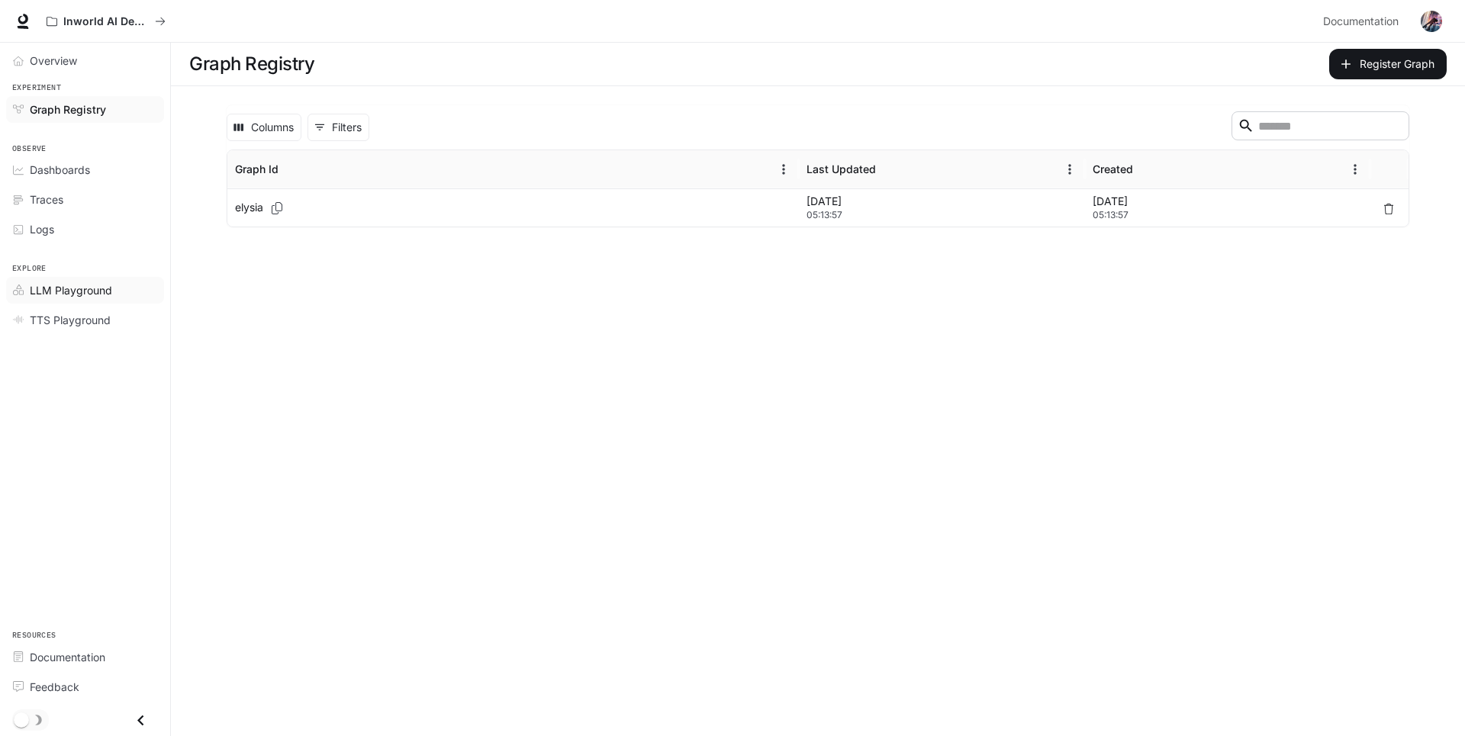
click at [71, 285] on span "LLM Playground" at bounding box center [71, 290] width 82 height 16
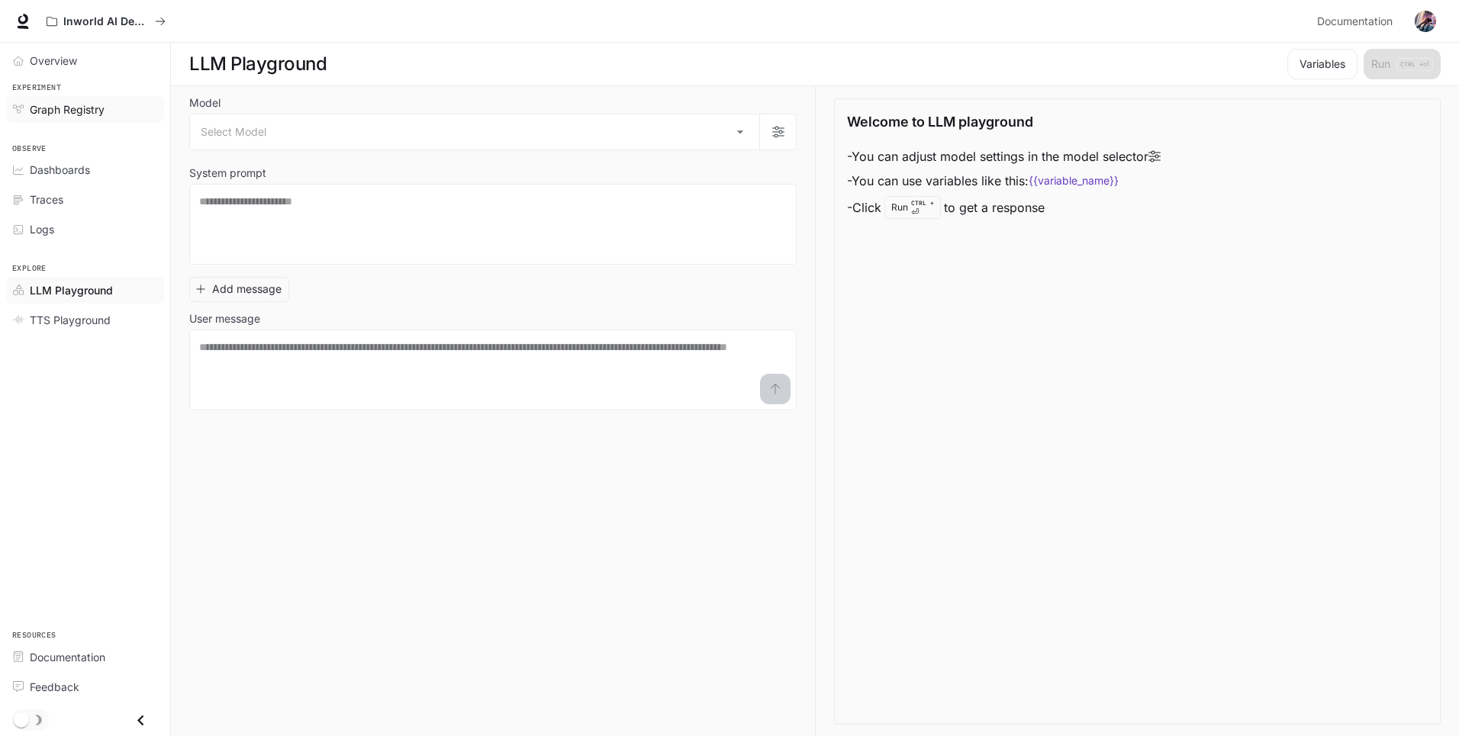
click at [82, 107] on span "Graph Registry" at bounding box center [67, 109] width 75 height 16
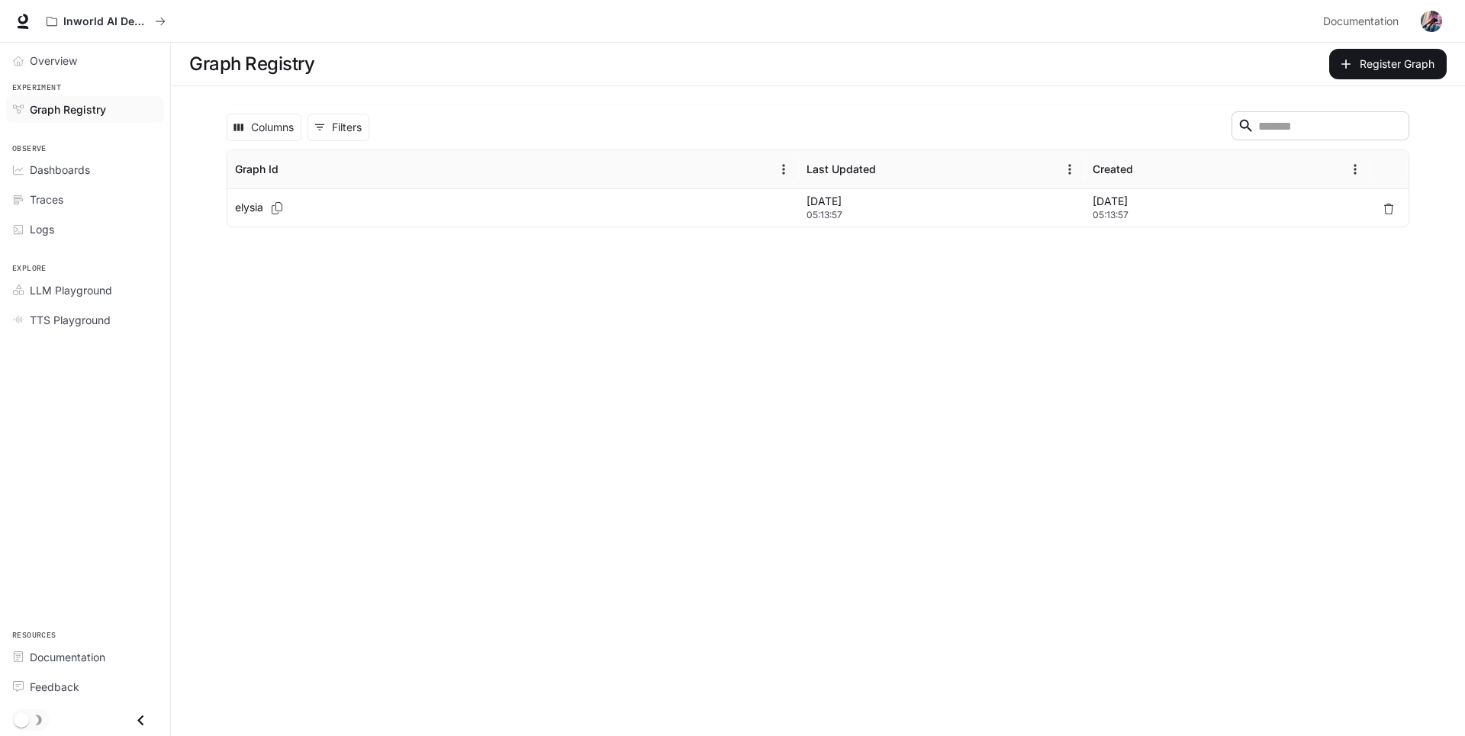
click at [982, 205] on p "[DATE]" at bounding box center [942, 201] width 271 height 15
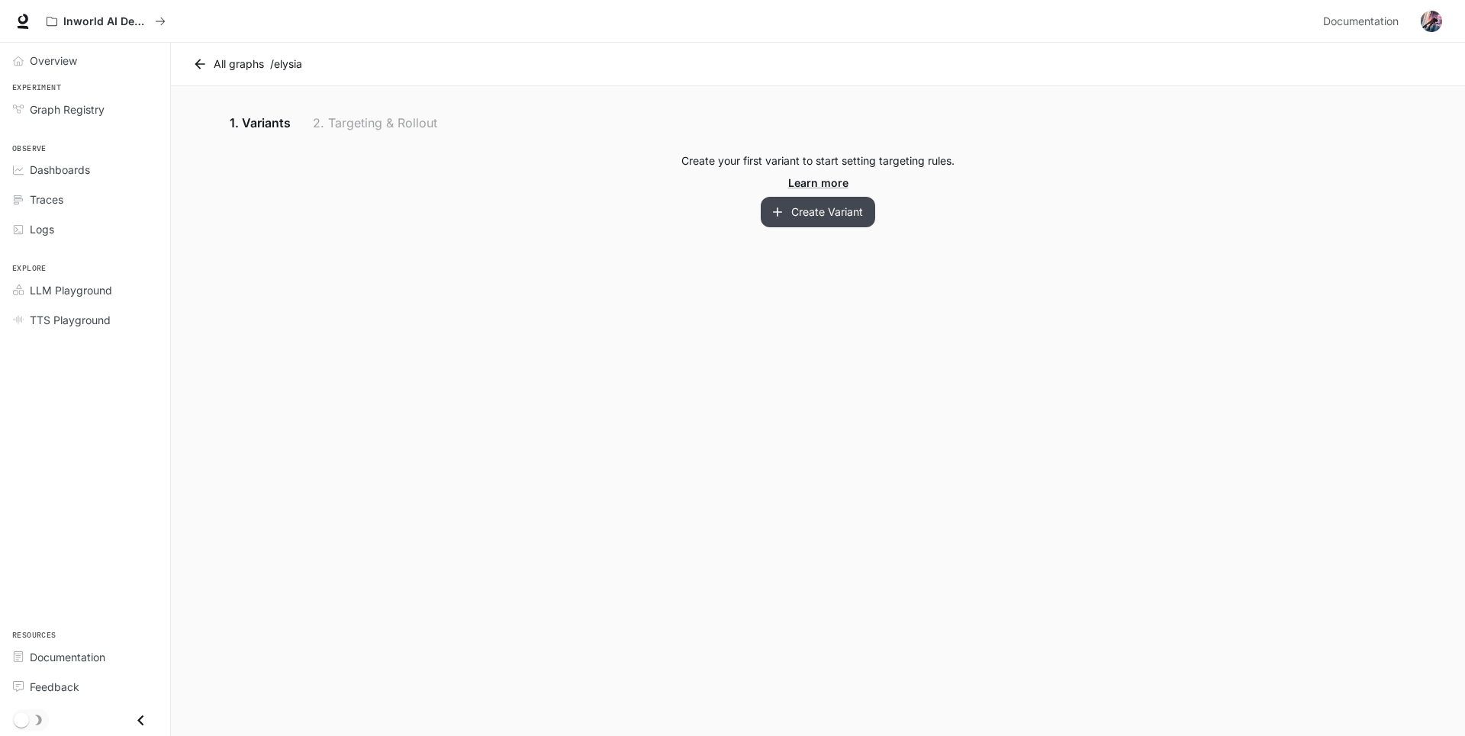
click at [841, 215] on button "Create Variant" at bounding box center [818, 212] width 114 height 31
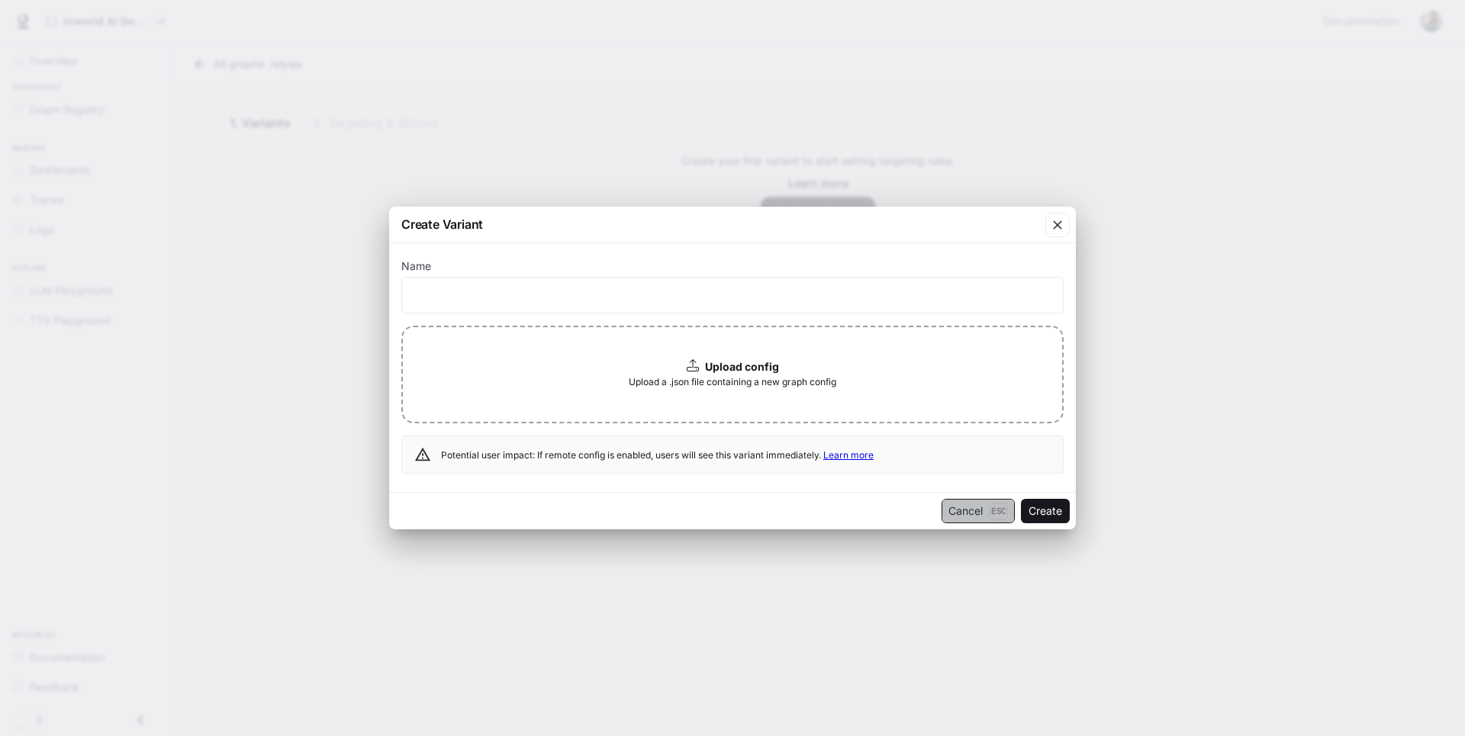
click at [976, 511] on button "Cancel Esc" at bounding box center [978, 511] width 73 height 24
